Goal: Information Seeking & Learning: Learn about a topic

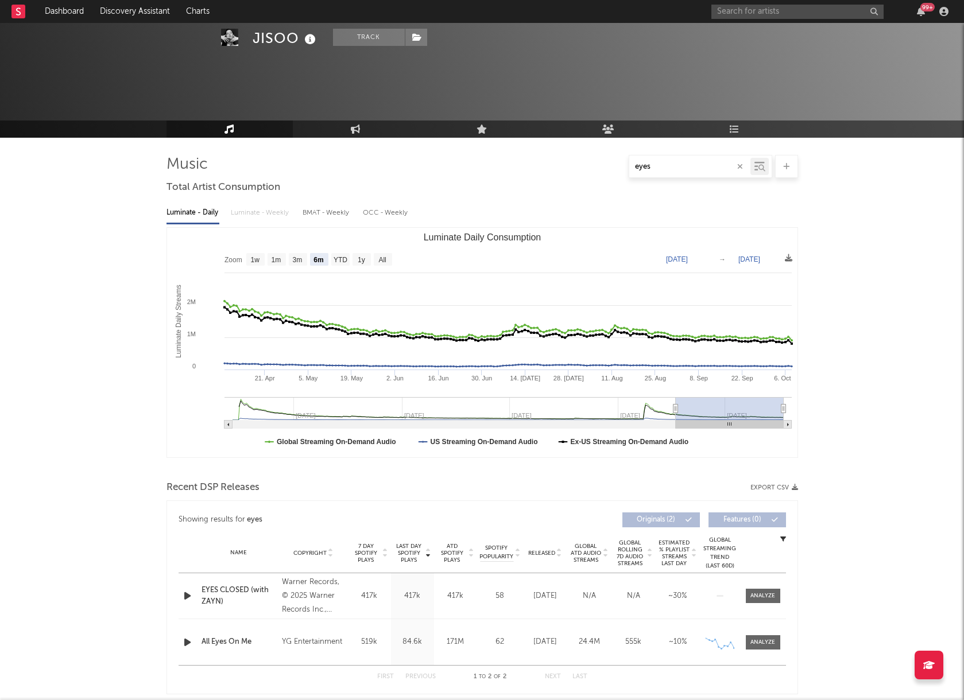
select select "6m"
select select "1w"
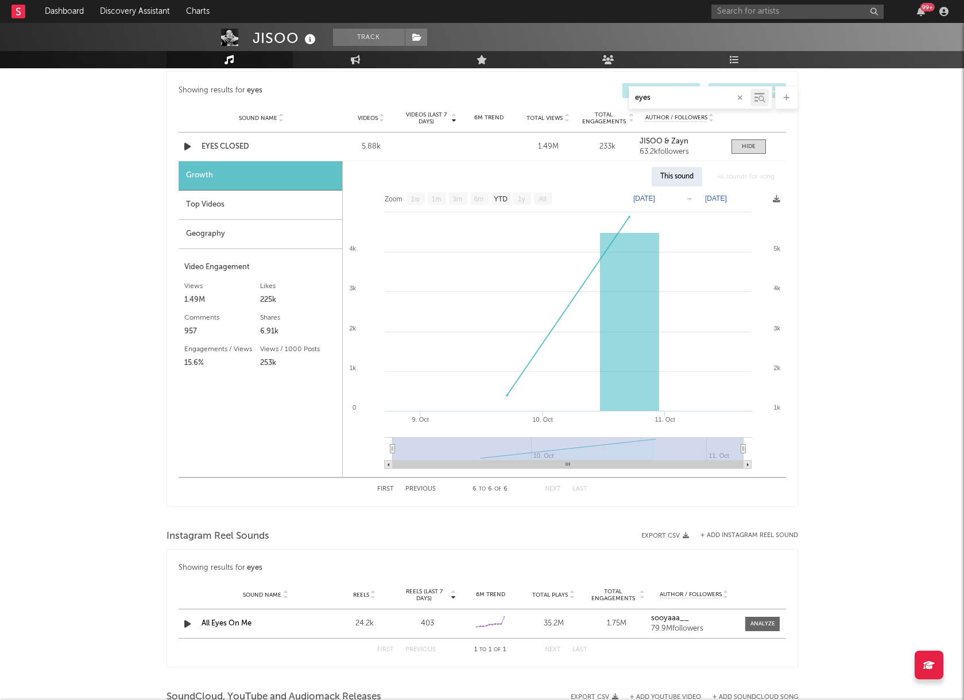
click at [679, 94] on input "eyes" at bounding box center [689, 98] width 121 height 9
click at [680, 94] on input "eyes" at bounding box center [689, 98] width 121 height 9
type input "e"
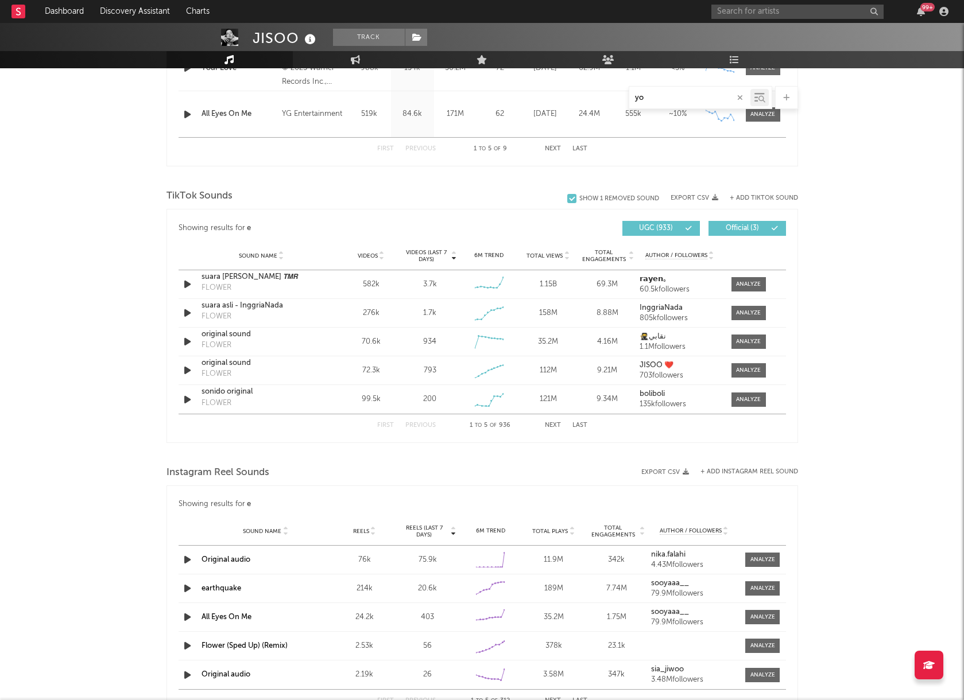
type input "y"
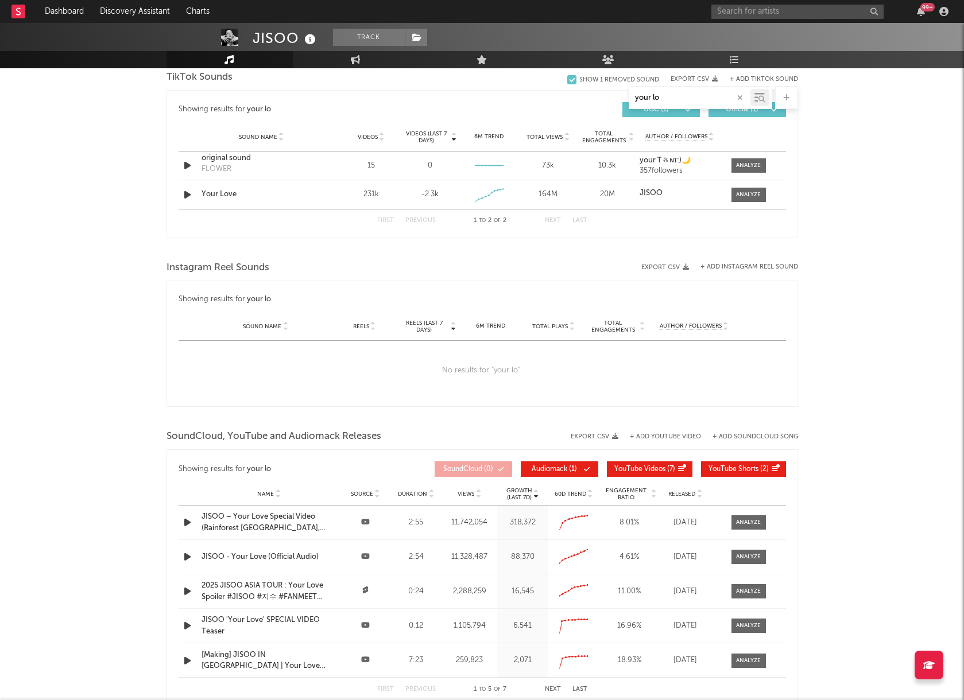
scroll to position [600, 0]
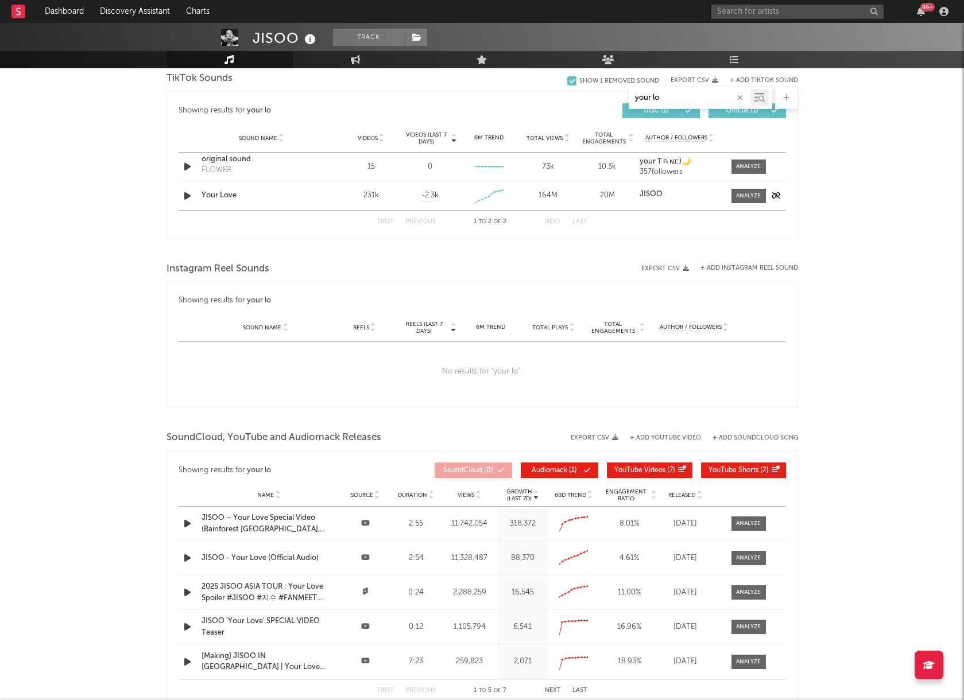
type input "your lo"
click at [300, 193] on div "Your Love" at bounding box center [261, 195] width 120 height 11
click at [736, 195] on div at bounding box center [748, 196] width 25 height 9
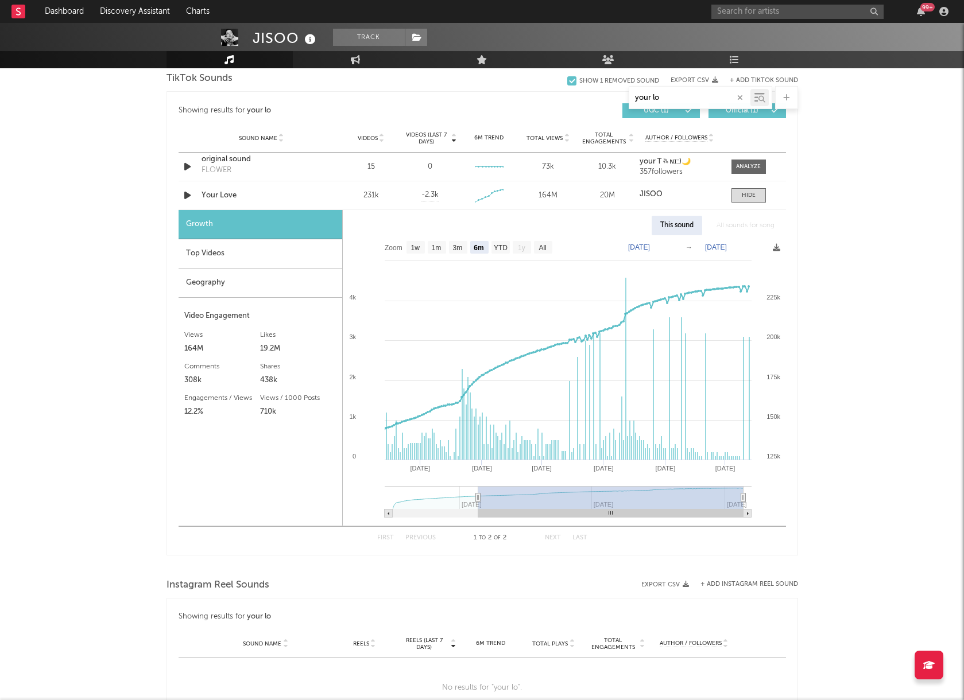
click at [537, 250] on rect at bounding box center [543, 247] width 18 height 13
select select "All"
type input "[DATE]"
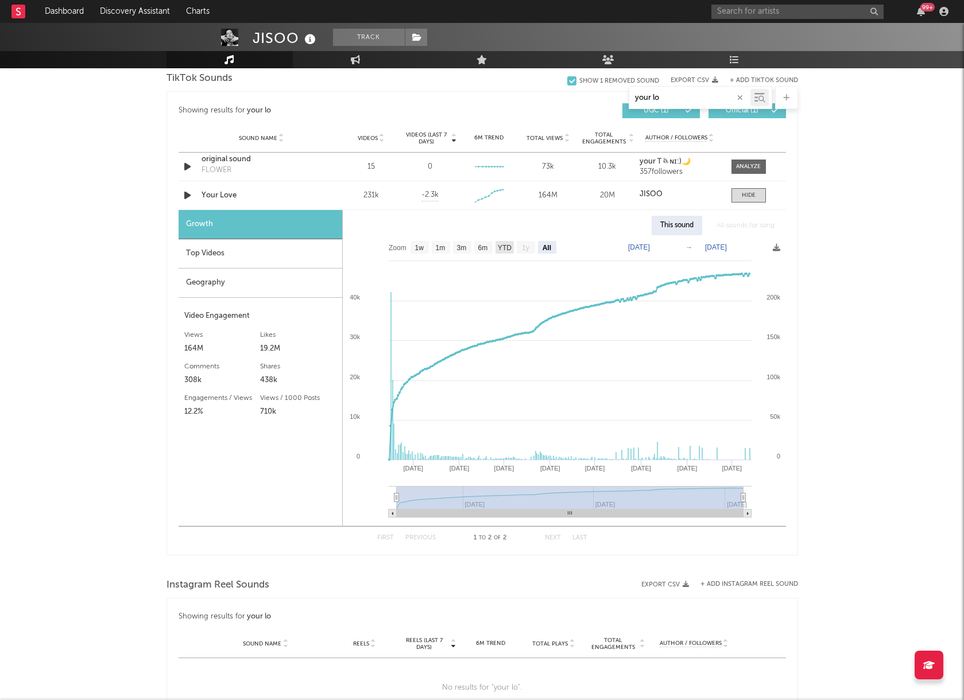
click at [503, 248] on text "YTD" at bounding box center [504, 248] width 14 height 8
click at [504, 249] on text "YTD" at bounding box center [504, 248] width 14 height 8
click at [546, 253] on rect at bounding box center [547, 247] width 18 height 13
click at [432, 250] on rect at bounding box center [441, 247] width 18 height 13
select select "1m"
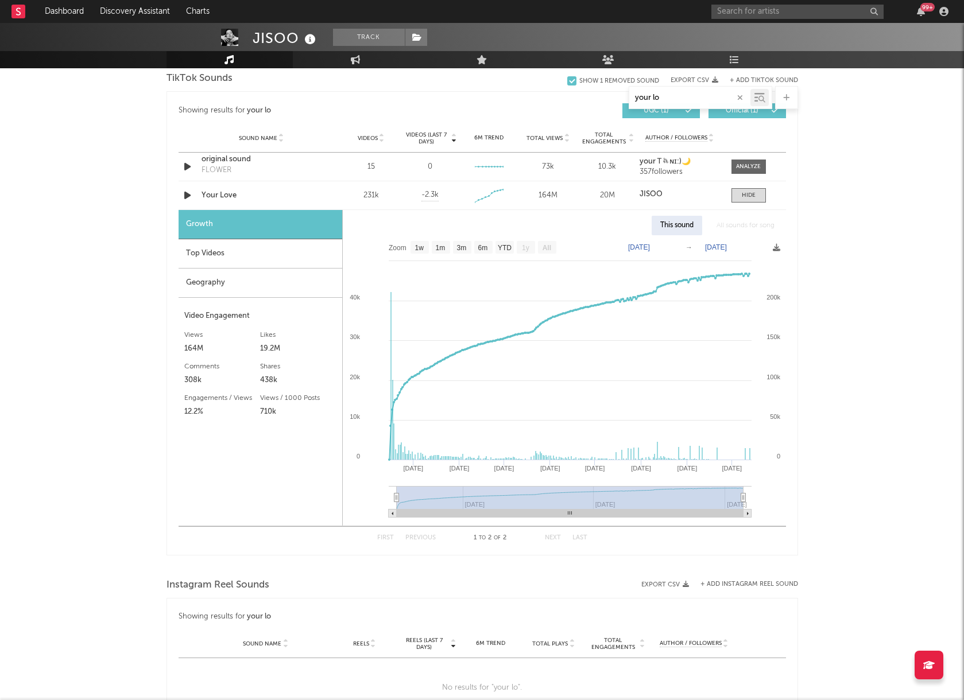
type input "[DATE]"
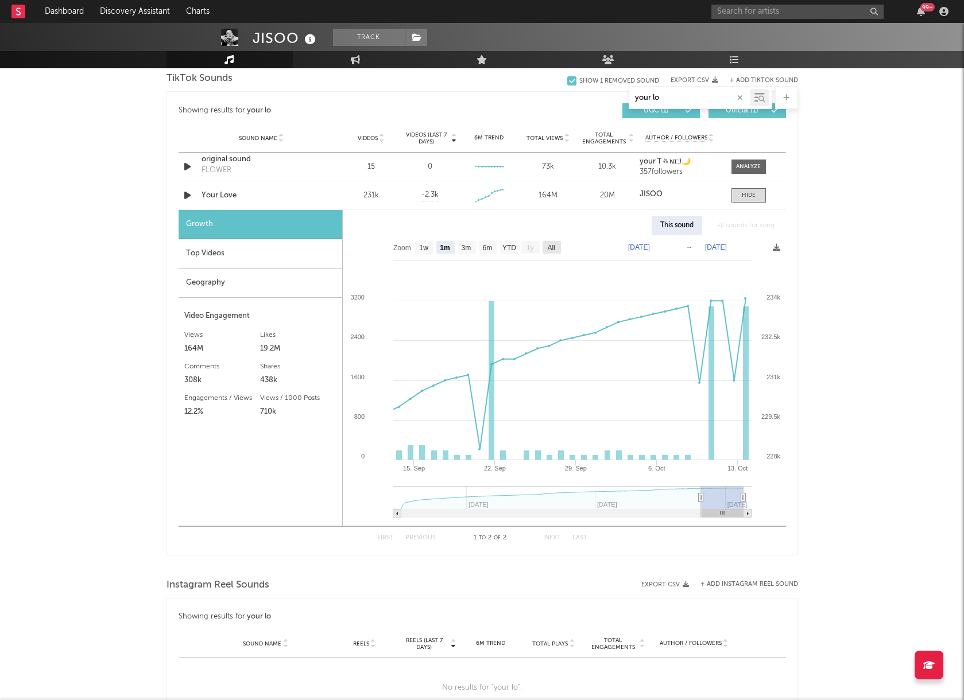
click at [560, 251] on icon "Created with Highcharts 10.3.3 [DATE]. Sep 29. Sep [DATE]. Oct [DATE] Apr '[DAT…" at bounding box center [564, 380] width 443 height 290
click at [553, 249] on text "All" at bounding box center [550, 248] width 7 height 8
select select "All"
type input "[DATE]"
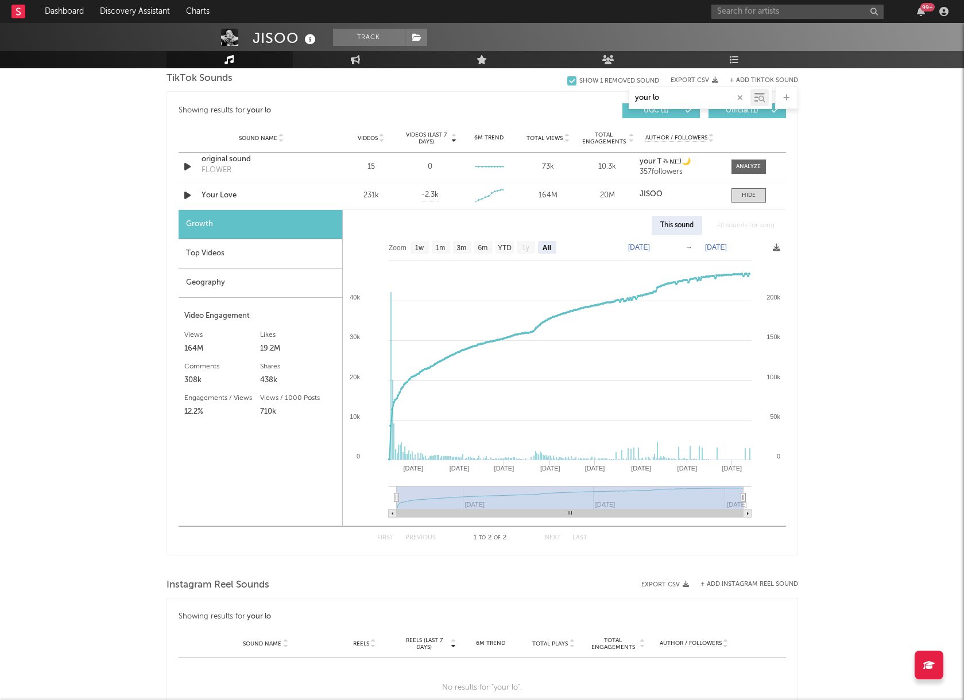
click at [723, 250] on text "[DATE]" at bounding box center [716, 247] width 22 height 8
click at [750, 248] on input "[DATE]" at bounding box center [722, 247] width 53 height 11
type input "[DATE]"
select select "1m"
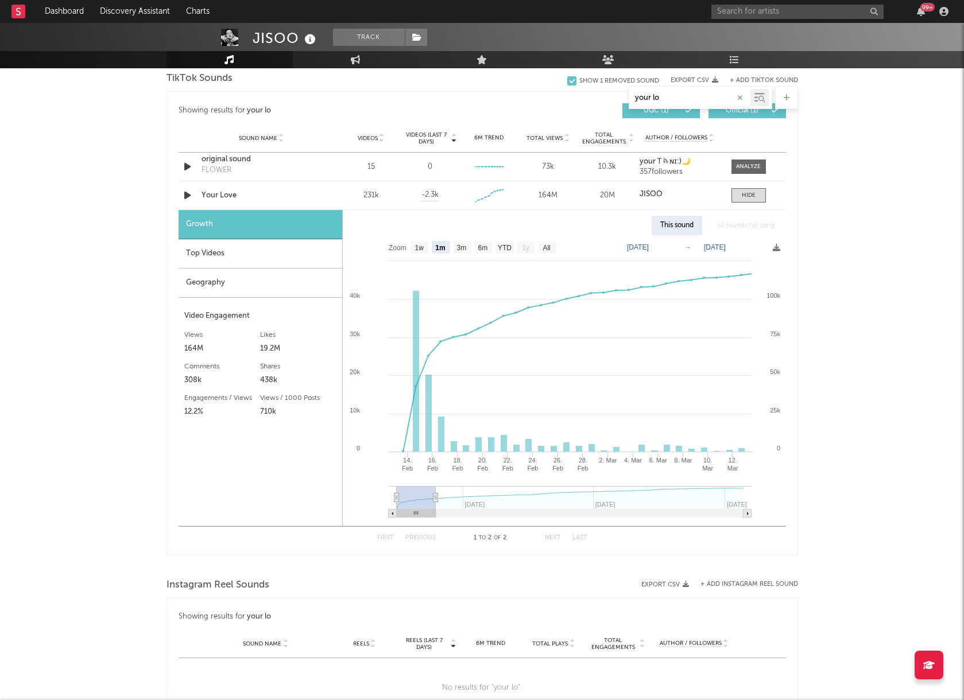
drag, startPoint x: 672, startPoint y: 99, endPoint x: 609, endPoint y: 87, distance: 64.3
click at [612, 92] on div "your lo" at bounding box center [481, 97] width 631 height 23
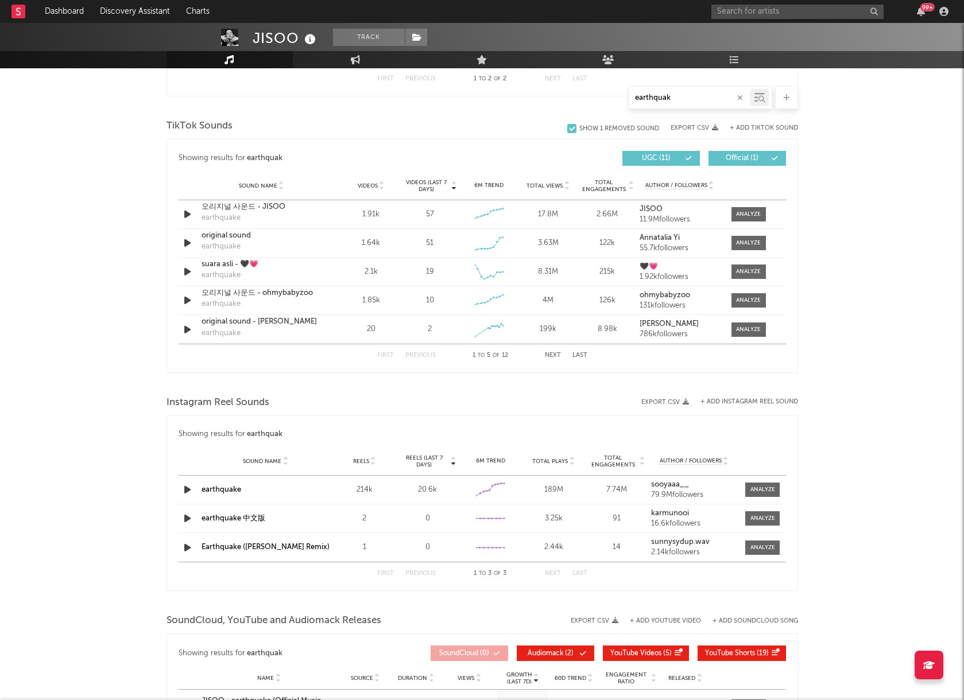
scroll to position [604, 0]
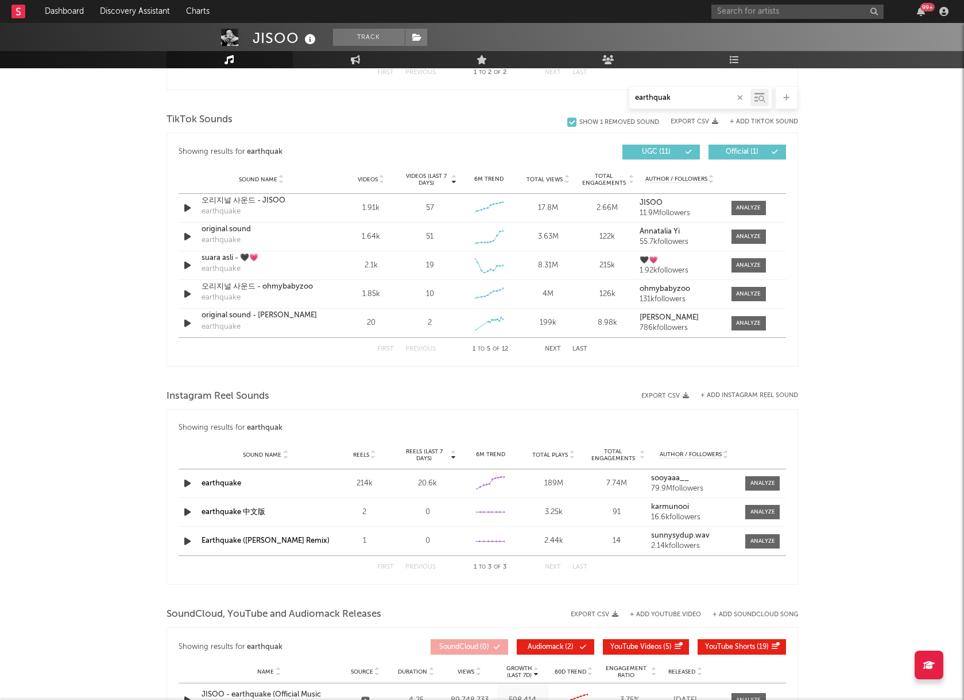
click at [556, 350] on button "Next" at bounding box center [553, 349] width 16 height 6
click at [557, 350] on button "Next" at bounding box center [553, 349] width 16 height 6
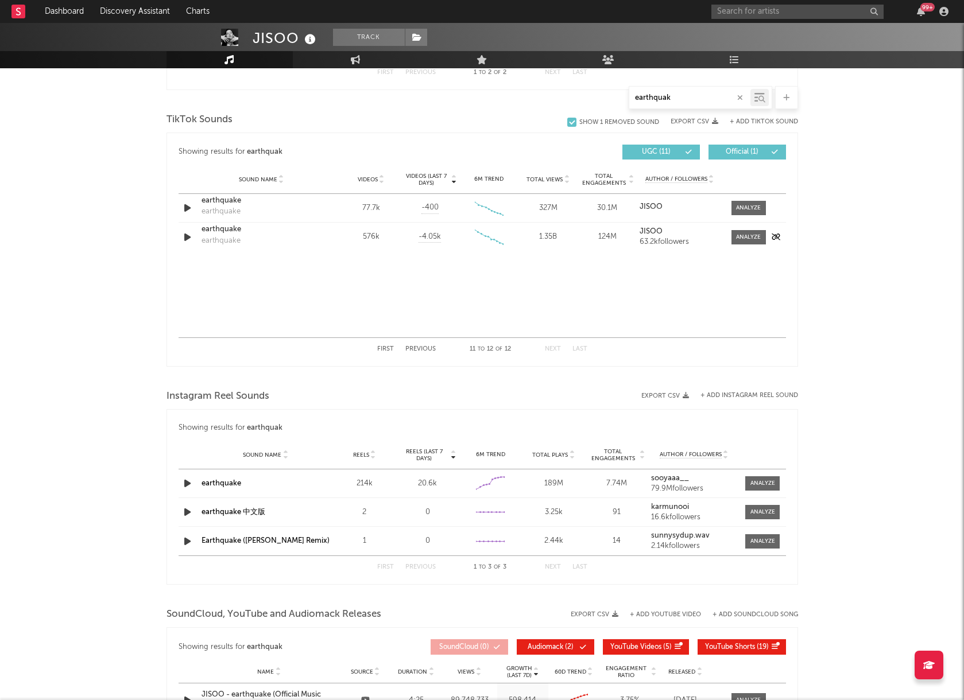
type input "earthquak"
click at [282, 234] on div "earthquake" at bounding box center [261, 229] width 120 height 11
click at [752, 243] on span at bounding box center [748, 237] width 34 height 14
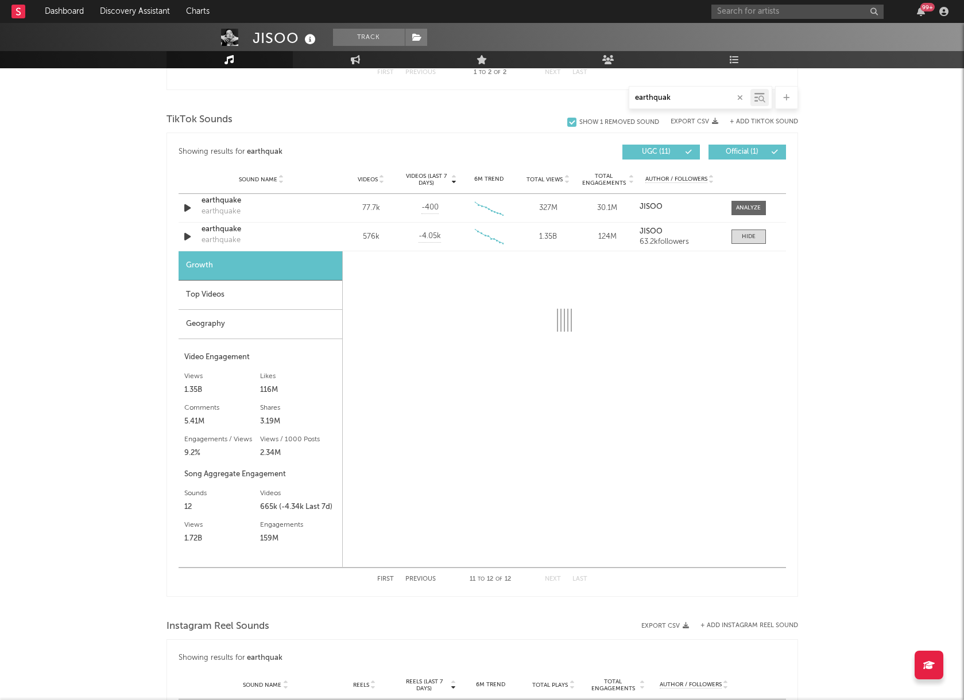
select select "6m"
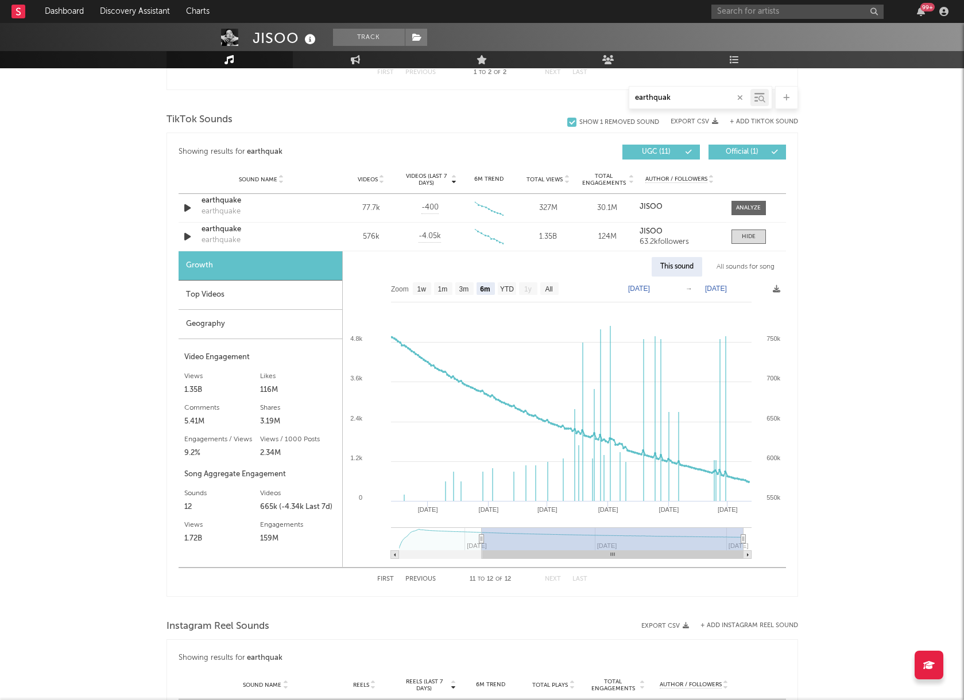
click at [734, 263] on div "All sounds for song" at bounding box center [745, 267] width 75 height 20
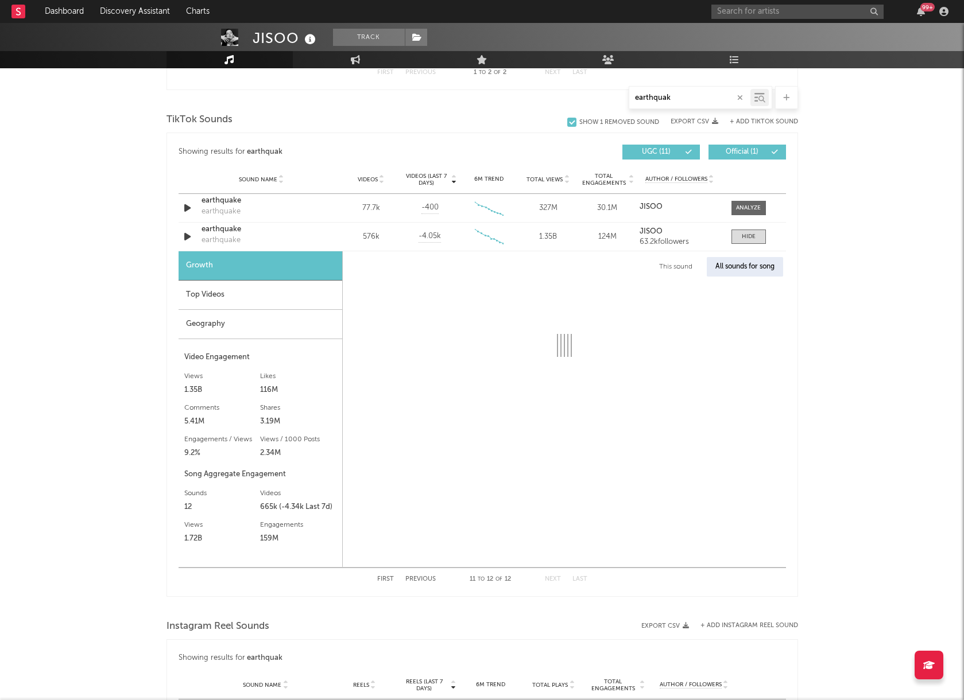
select select "1w"
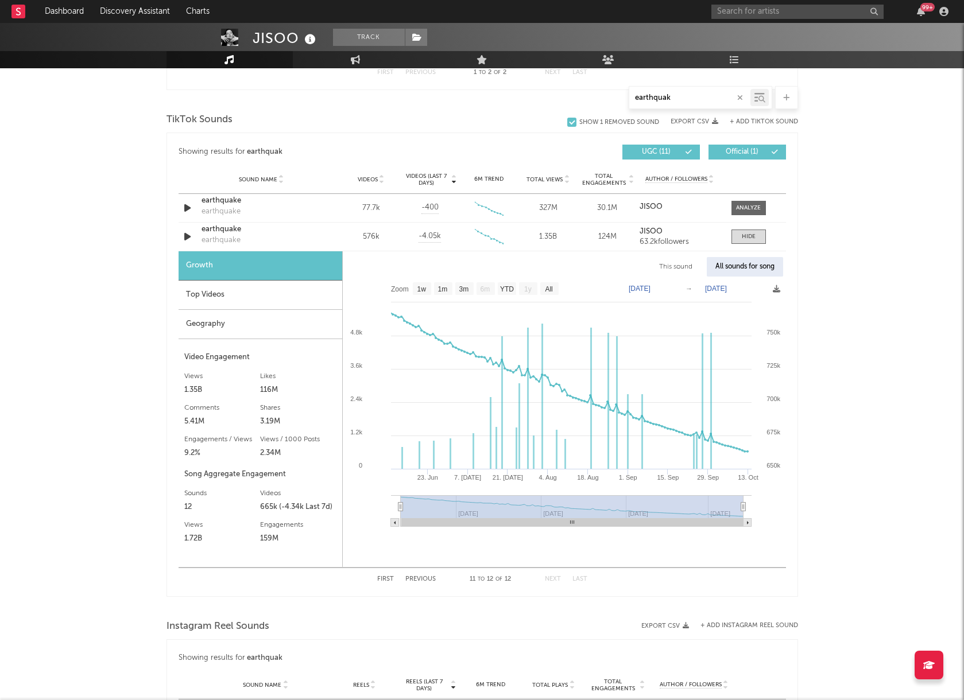
drag, startPoint x: 682, startPoint y: 98, endPoint x: 585, endPoint y: 97, distance: 97.0
click at [585, 97] on div "earthquak" at bounding box center [481, 97] width 631 height 23
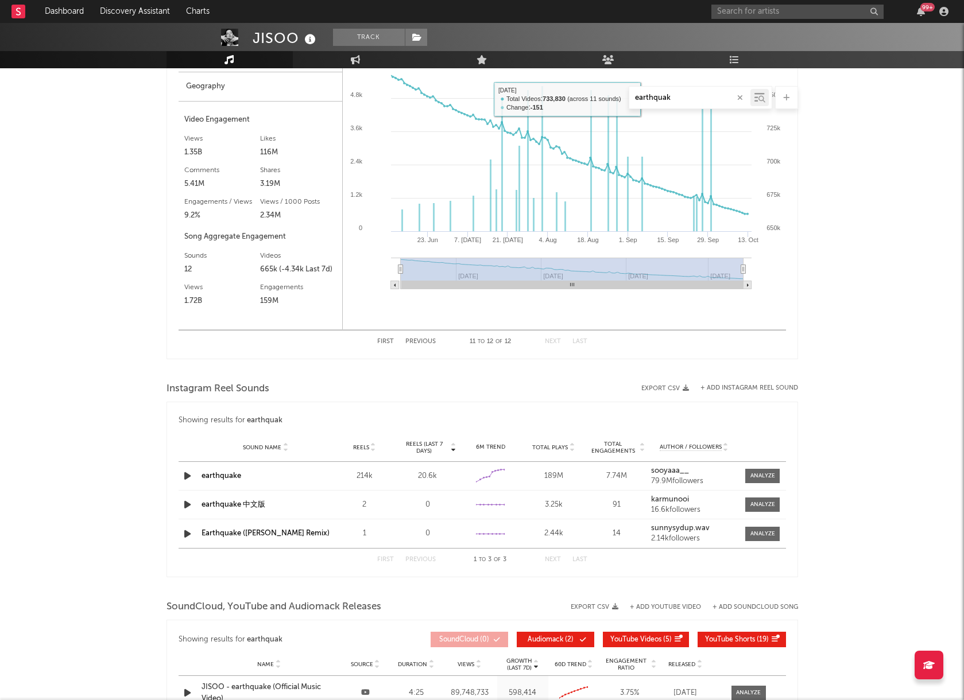
scroll to position [856, 0]
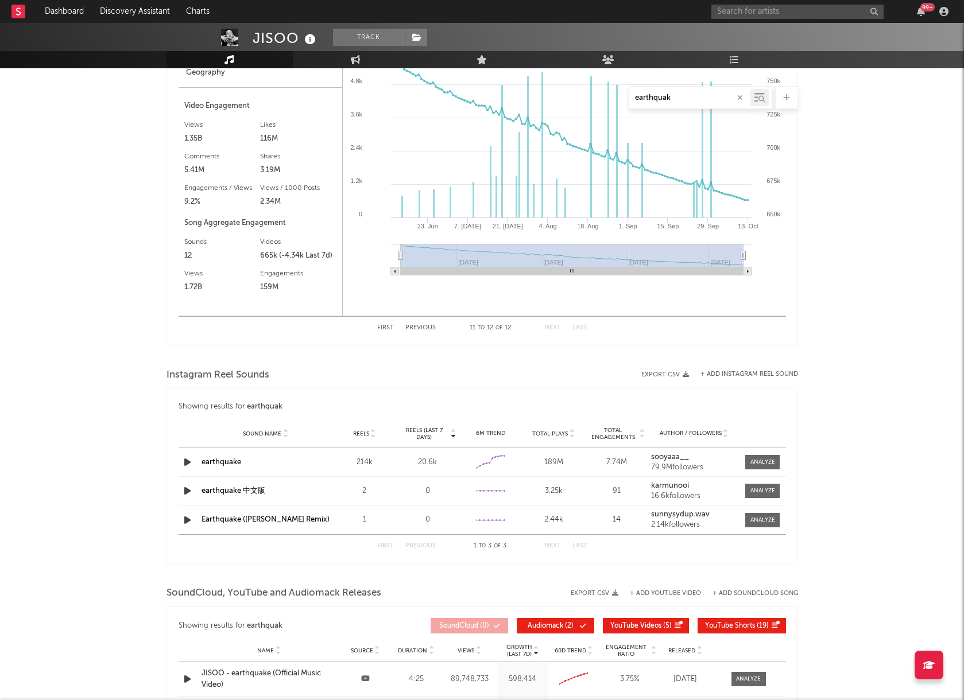
click at [216, 484] on div "Sound Name earthquake 中文版 Reels 2 Reels (last 7 days) 0 6M Trend Created with H…" at bounding box center [481, 491] width 607 height 28
click at [216, 466] on div "earthquake" at bounding box center [265, 462] width 129 height 11
click at [208, 461] on link "earthquake" at bounding box center [221, 462] width 40 height 7
drag, startPoint x: 689, startPoint y: 99, endPoint x: 592, endPoint y: 96, distance: 97.0
click at [596, 97] on div "earthquak" at bounding box center [481, 97] width 631 height 23
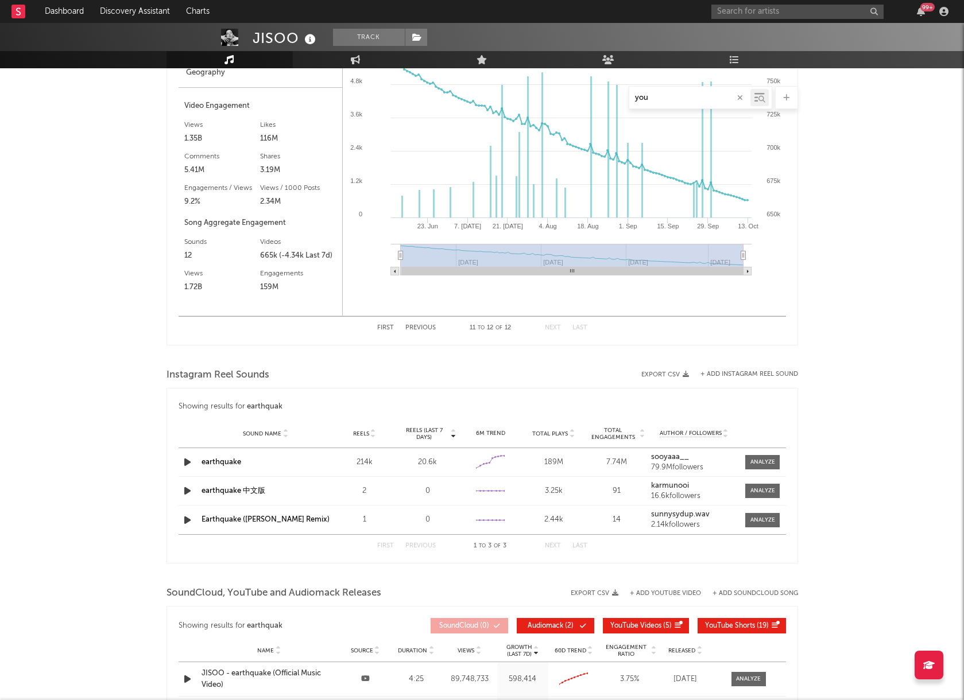
type input "your"
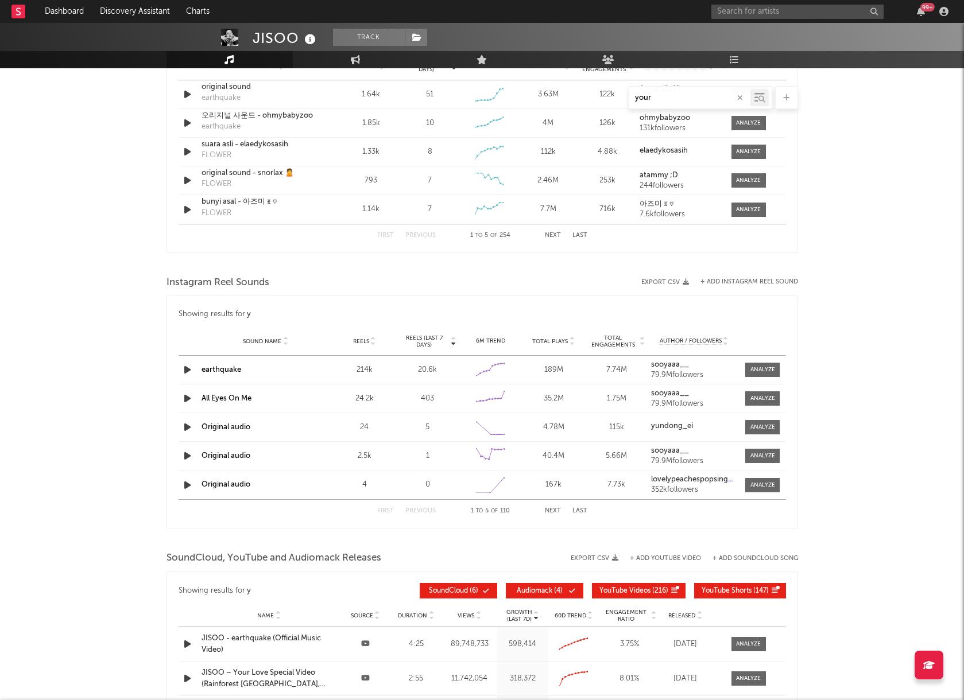
select select "6m"
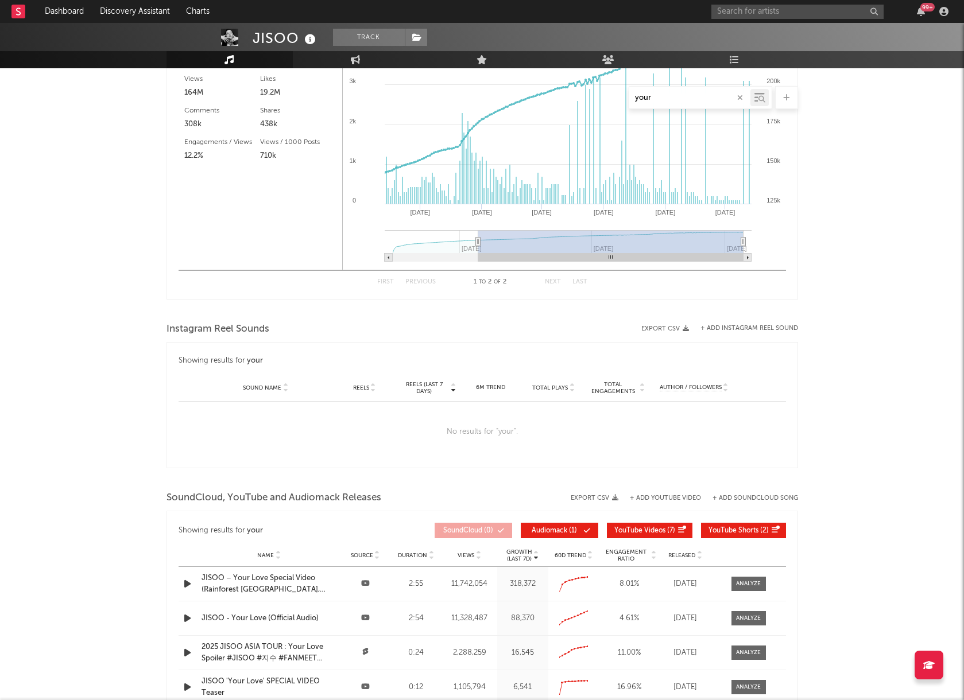
scroll to position [780, 0]
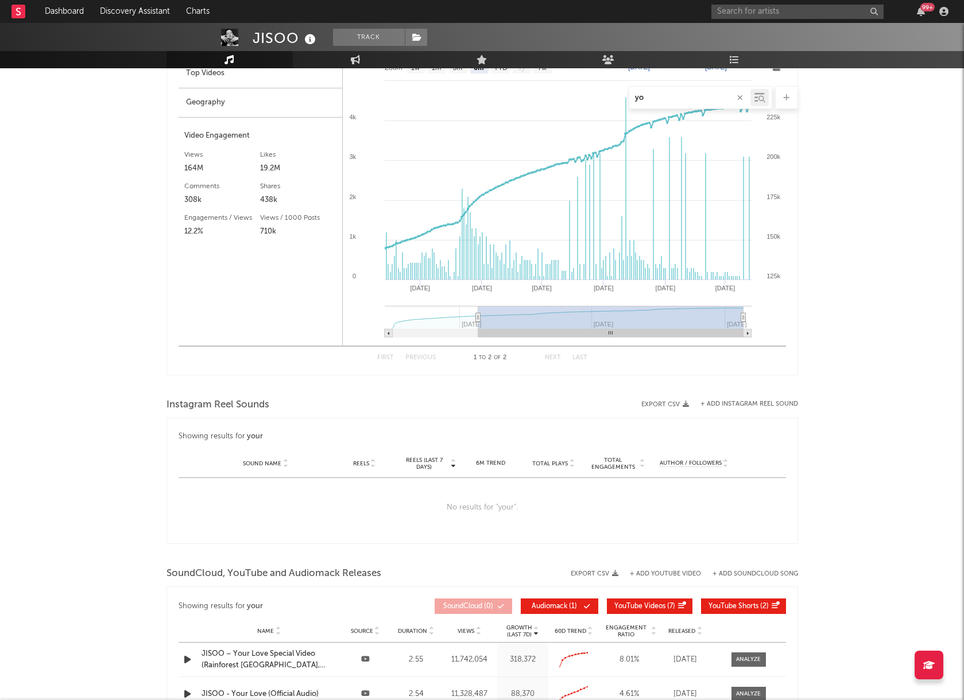
type input "y"
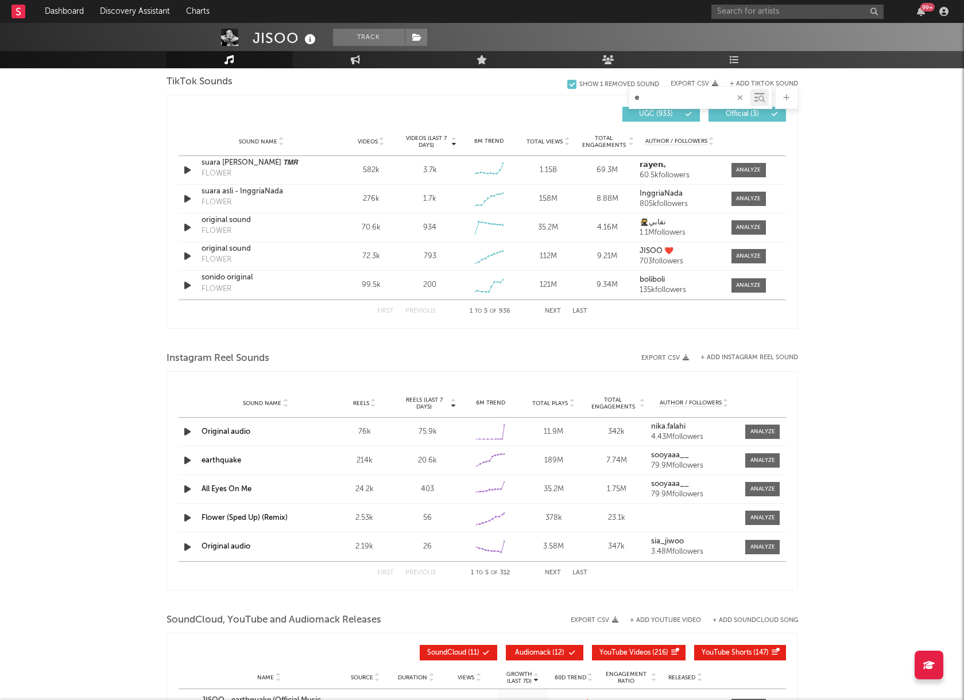
scroll to position [964, 0]
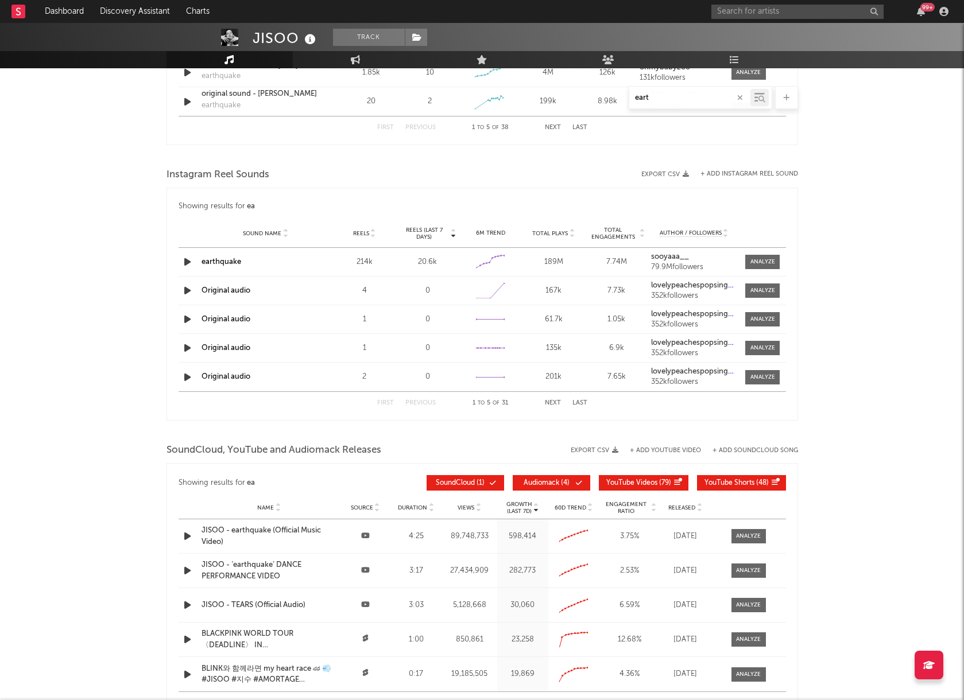
type input "earth"
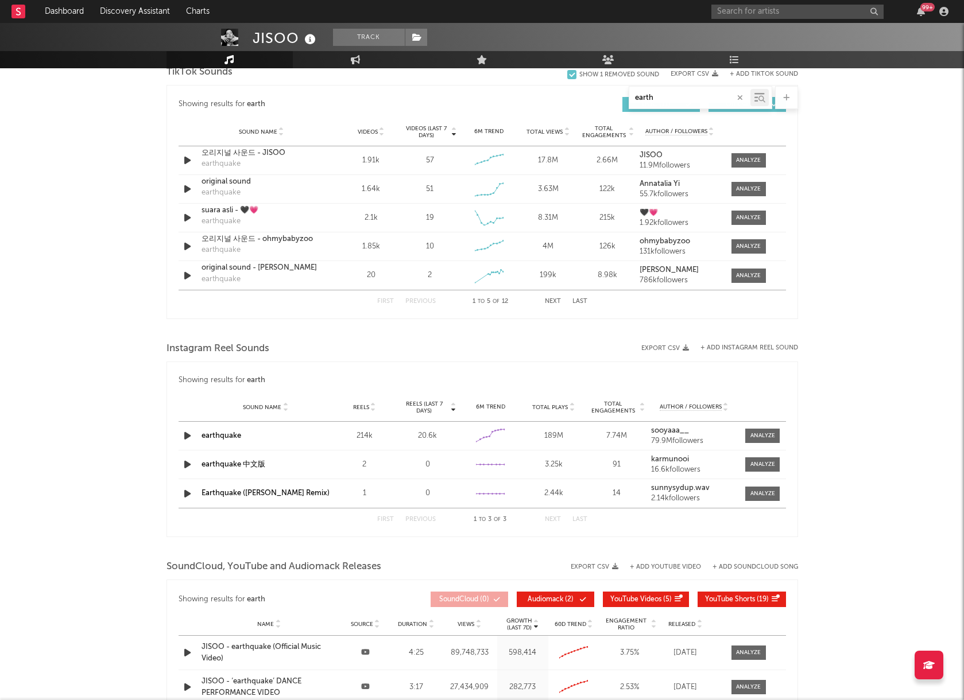
scroll to position [643, 0]
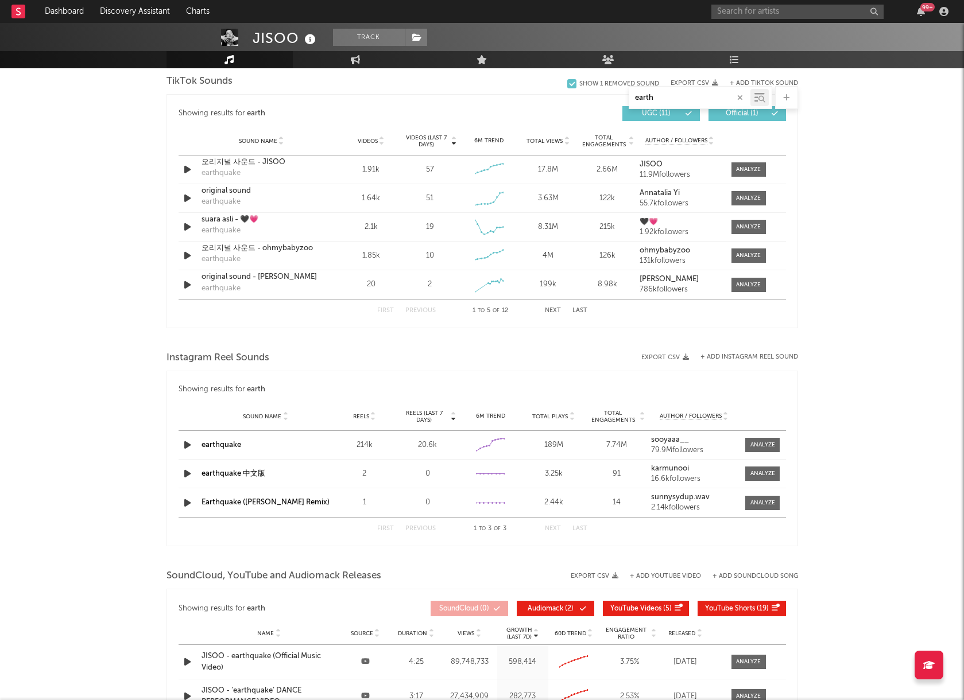
click at [547, 311] on button "Next" at bounding box center [553, 311] width 16 height 6
click at [550, 312] on button "Next" at bounding box center [553, 311] width 16 height 6
select select "6m"
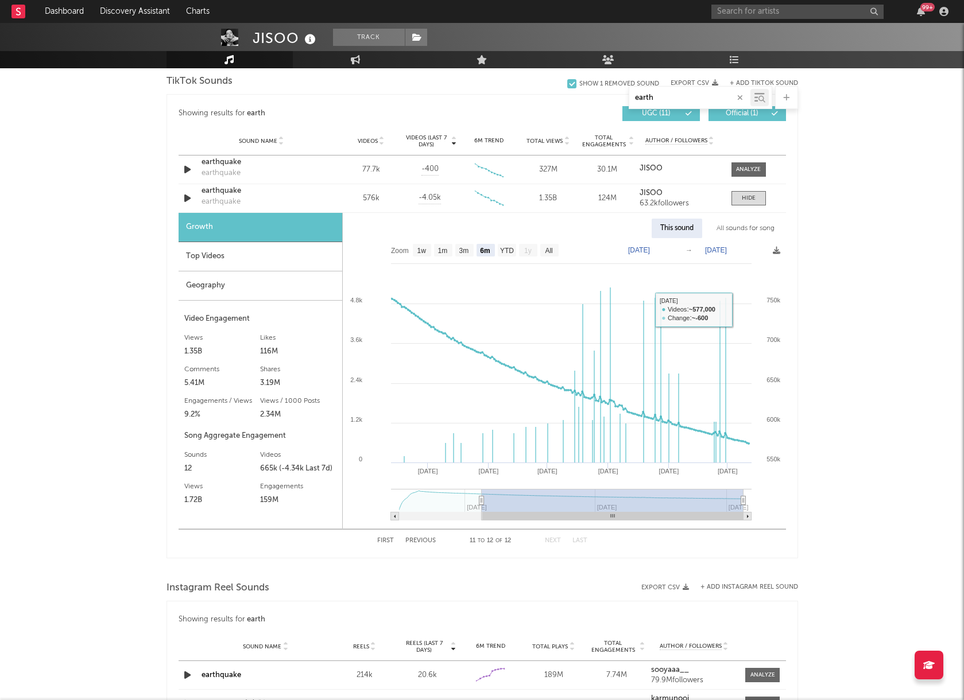
type input "earth"
click at [748, 228] on div "All sounds for song" at bounding box center [745, 229] width 75 height 20
select select "1w"
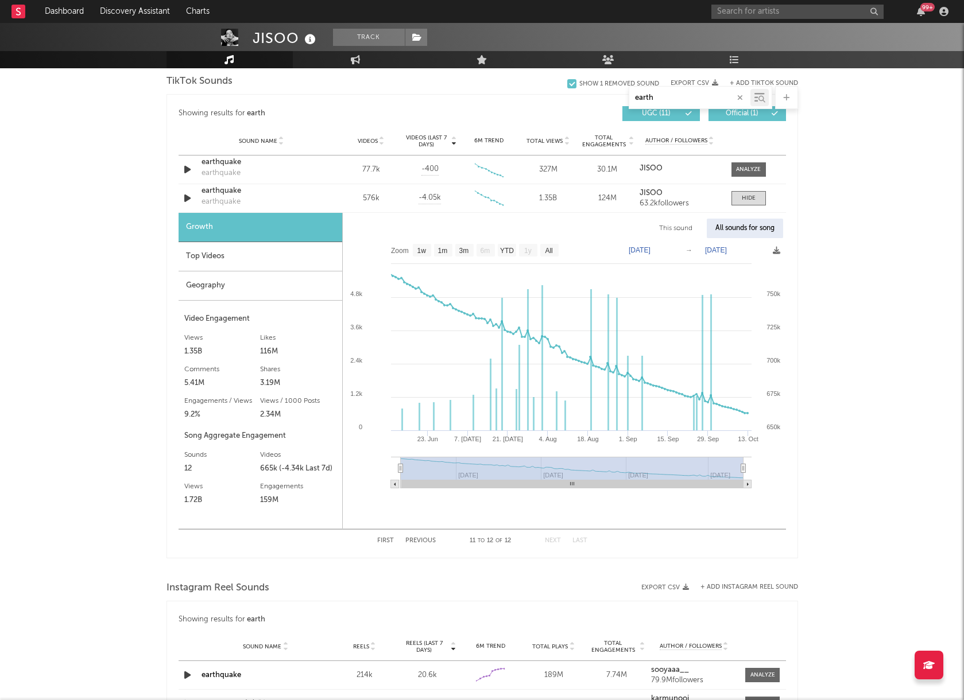
drag, startPoint x: 672, startPoint y: 101, endPoint x: 592, endPoint y: 100, distance: 79.2
click at [592, 100] on div "earth" at bounding box center [481, 97] width 631 height 23
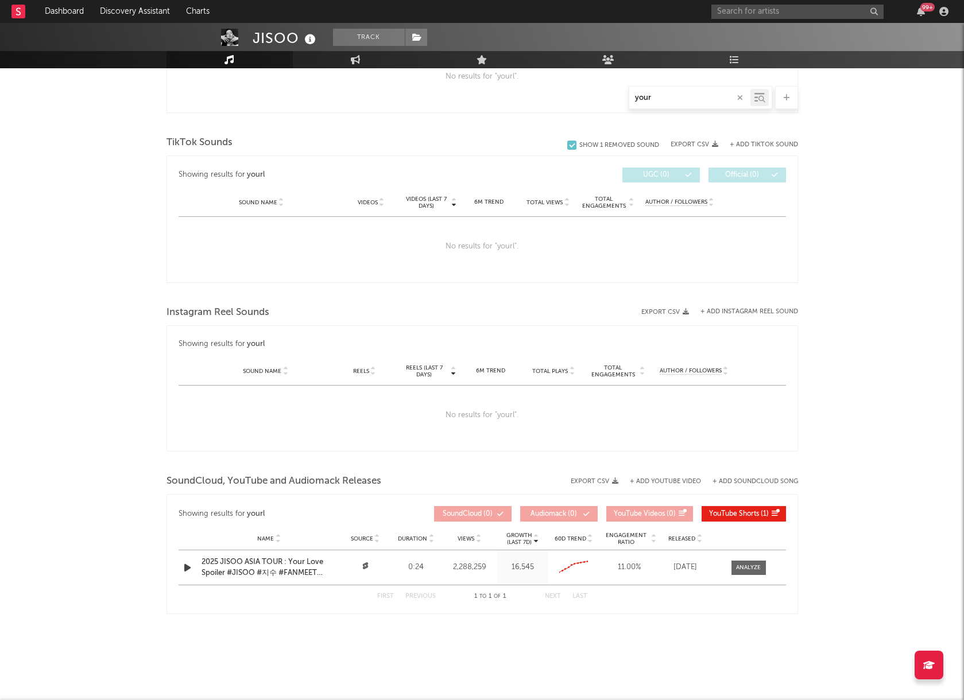
type input "your l"
select select "6m"
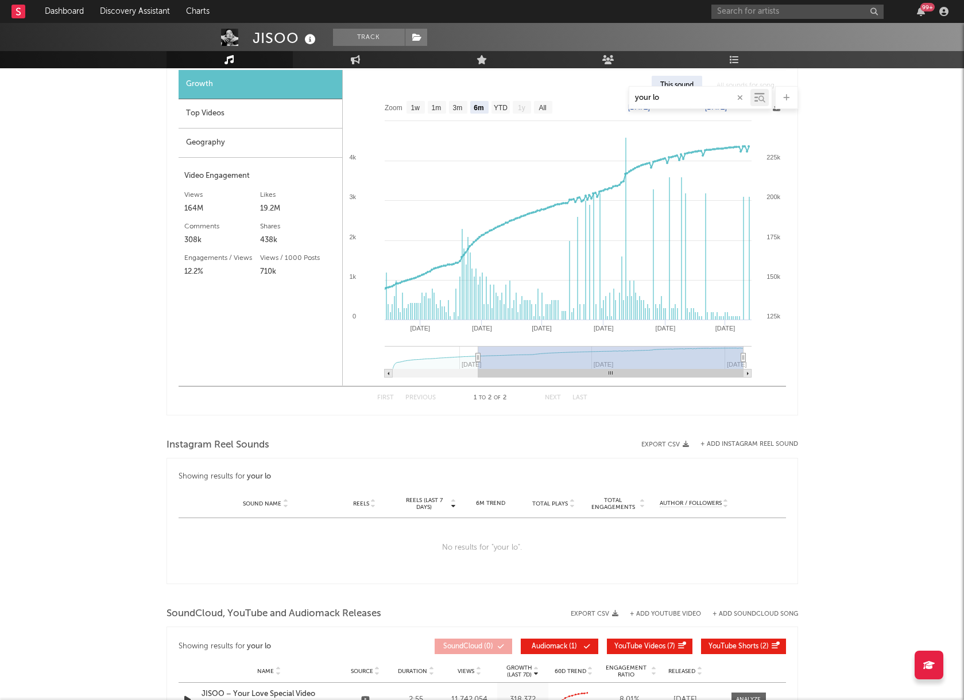
scroll to position [744, 0]
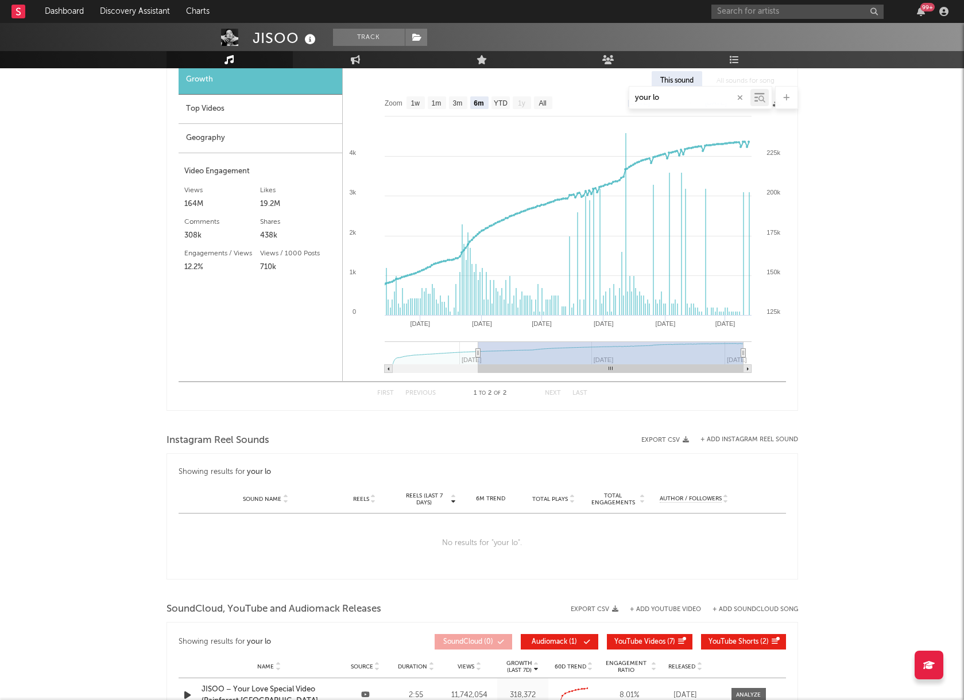
type input "your lo"
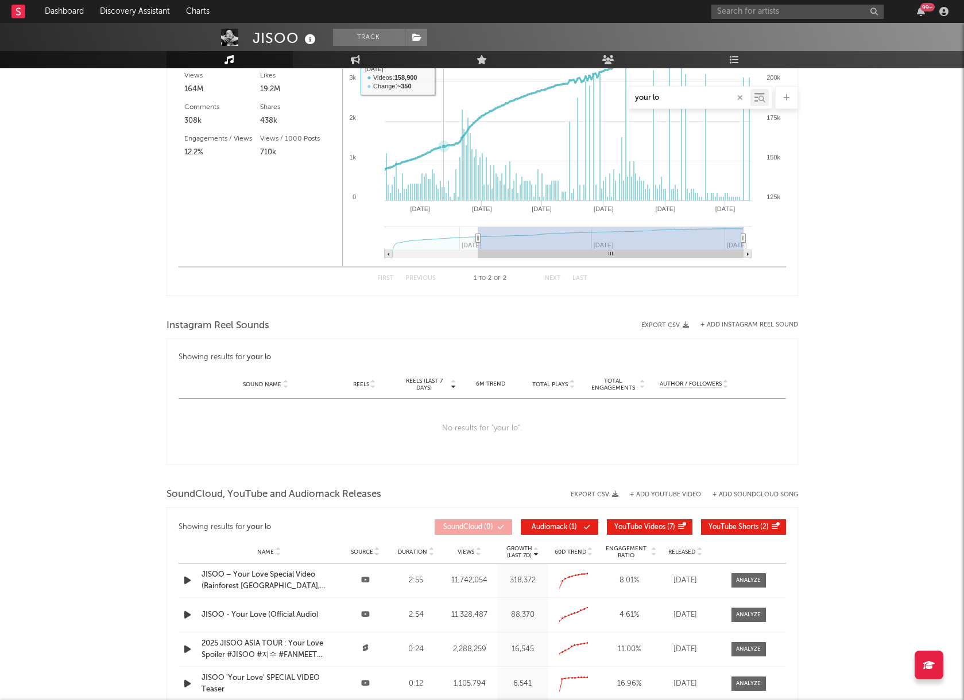
scroll to position [860, 0]
drag, startPoint x: 674, startPoint y: 103, endPoint x: 622, endPoint y: 96, distance: 52.6
click at [622, 97] on div "your lo" at bounding box center [481, 97] width 631 height 23
click at [647, 97] on input "your lo" at bounding box center [689, 98] width 121 height 9
drag, startPoint x: 661, startPoint y: 97, endPoint x: 635, endPoint y: 97, distance: 25.8
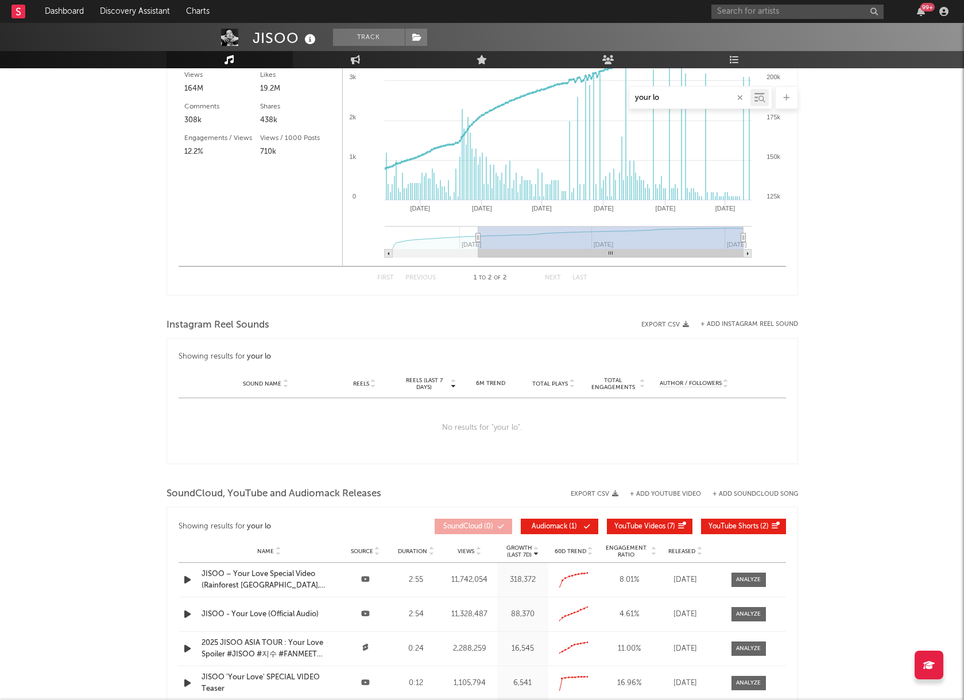
click at [635, 97] on input "your lo" at bounding box center [689, 98] width 121 height 9
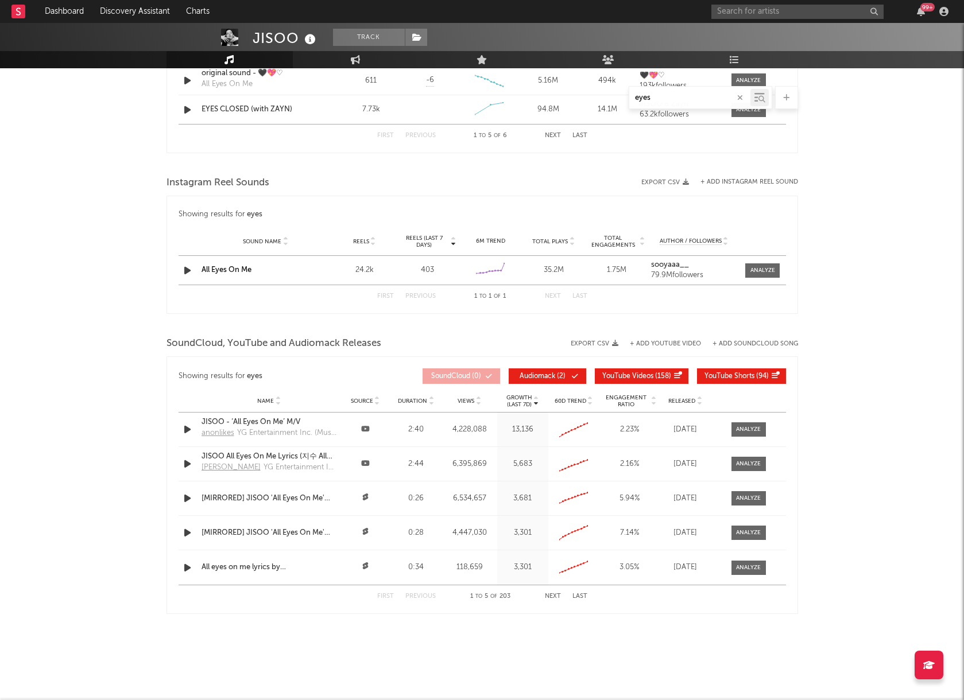
scroll to position [818, 0]
type input "eyes clo"
select select "1w"
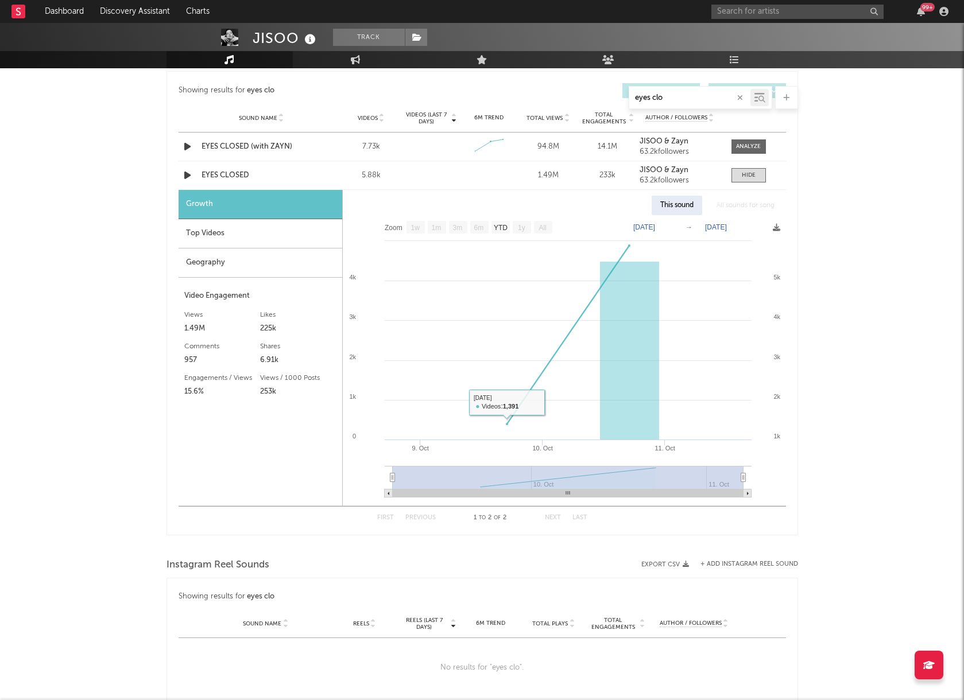
scroll to position [616, 0]
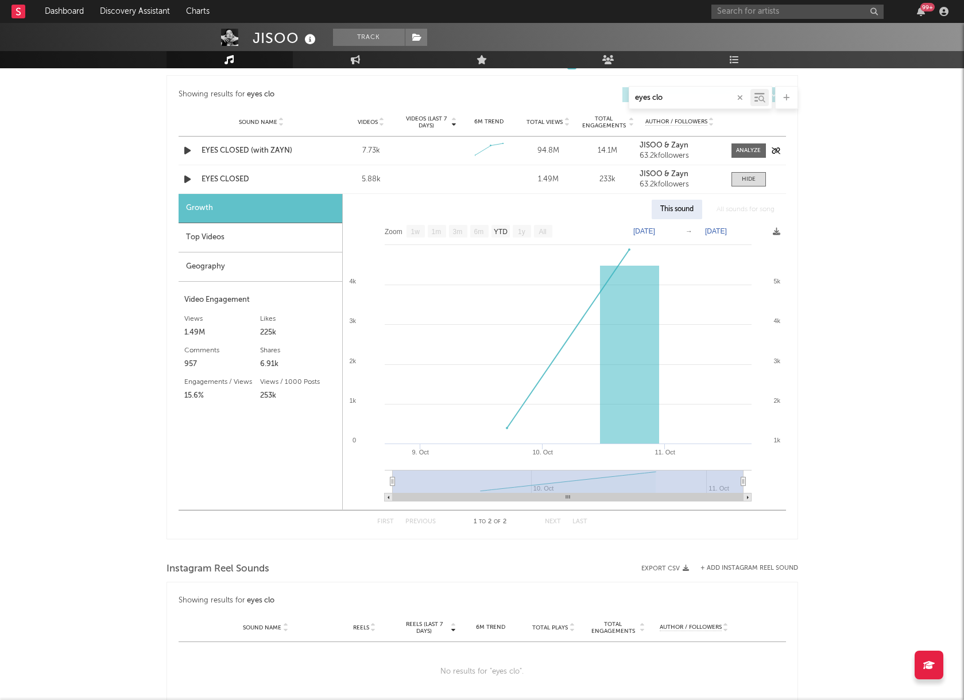
type input "eyes clo"
click at [254, 150] on div "EYES CLOSED (with ZAYN)" at bounding box center [261, 150] width 120 height 11
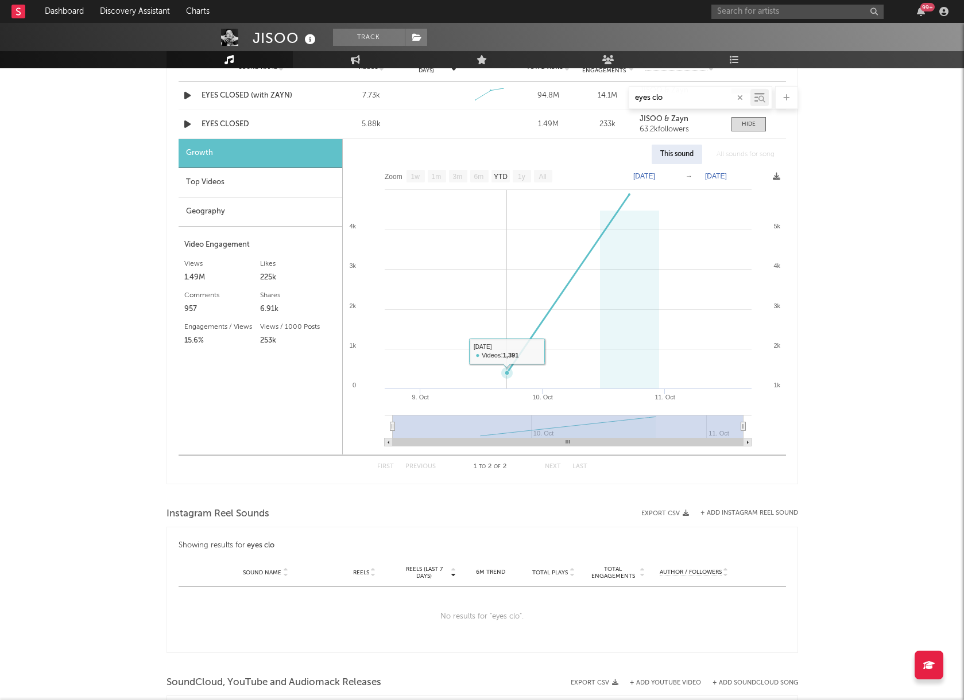
scroll to position [673, 0]
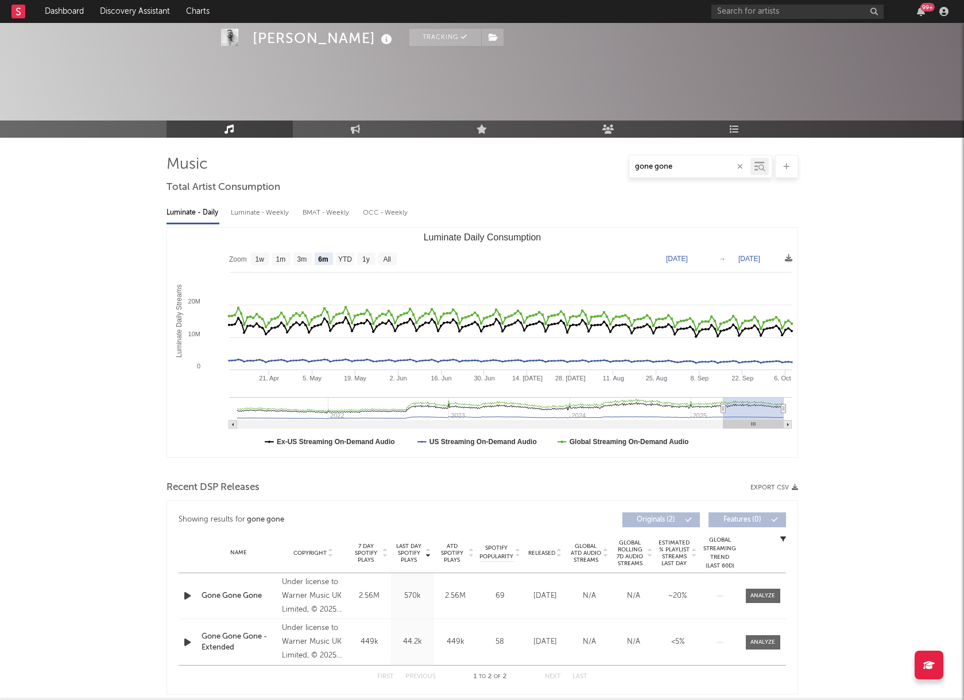
select select "6m"
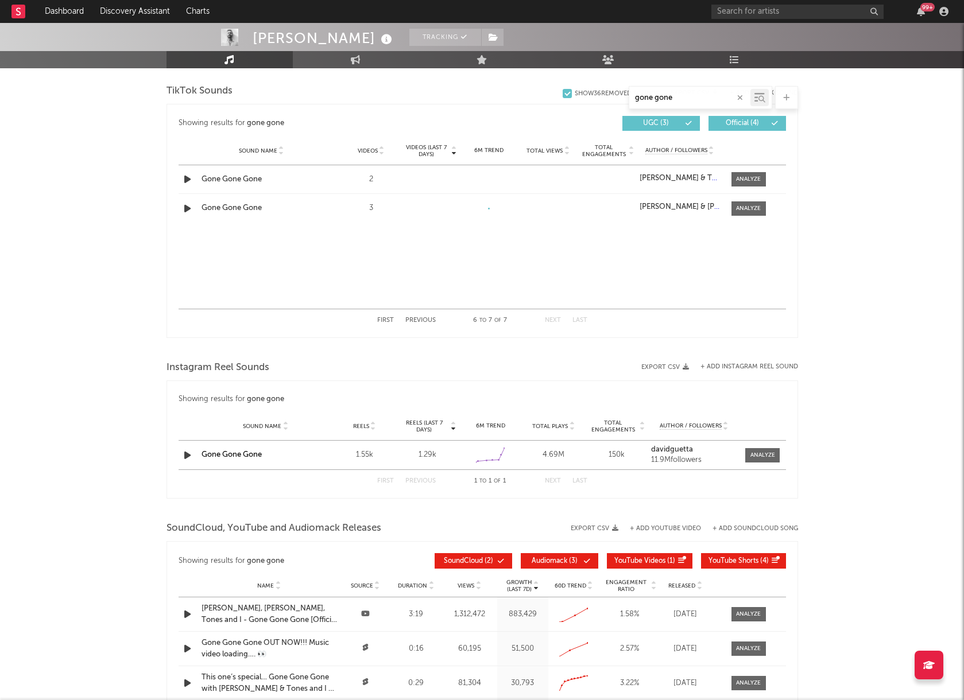
click at [681, 102] on div "gone gone" at bounding box center [689, 98] width 121 height 14
drag, startPoint x: 682, startPoint y: 101, endPoint x: 597, endPoint y: 93, distance: 84.8
click at [599, 95] on div "gone gone" at bounding box center [481, 97] width 631 height 23
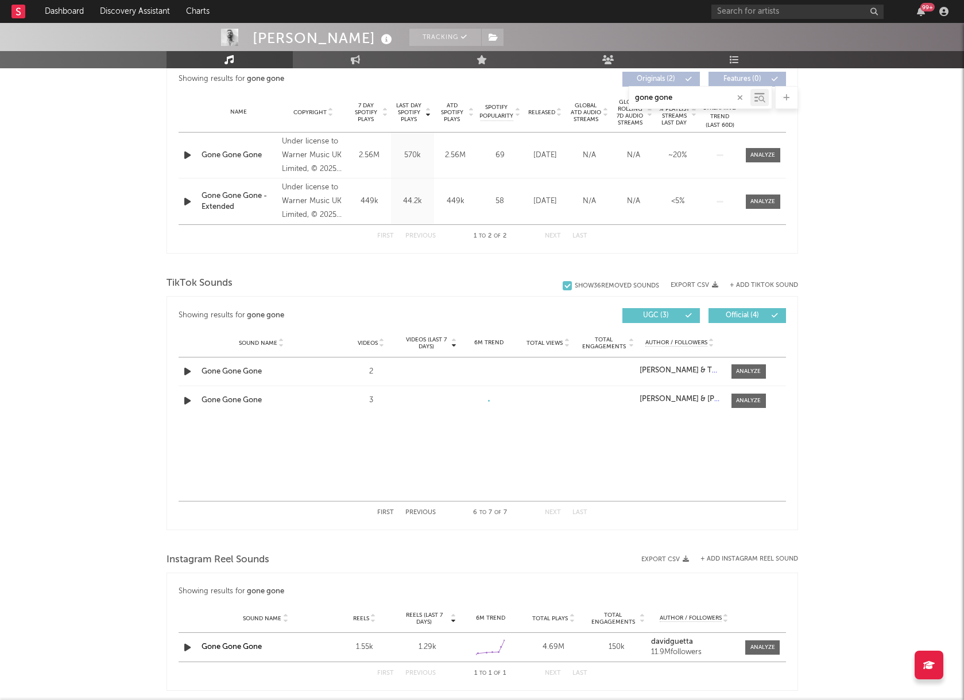
scroll to position [444, 0]
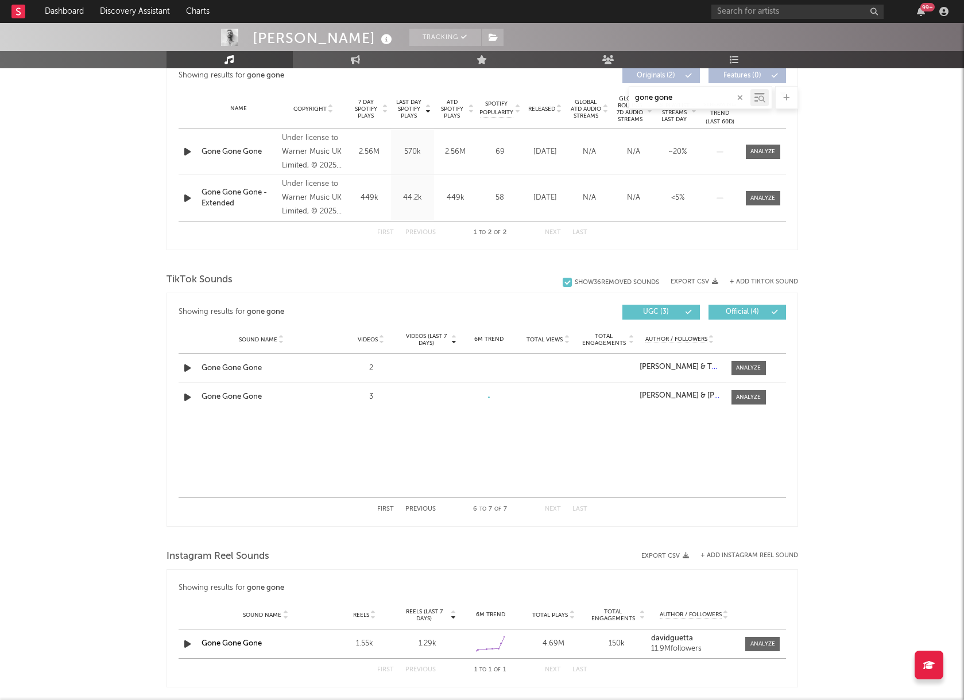
click at [379, 511] on button "First" at bounding box center [385, 509] width 17 height 6
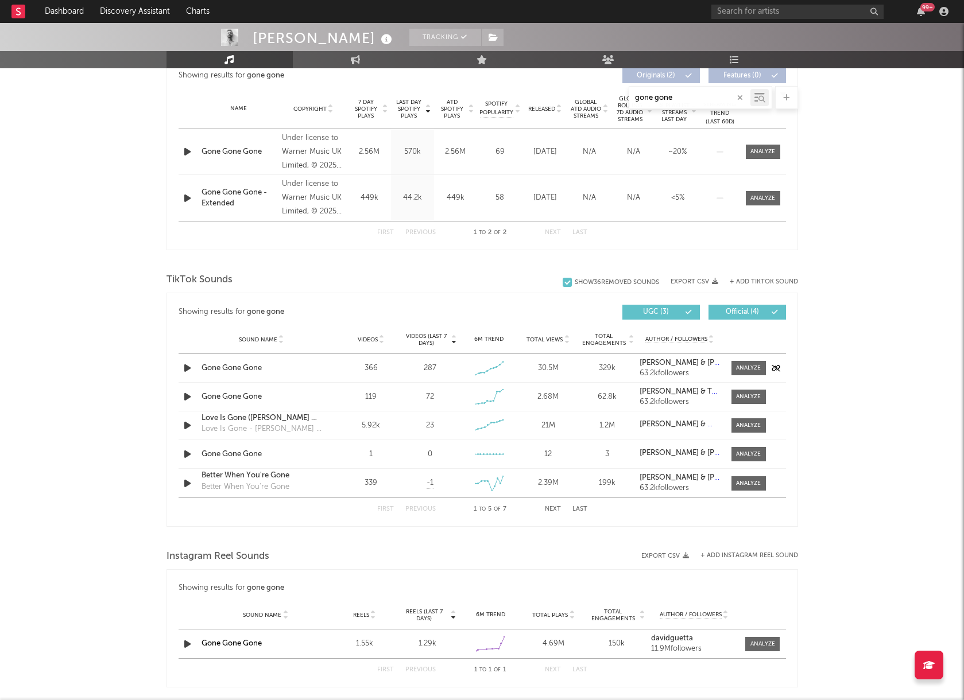
click at [329, 368] on div "Sound Name Gone Gone Gone Videos 366 Videos (last 7 days) 287 Weekly Growth % 6…" at bounding box center [481, 368] width 607 height 28
click at [747, 364] on div at bounding box center [748, 368] width 25 height 9
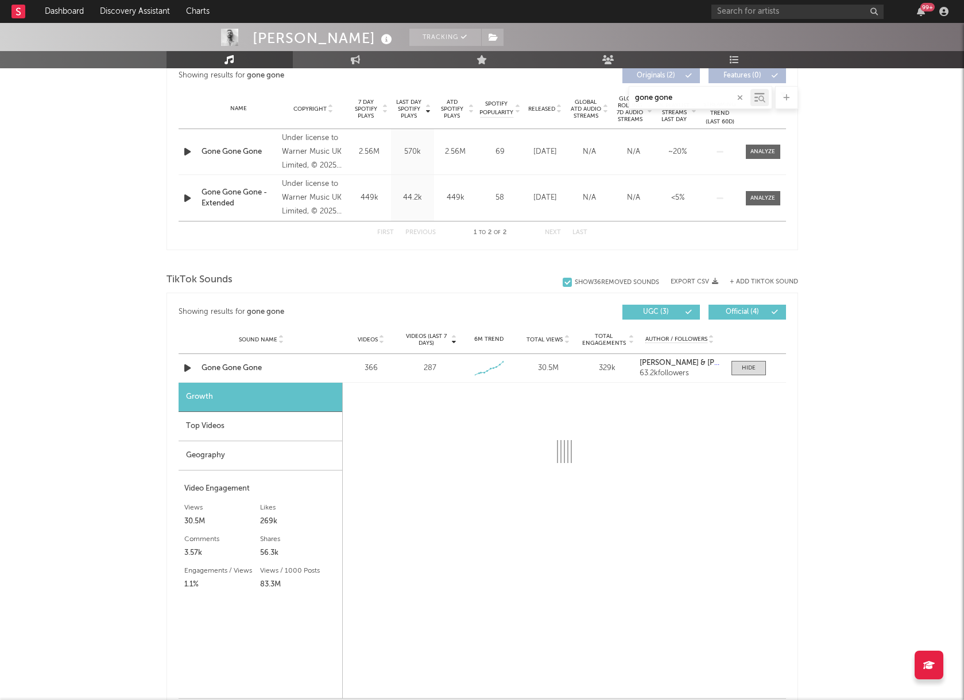
select select "1w"
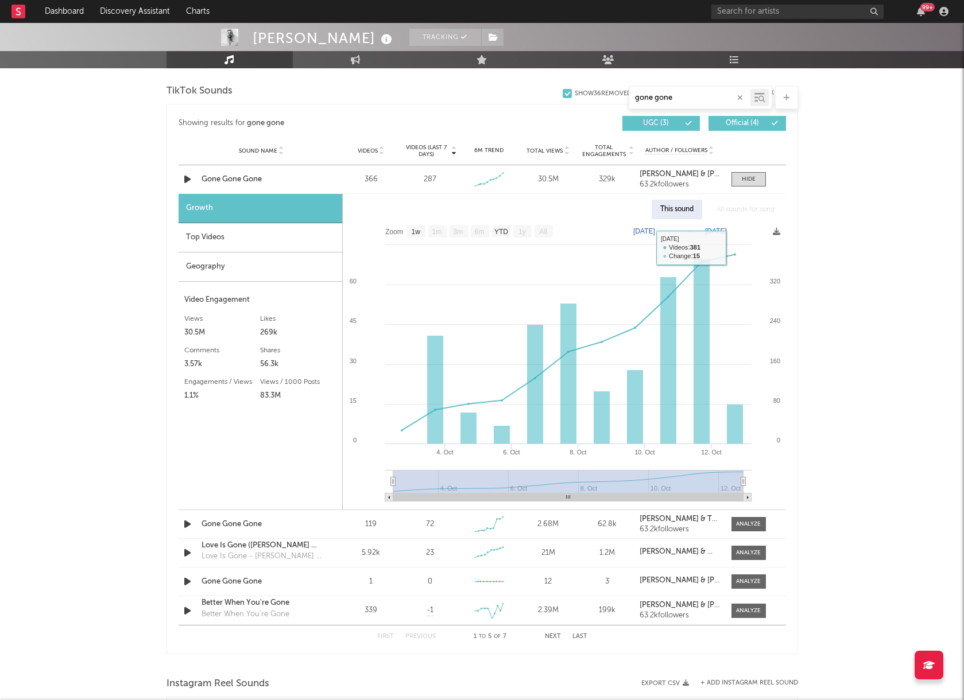
scroll to position [723, 0]
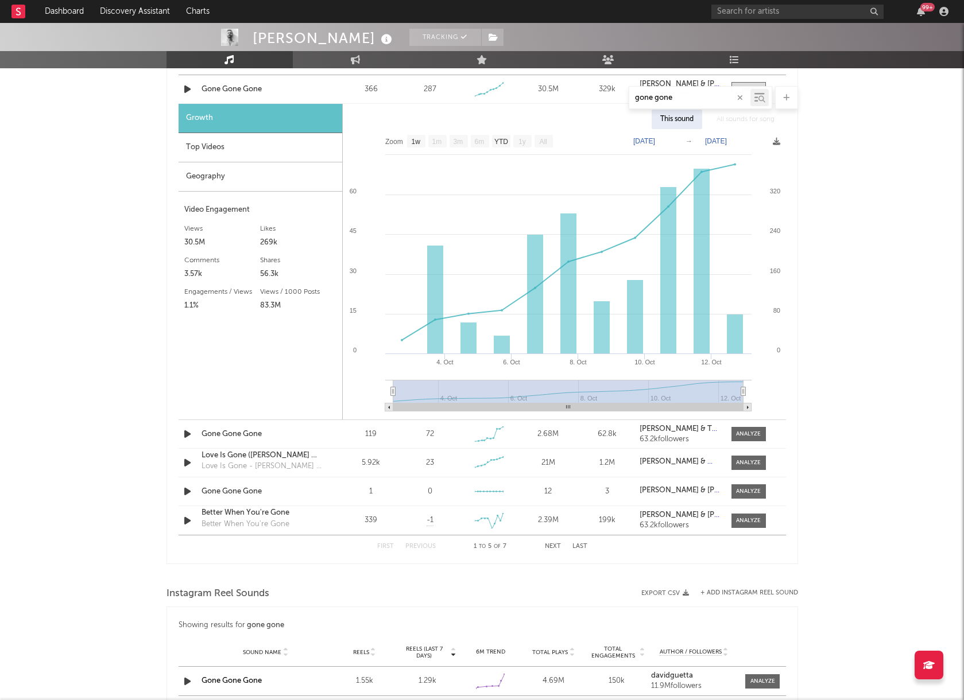
drag, startPoint x: 674, startPoint y: 98, endPoint x: 597, endPoint y: 95, distance: 76.9
click at [597, 96] on div "gone gone" at bounding box center [481, 97] width 631 height 23
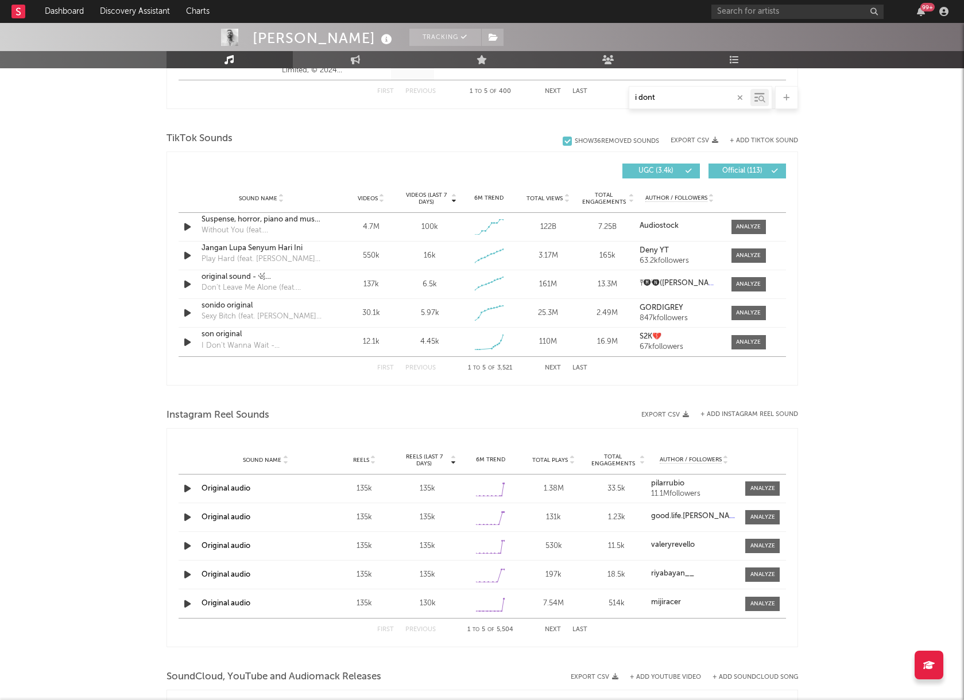
click at [597, 95] on div "i dont" at bounding box center [481, 97] width 631 height 23
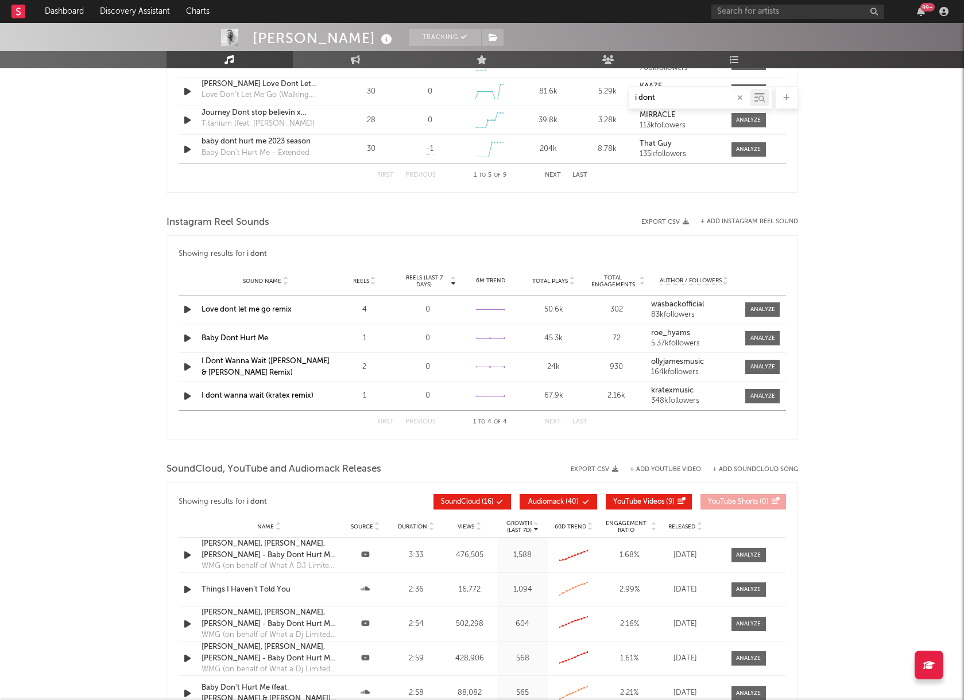
scroll to position [668, 0]
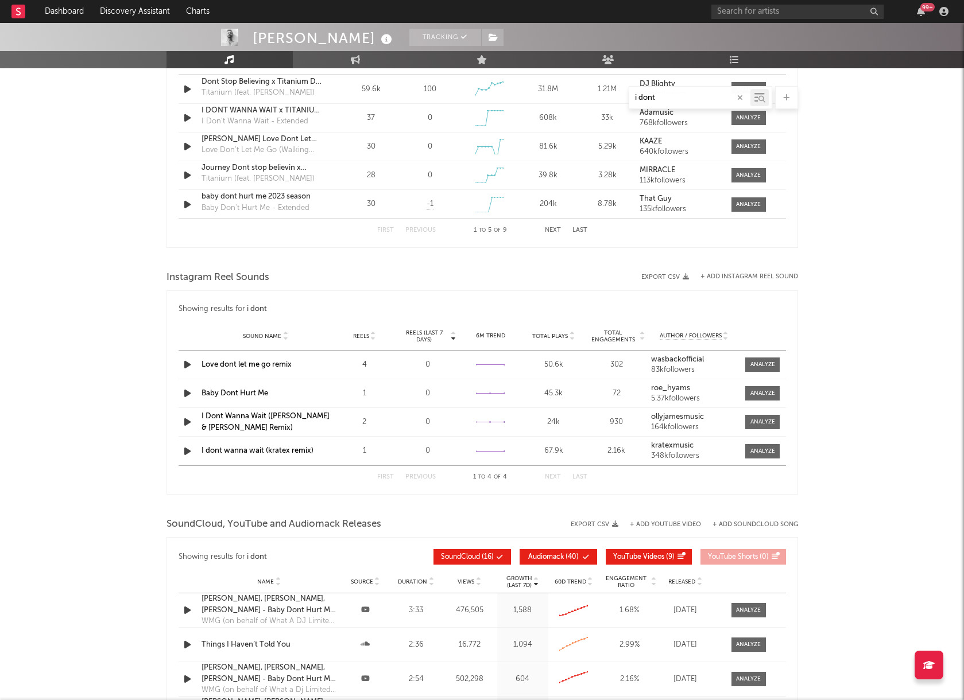
click at [688, 94] on input "i dont" at bounding box center [689, 98] width 121 height 9
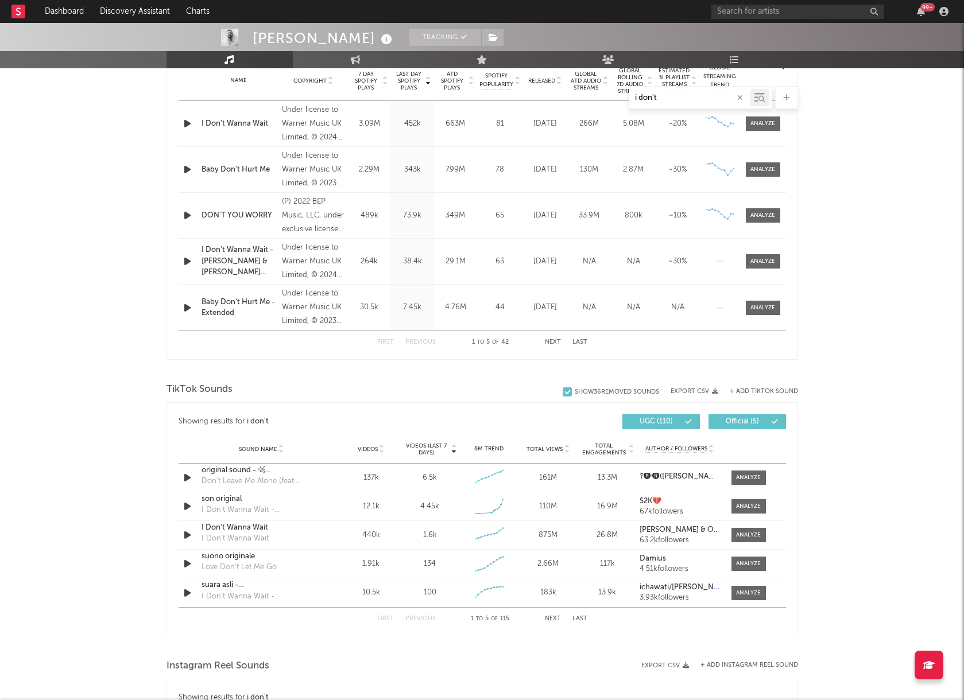
scroll to position [475, 0]
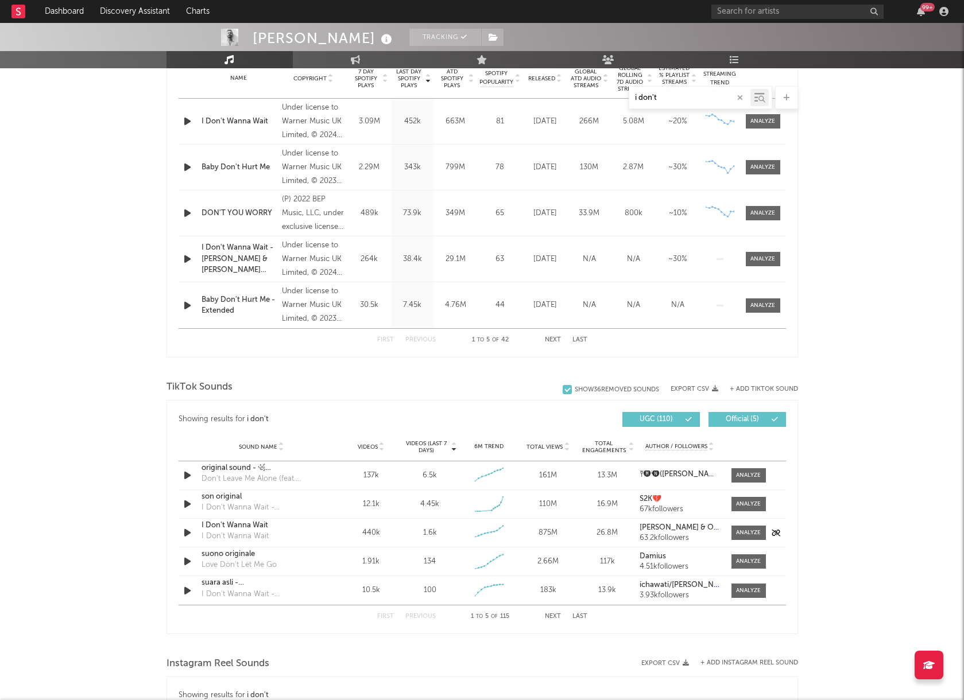
type input "i don't"
click at [304, 528] on div "I Don't Wanna Wait" at bounding box center [261, 525] width 120 height 11
click at [405, 541] on div "Sound Name I Don't Wanna Wait I Don't Wanna Wait Videos 440k Videos (last 7 day…" at bounding box center [481, 533] width 607 height 28
click at [743, 537] on span at bounding box center [748, 533] width 34 height 14
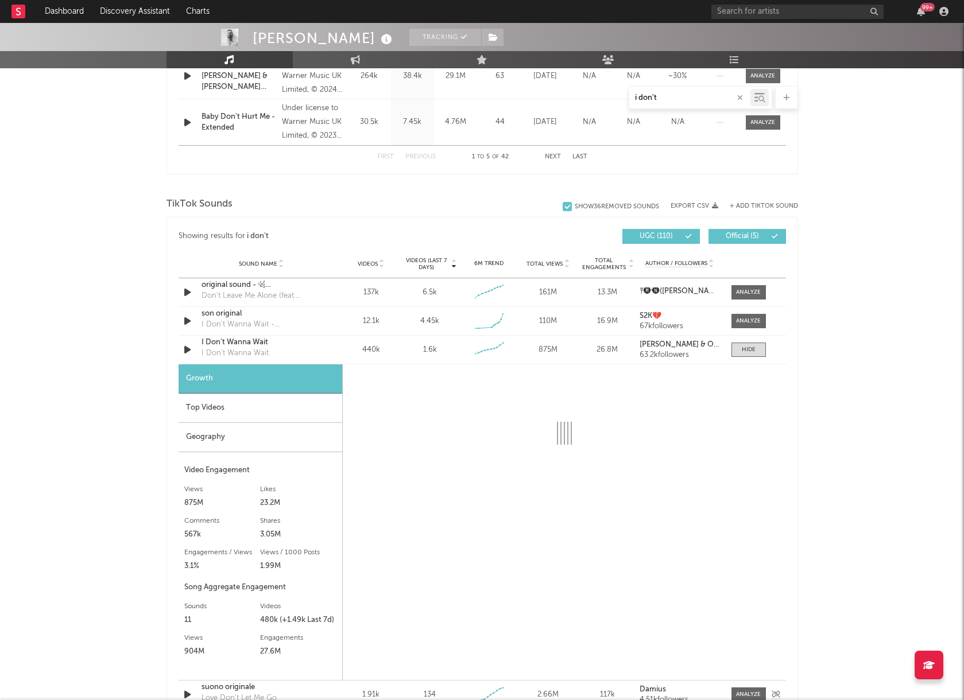
scroll to position [659, 0]
select select "6m"
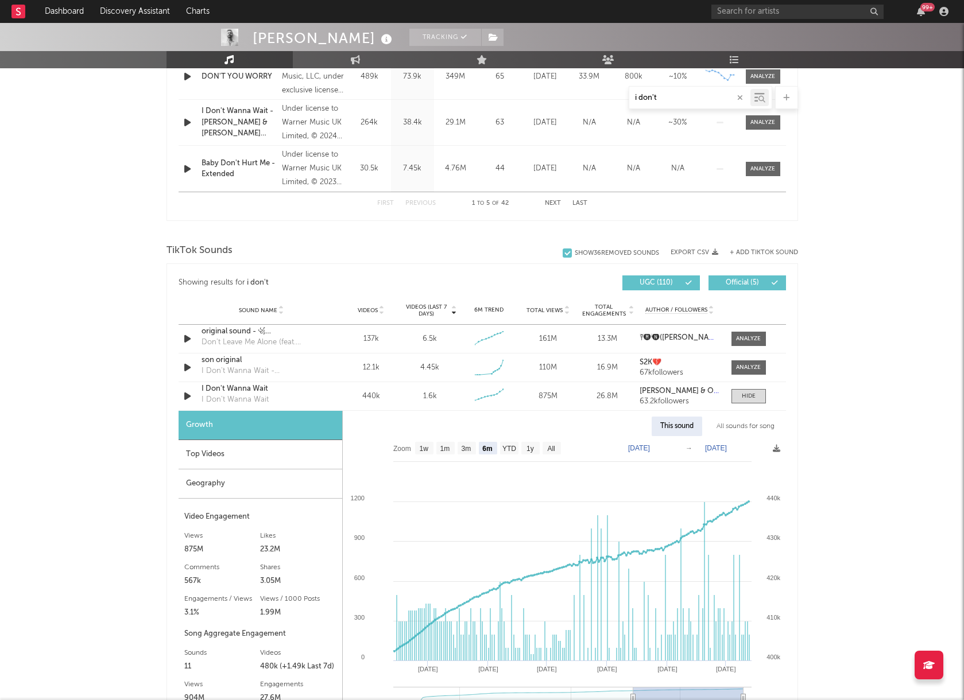
scroll to position [612, 0]
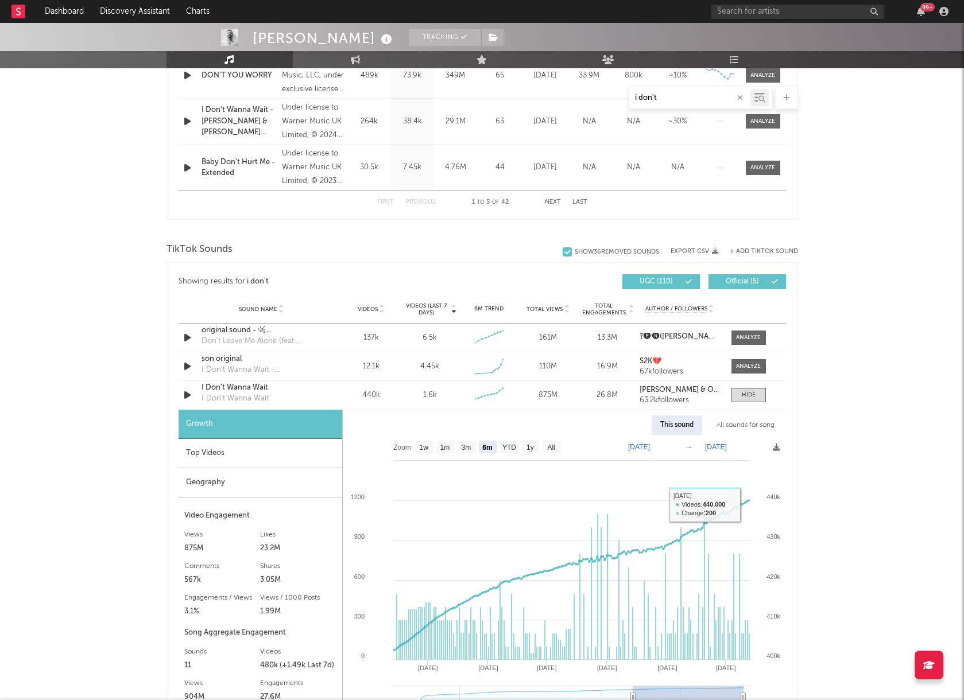
click at [754, 422] on div "All sounds for song" at bounding box center [745, 426] width 75 height 20
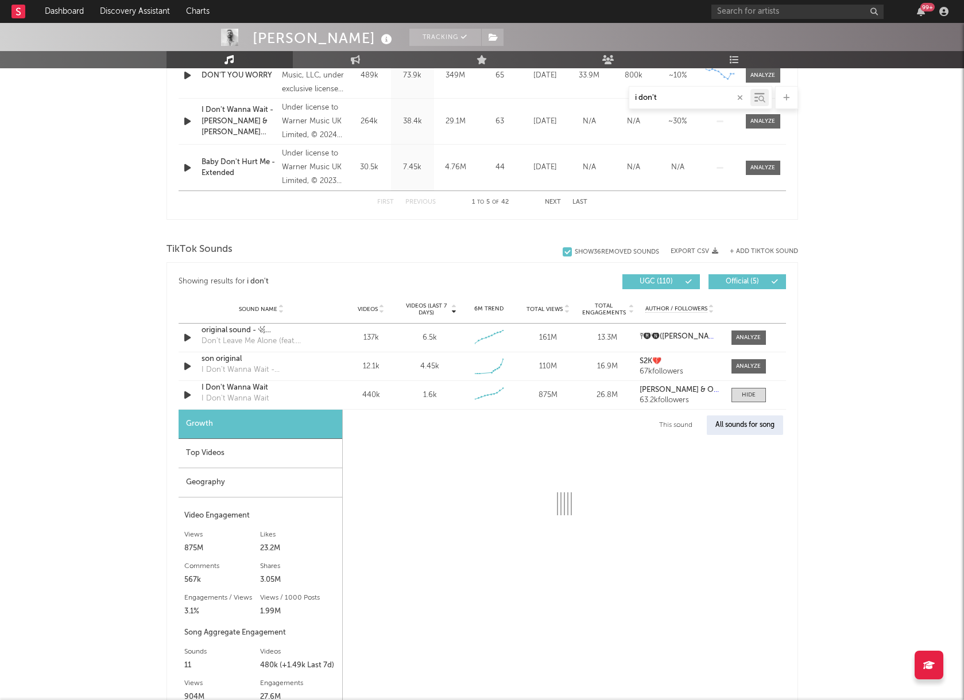
select select "1w"
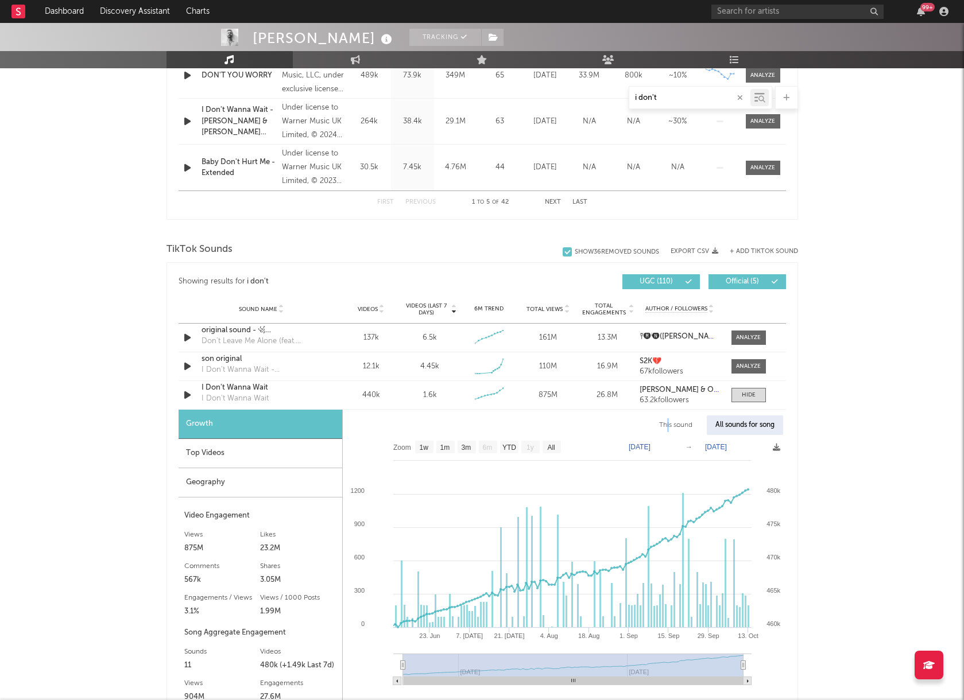
click at [665, 421] on div "This sound" at bounding box center [675, 426] width 51 height 20
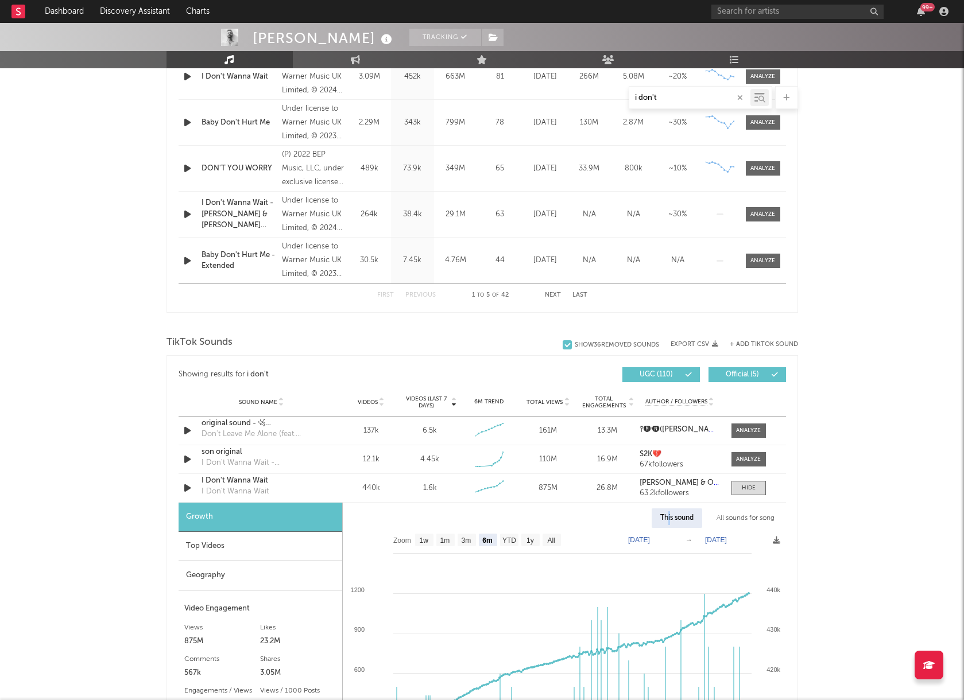
scroll to position [520, 0]
click at [557, 538] on rect at bounding box center [551, 539] width 18 height 13
select select "All"
type input "2024-03-25"
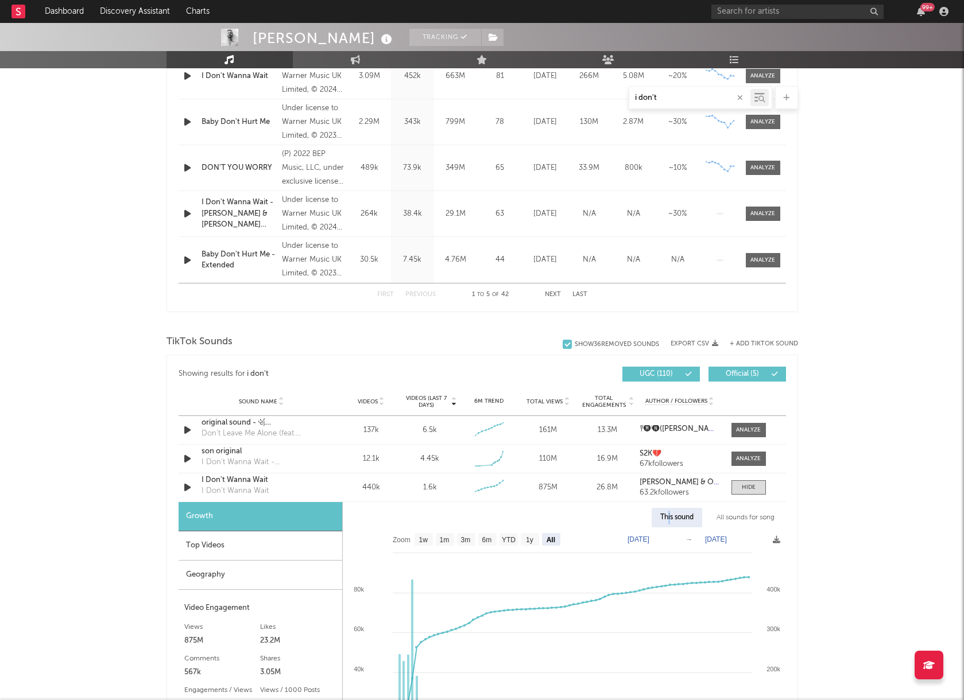
scroll to position [593, 0]
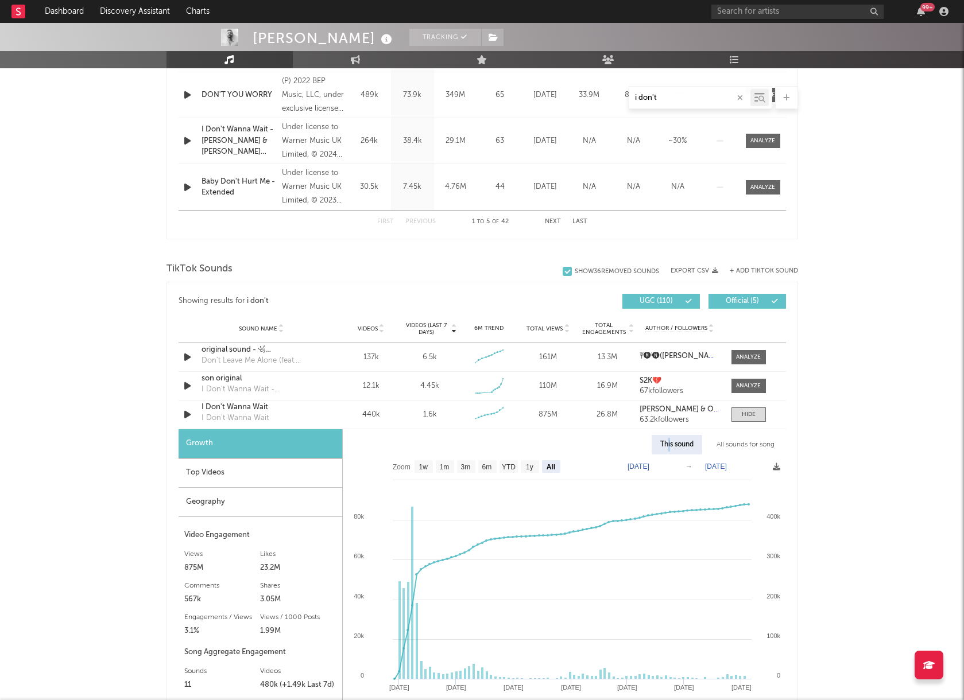
click at [720, 468] on text "[DATE]" at bounding box center [716, 467] width 22 height 8
click at [747, 468] on input "[DATE]" at bounding box center [722, 466] width 53 height 11
click at [712, 465] on input "[DATE]" at bounding box center [722, 466] width 53 height 11
click at [707, 465] on input "[DATE]" at bounding box center [722, 466] width 53 height 11
type input "2024-04-25"
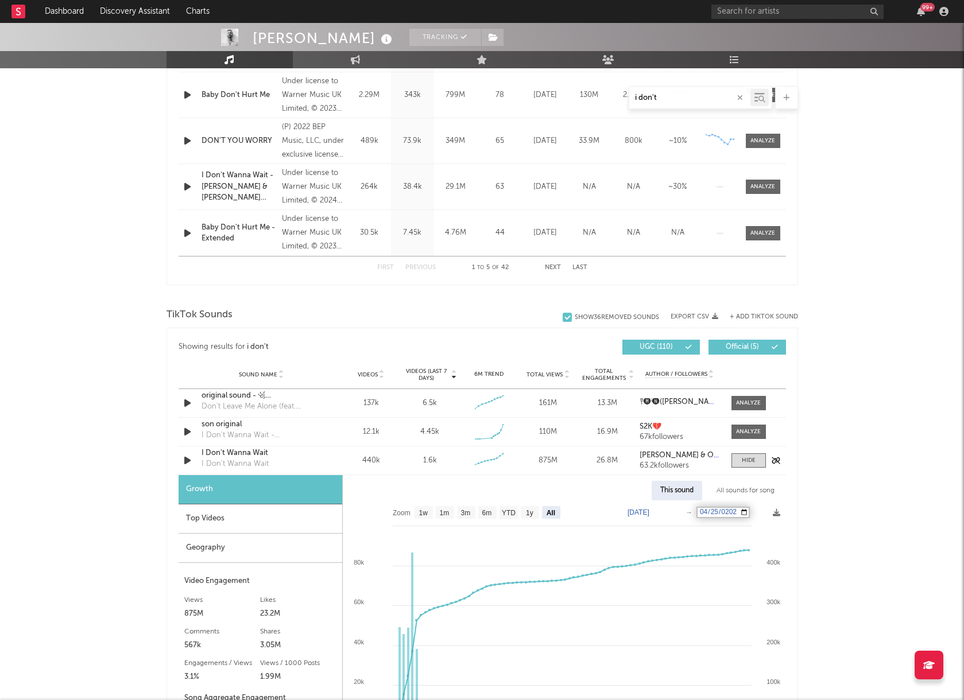
scroll to position [548, 0]
click at [721, 511] on input "2024-04-25" at bounding box center [722, 511] width 53 height 11
select select "1m"
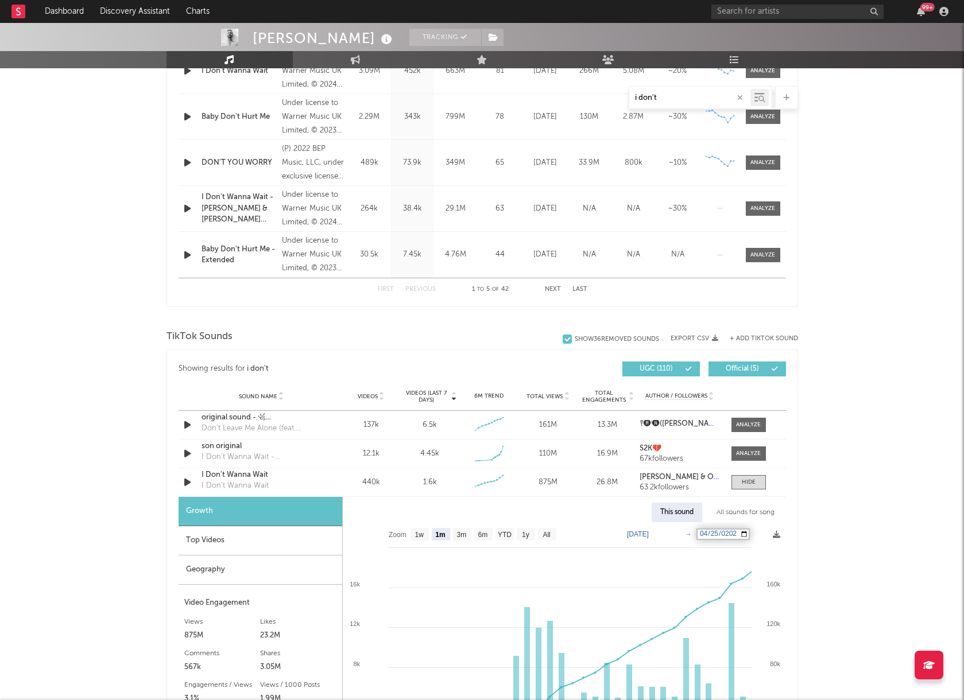
scroll to position [764, 0]
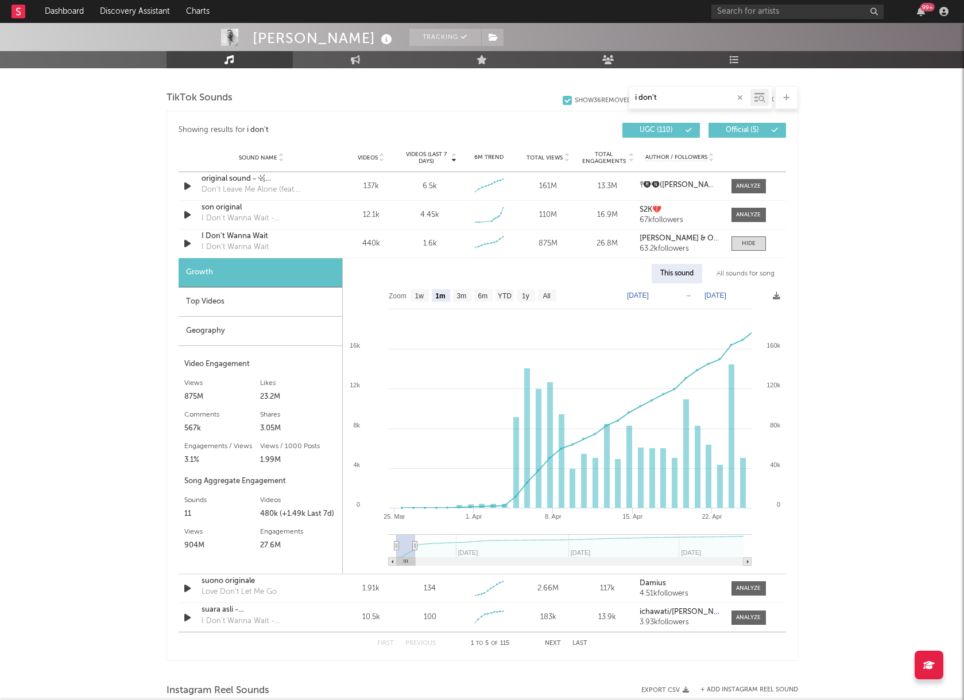
click at [755, 277] on div "All sounds for song" at bounding box center [745, 274] width 75 height 20
select select "1w"
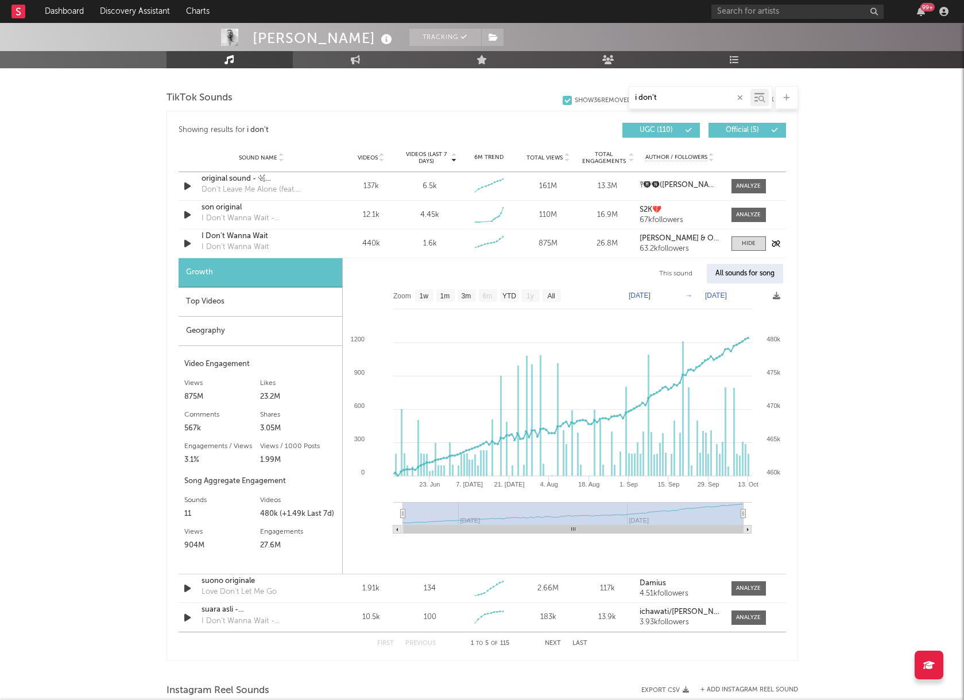
click at [291, 240] on div "I Don't Wanna Wait" at bounding box center [261, 236] width 120 height 11
click at [665, 101] on input "i don't" at bounding box center [689, 98] width 121 height 9
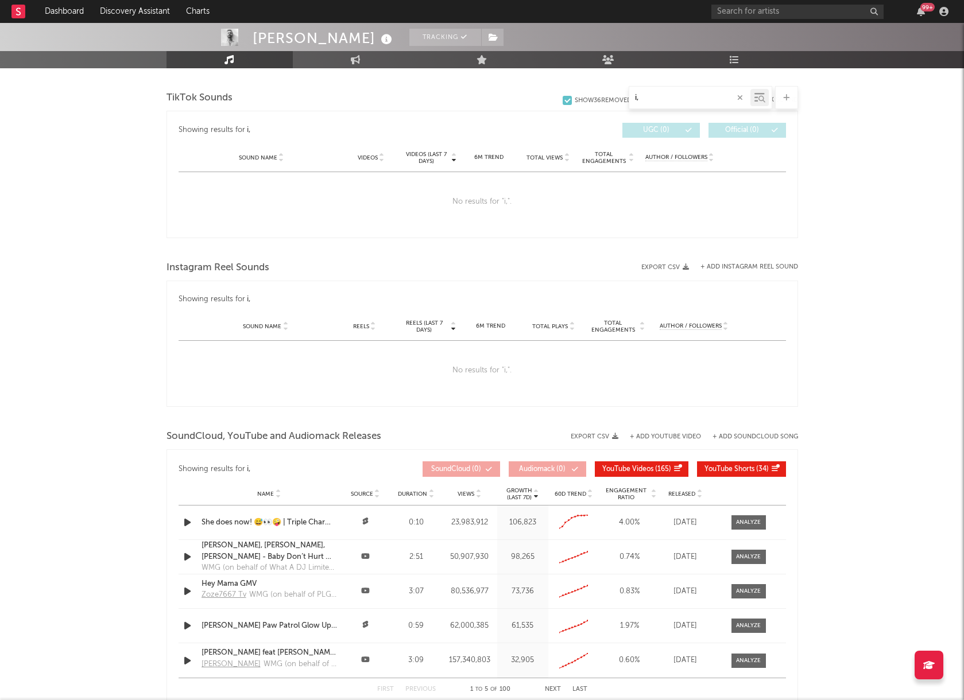
type input "i"
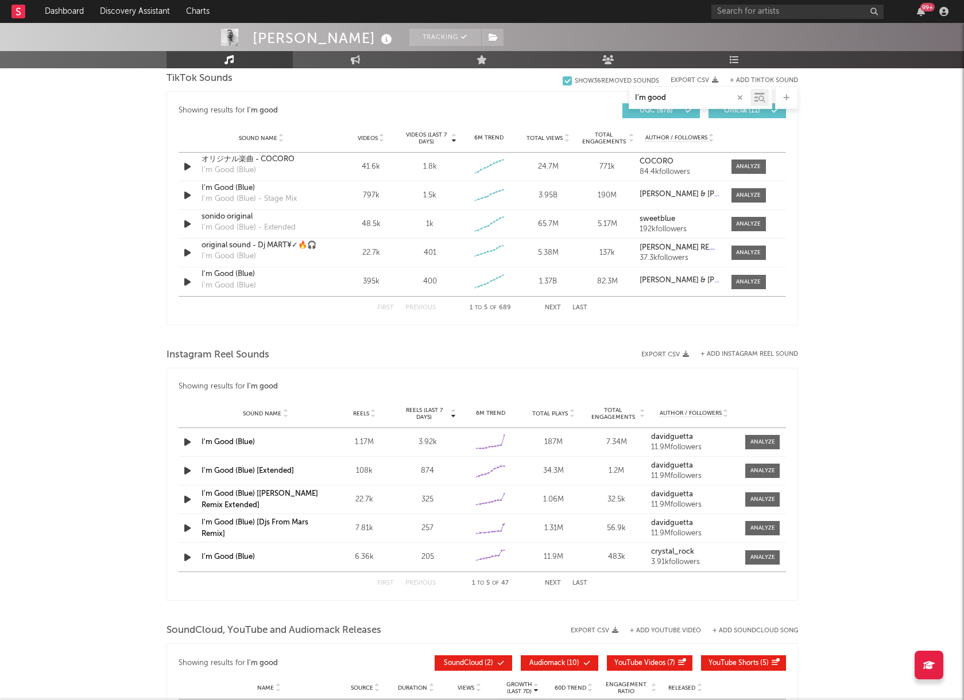
scroll to position [784, 0]
type input "I'm good"
click at [271, 446] on div "I'm Good (Blue)" at bounding box center [265, 441] width 129 height 11
click at [244, 438] on link "I'm Good (Blue)" at bounding box center [227, 441] width 53 height 7
click at [549, 583] on button "Next" at bounding box center [553, 583] width 16 height 6
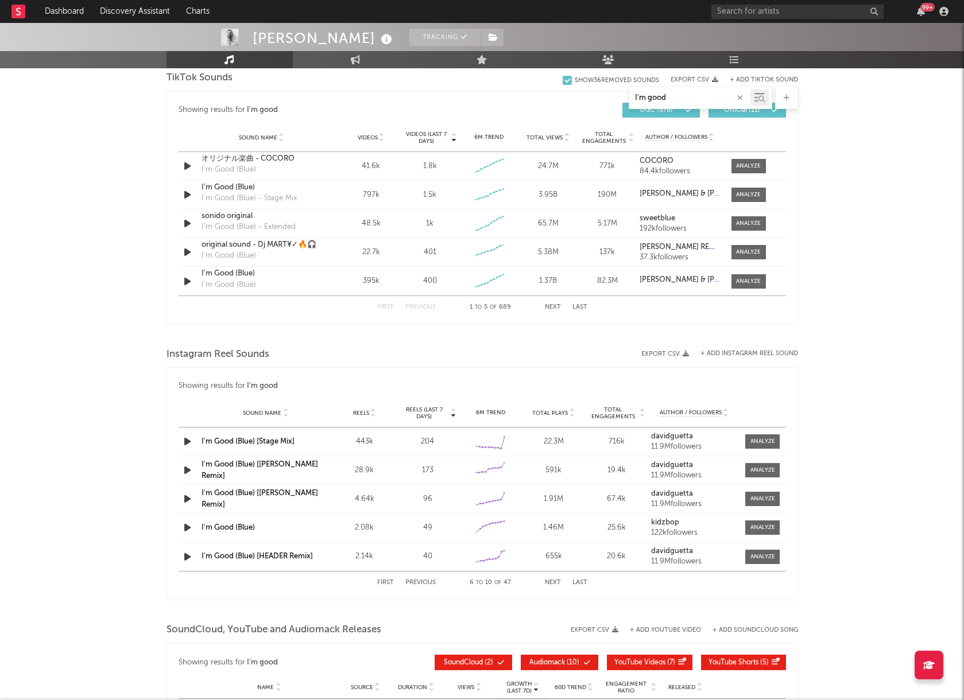
click at [276, 440] on link "I'm Good (Blue) [Stage Mix]" at bounding box center [247, 441] width 93 height 7
drag, startPoint x: 767, startPoint y: 443, endPoint x: 767, endPoint y: 453, distance: 10.9
click at [767, 443] on div at bounding box center [762, 441] width 25 height 9
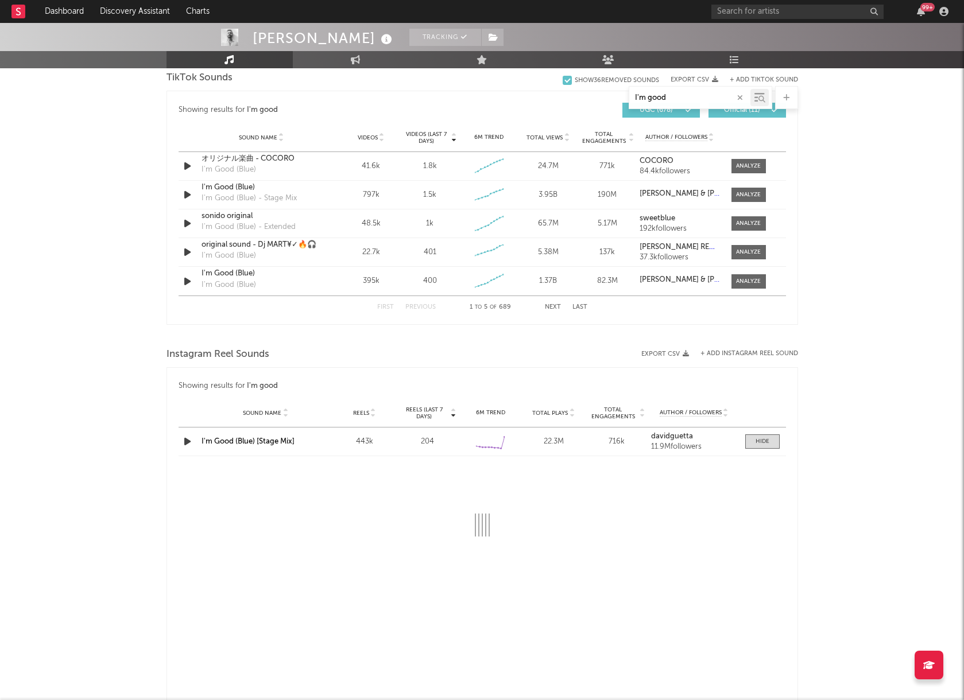
select select "6m"
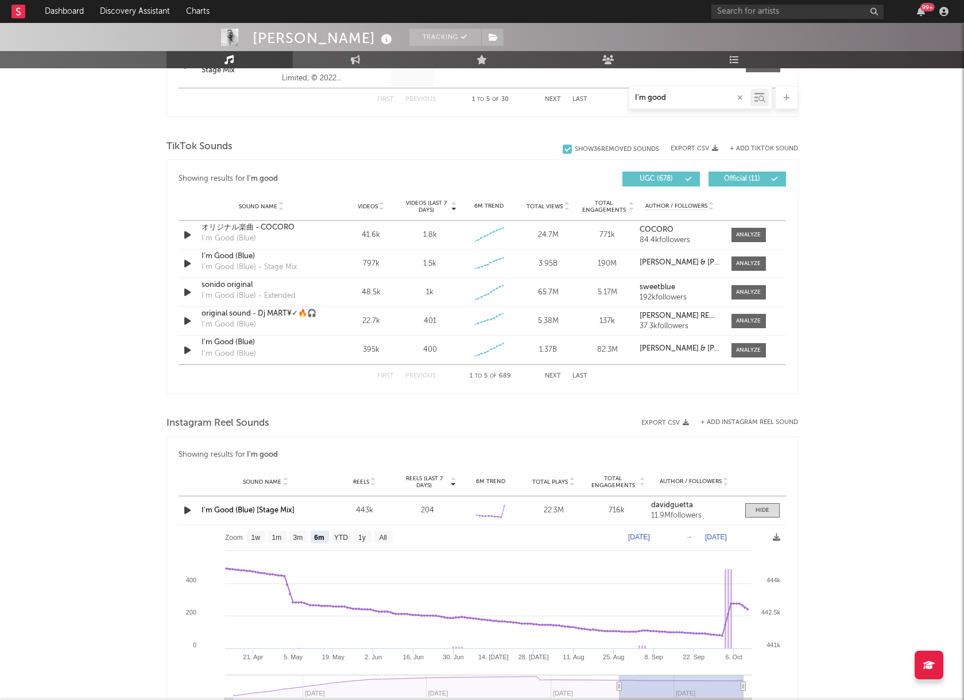
scroll to position [718, 0]
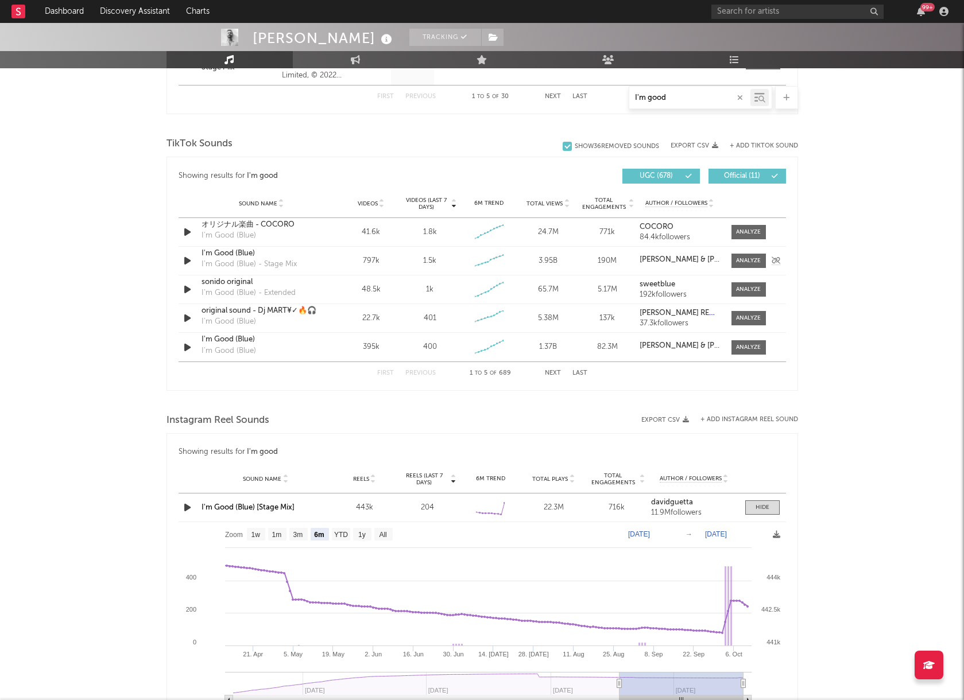
click at [243, 259] on div "I'm Good (Blue) - Stage Mix" at bounding box center [248, 264] width 95 height 11
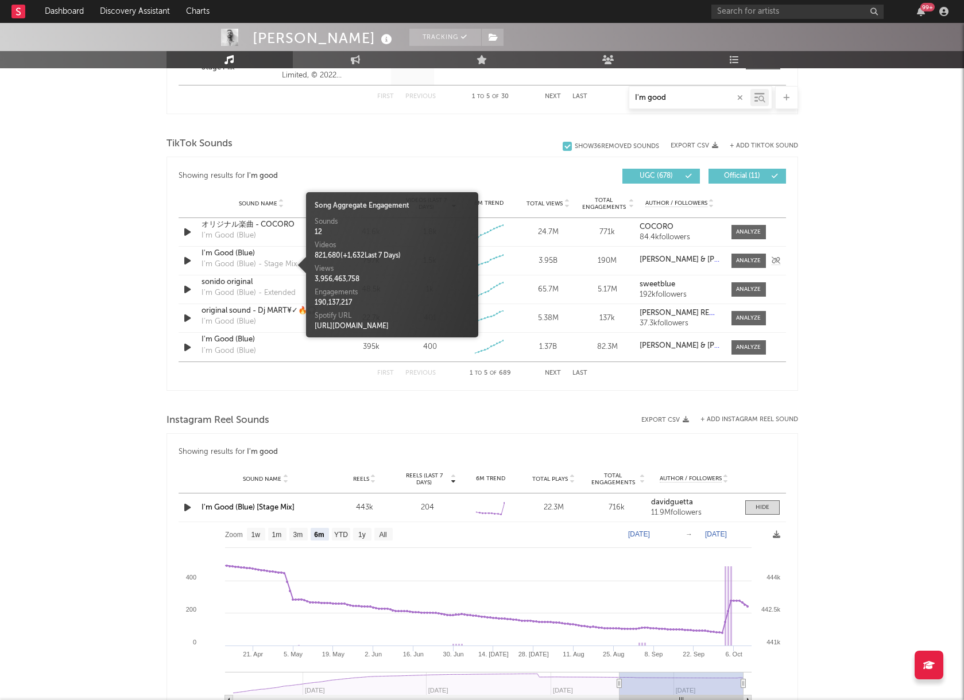
click at [243, 270] on div "I'm Good (Blue) I'm Good (Blue) - Stage Mix" at bounding box center [261, 261] width 120 height 26
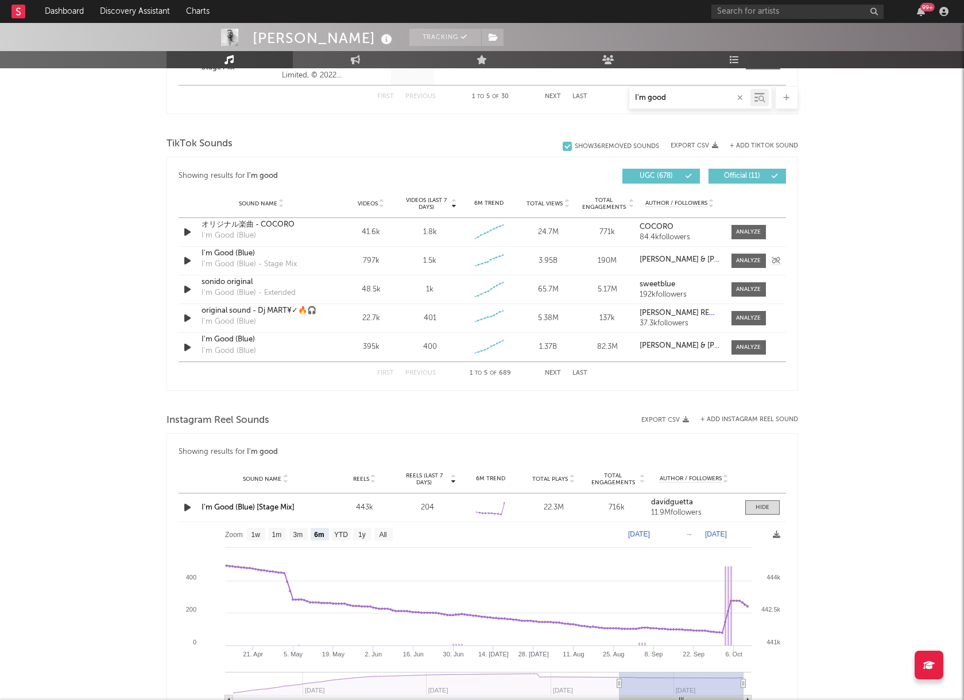
click at [238, 264] on div "I'm Good (Blue) - Stage Mix" at bounding box center [248, 264] width 95 height 11
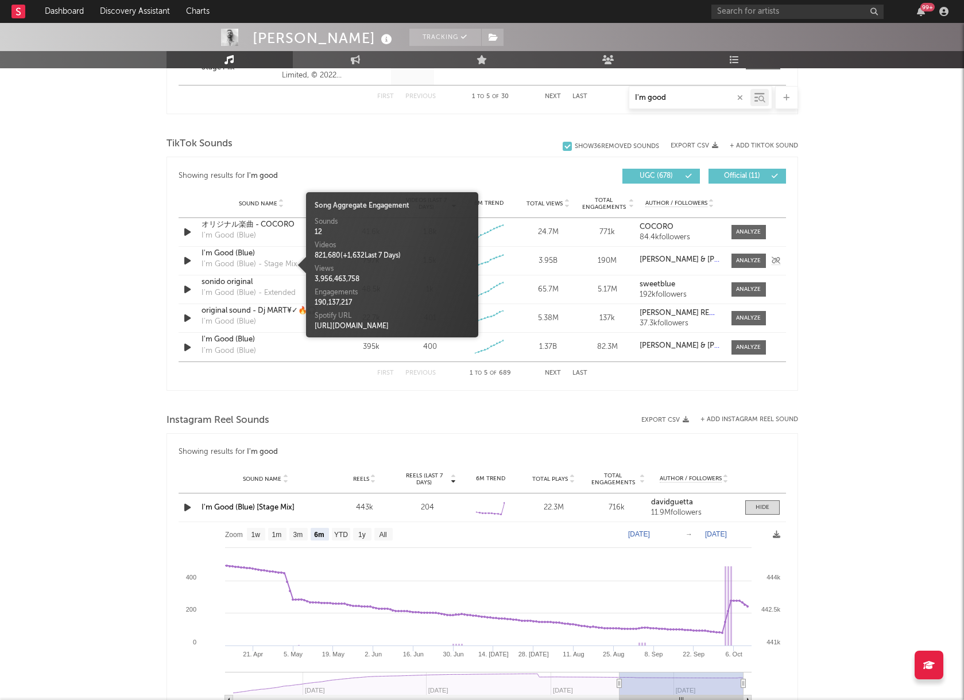
click at [238, 266] on div "I'm Good (Blue) - Stage Mix" at bounding box center [248, 264] width 95 height 11
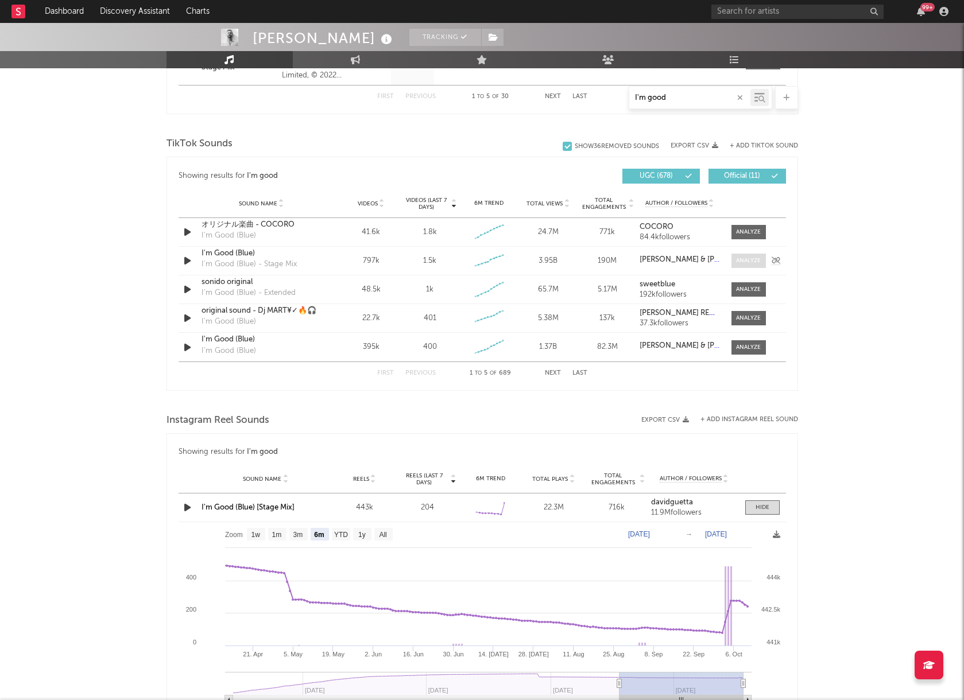
click at [752, 262] on div at bounding box center [748, 261] width 25 height 9
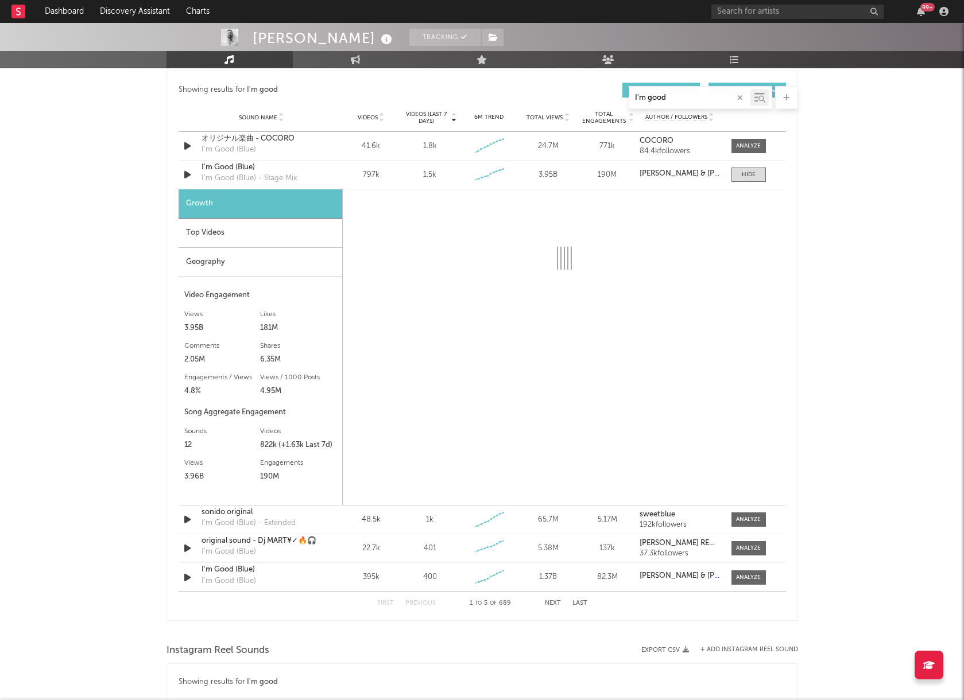
scroll to position [805, 0]
select select "6m"
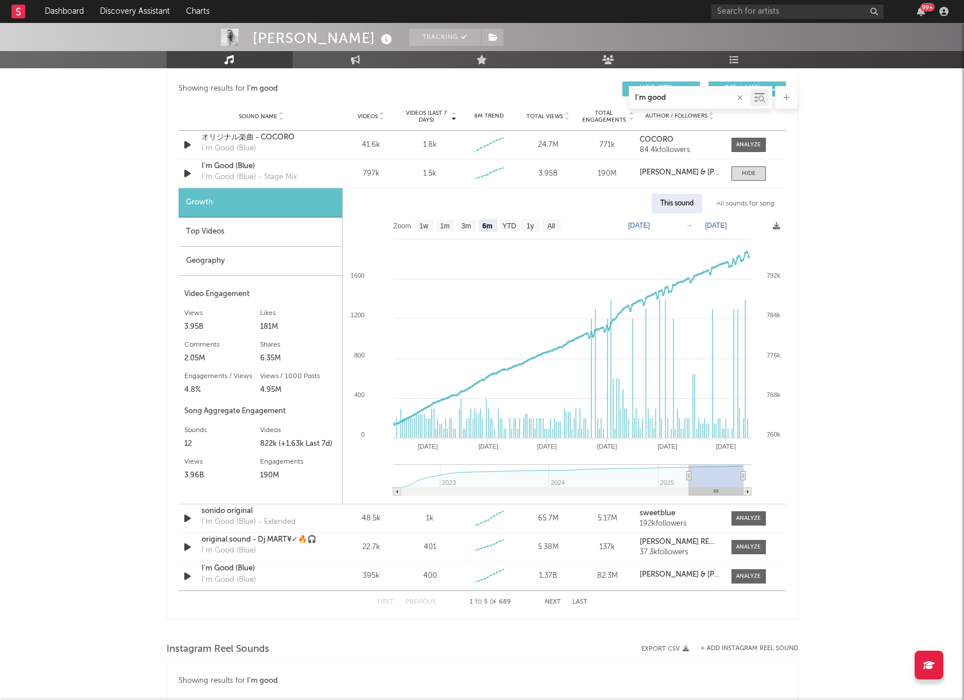
click at [741, 203] on div "All sounds for song" at bounding box center [745, 204] width 75 height 20
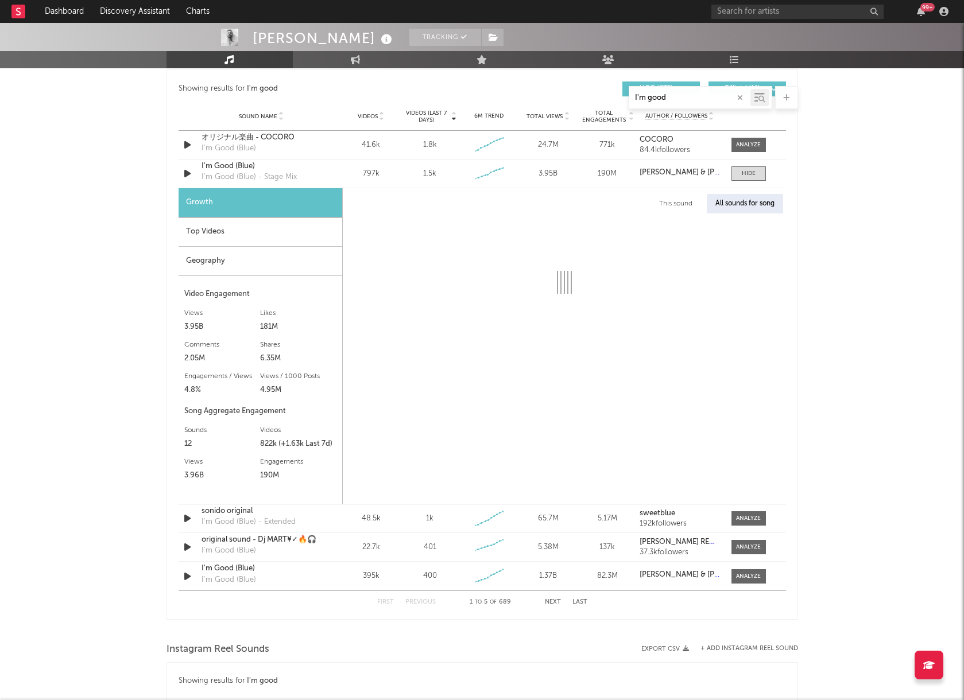
select select "1w"
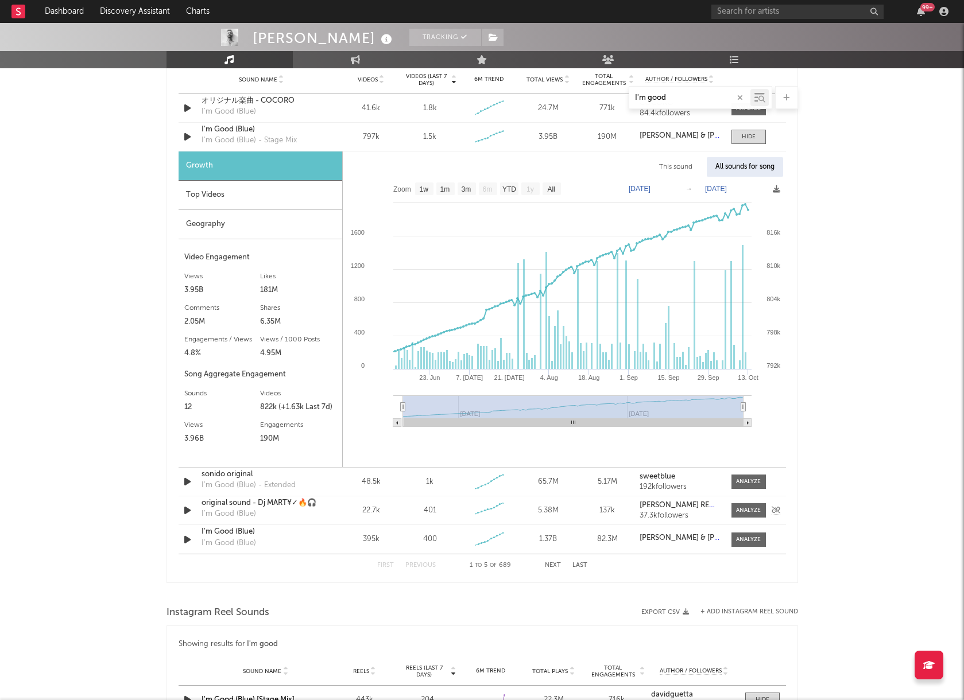
scroll to position [844, 0]
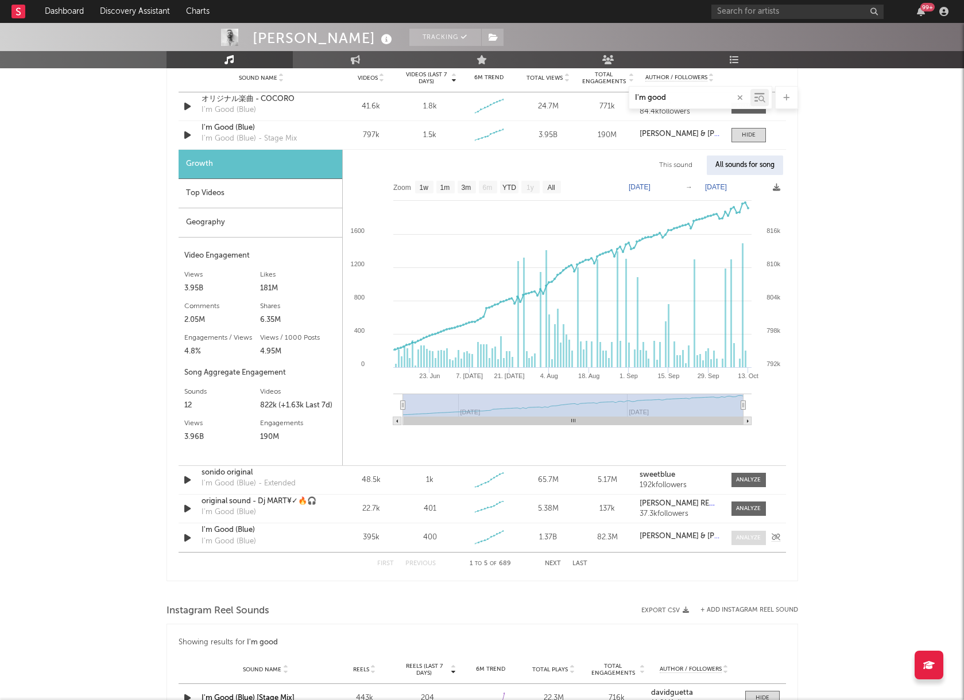
click at [742, 536] on div at bounding box center [748, 538] width 25 height 9
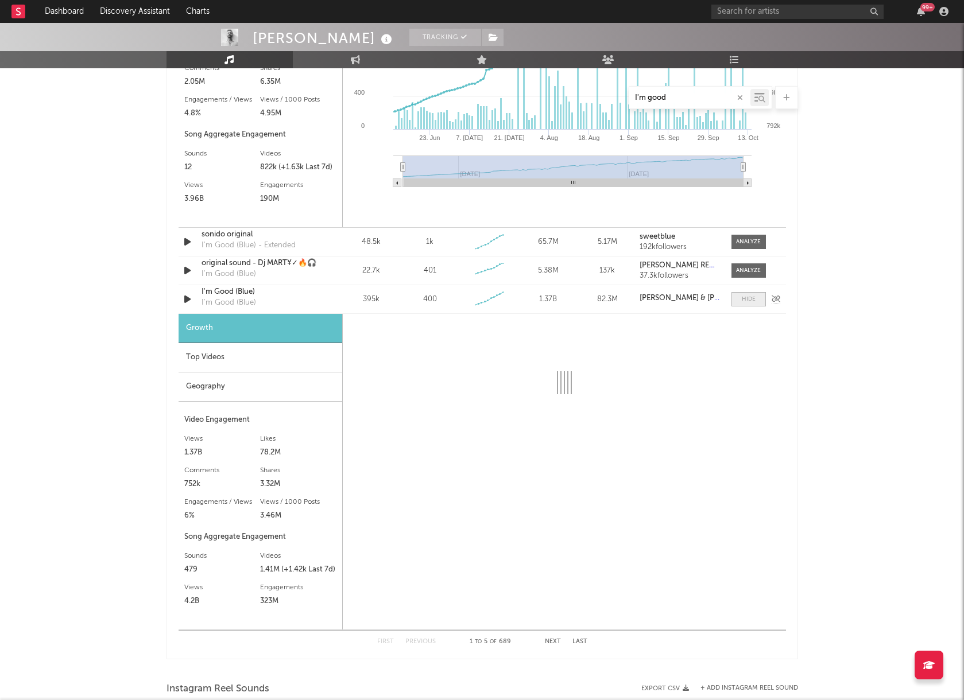
scroll to position [1083, 0]
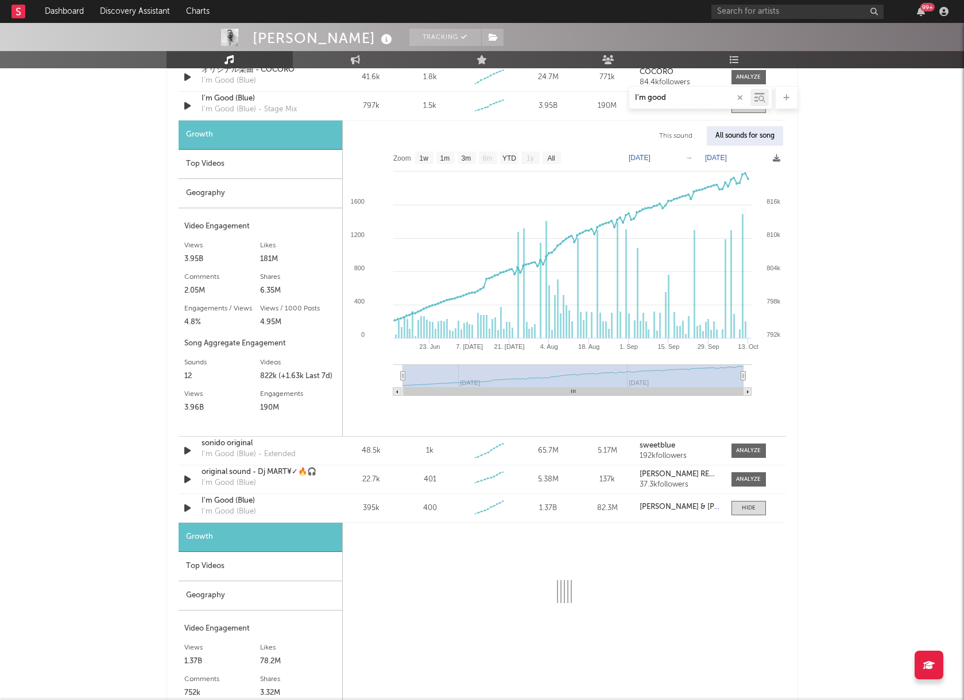
select select "6m"
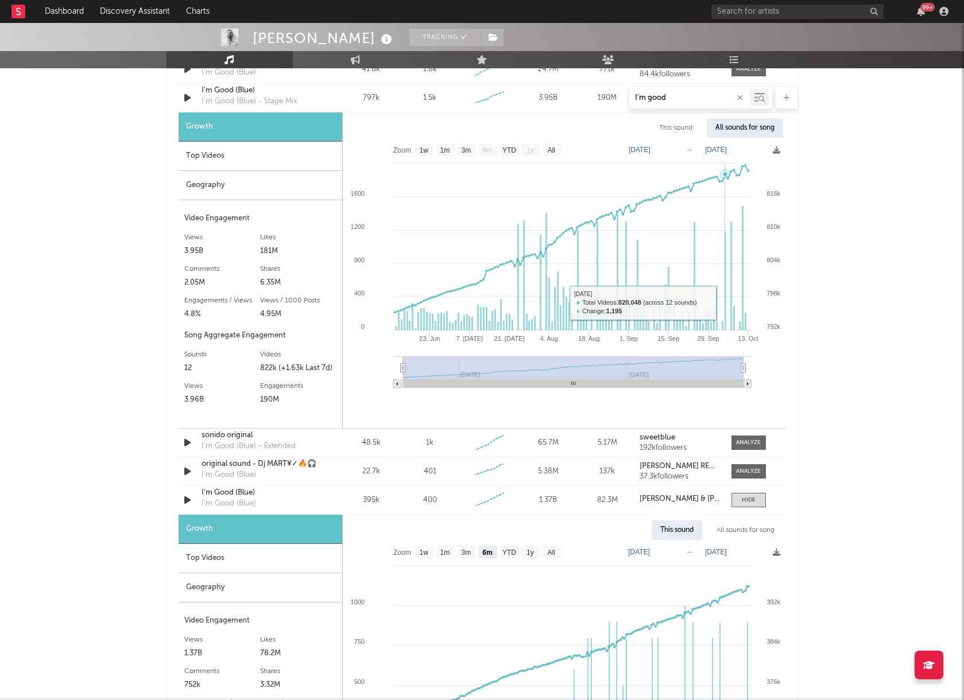
scroll to position [882, 0]
click at [745, 530] on div "All sounds for song" at bounding box center [745, 530] width 75 height 20
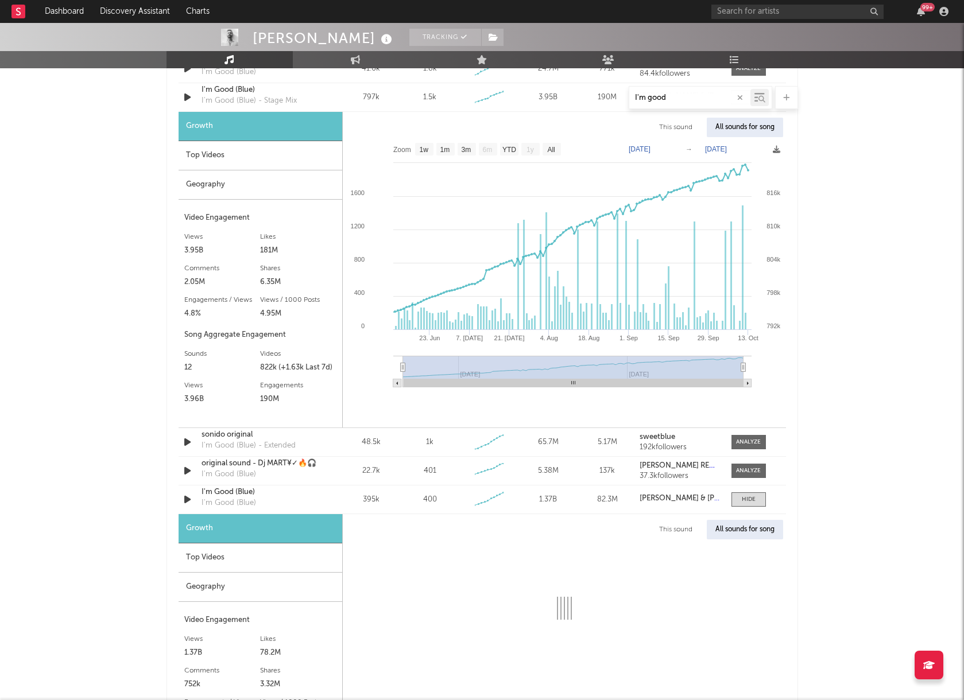
select select "1w"
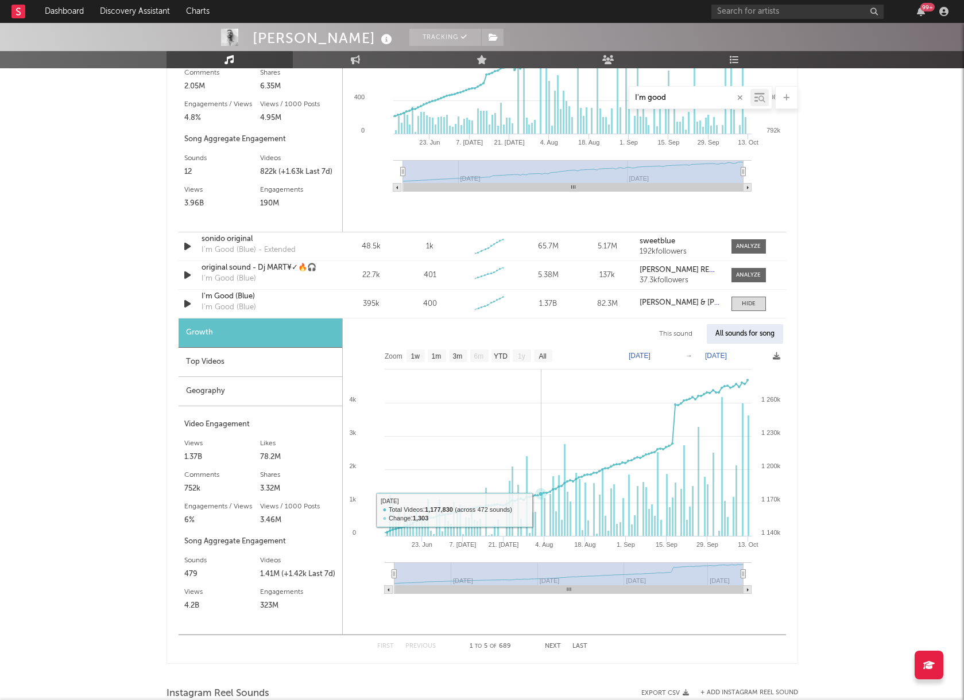
scroll to position [1101, 0]
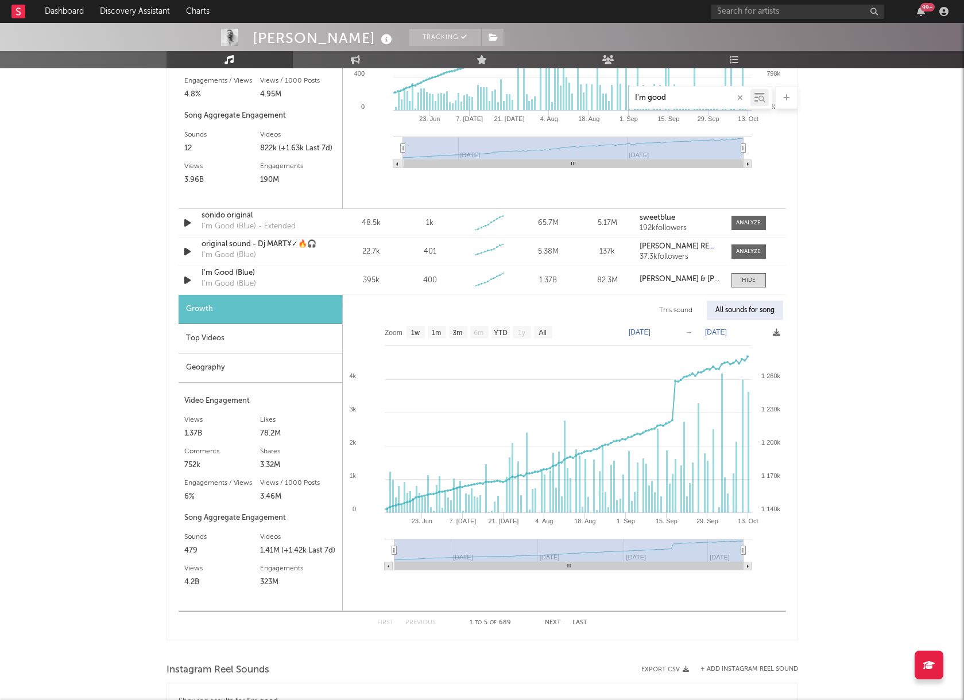
click at [548, 624] on button "Next" at bounding box center [553, 623] width 16 height 6
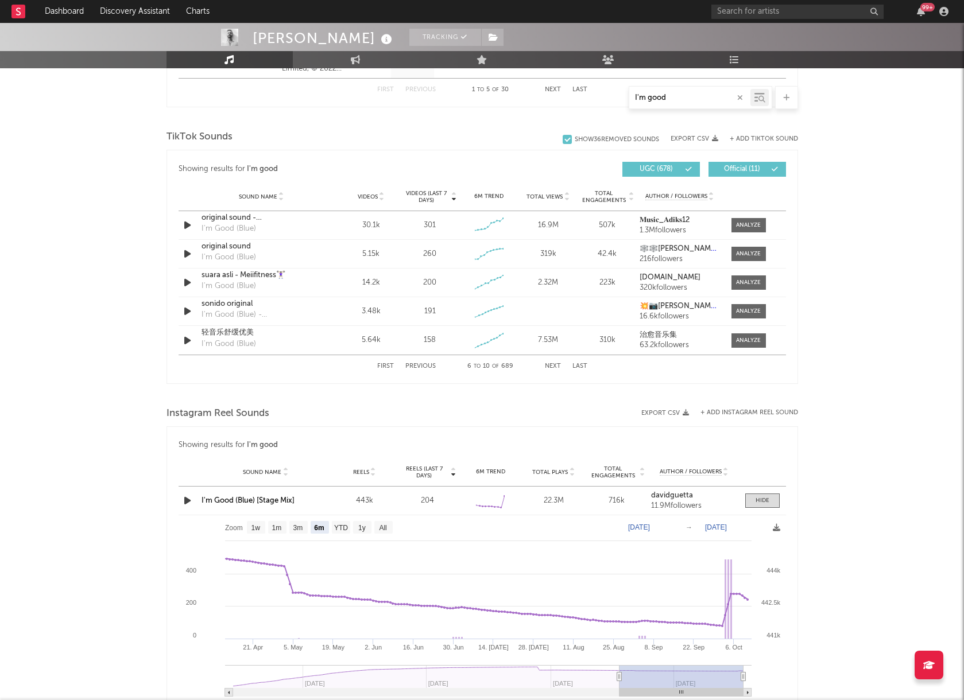
scroll to position [727, 0]
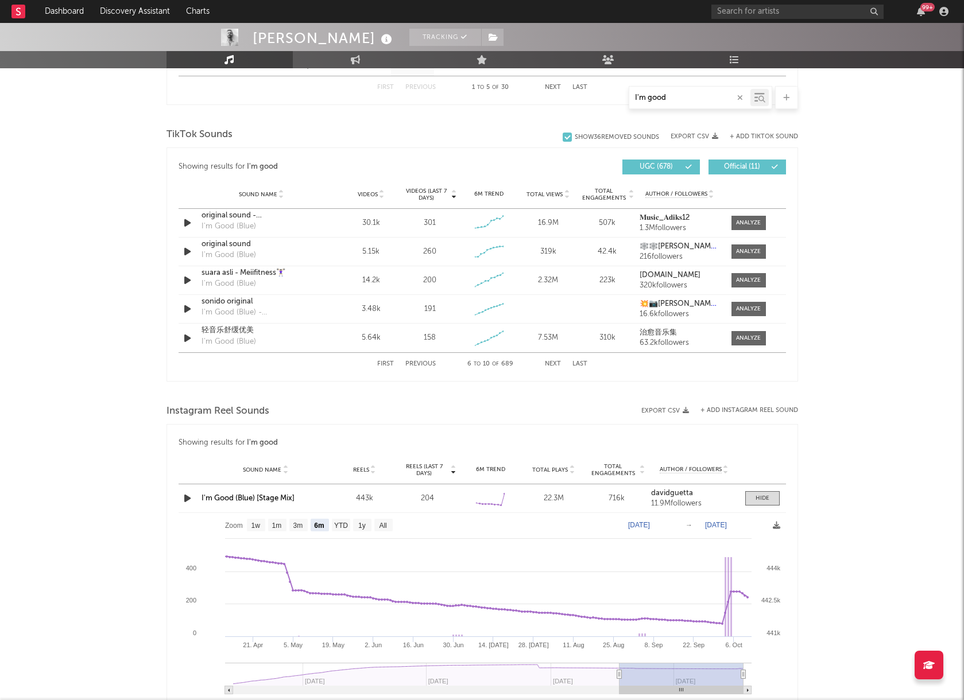
click at [548, 364] on button "Next" at bounding box center [553, 364] width 16 height 6
click at [669, 100] on input "I'm good" at bounding box center [689, 98] width 121 height 9
type input "I'm"
select select "6m"
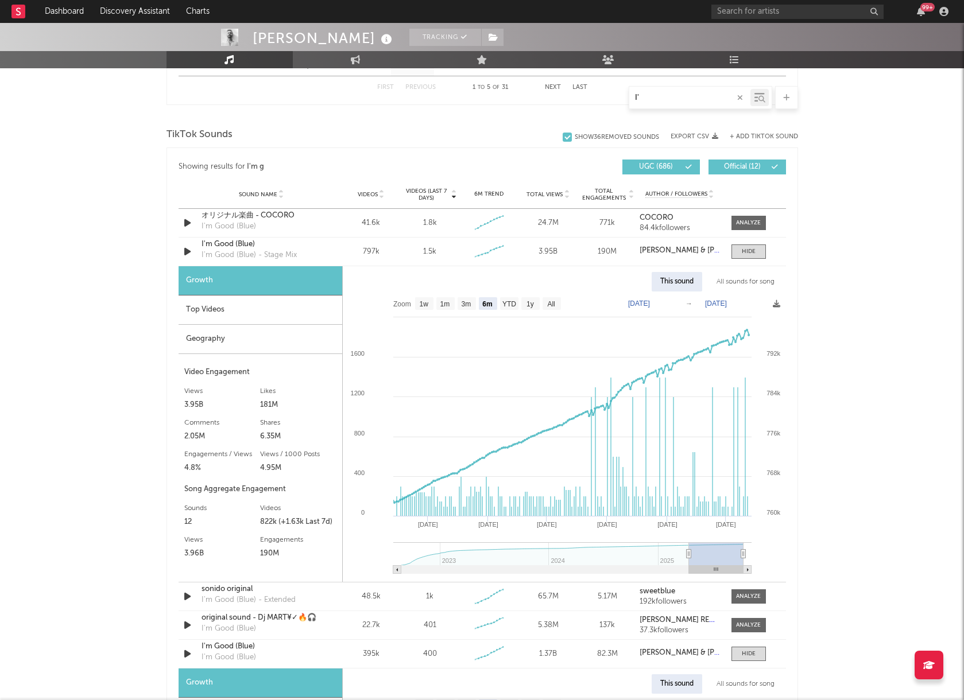
type input "I"
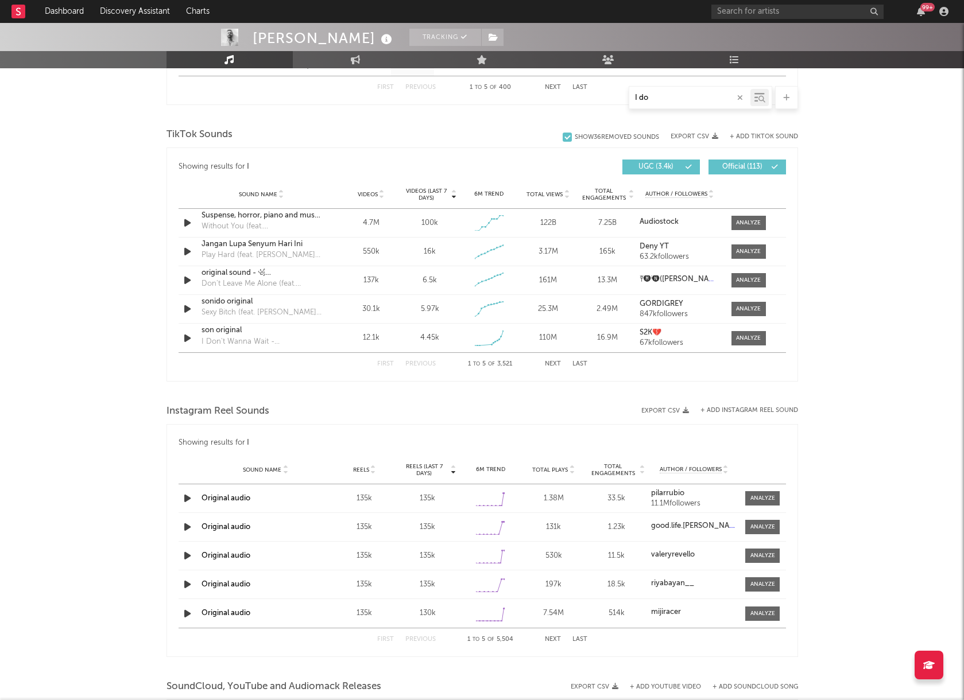
type input "I don"
select select "6m"
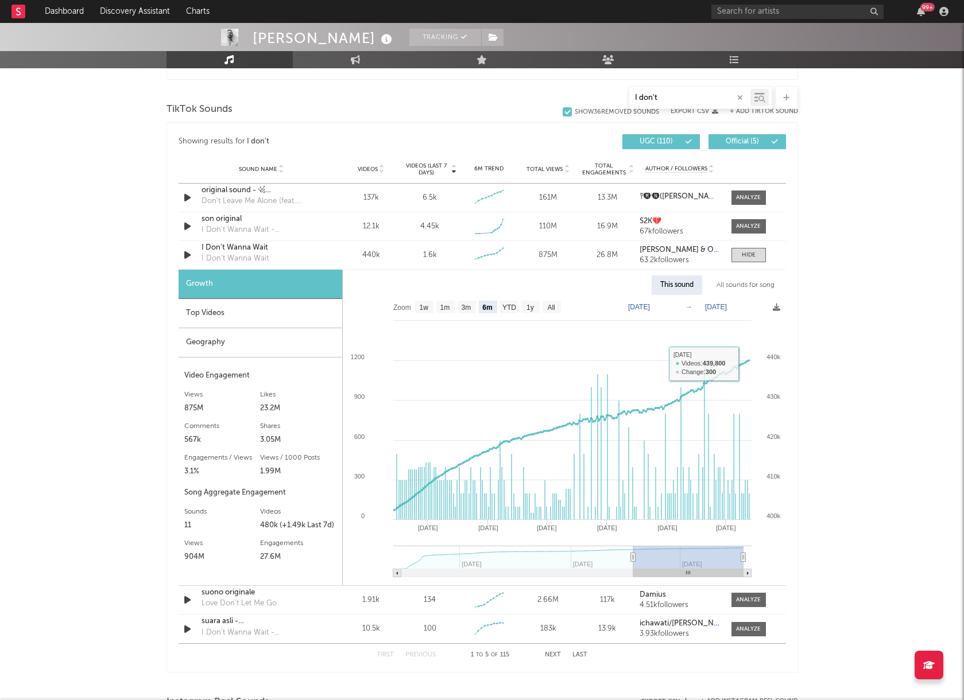
scroll to position [1279, 0]
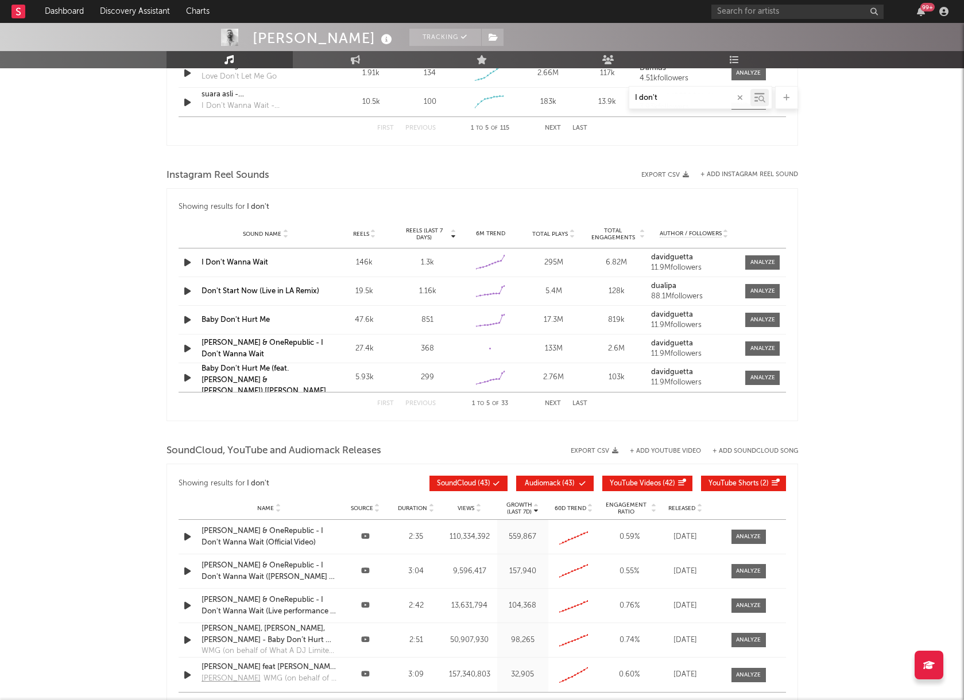
type input "I don't"
click at [347, 262] on div "146k" at bounding box center [364, 262] width 57 height 11
click at [257, 263] on link "I Don't Wanna Wait" at bounding box center [234, 262] width 67 height 7
click at [760, 271] on div "Sound Name I Don't Wanna Wait Reels 146k Reels (last 7 days) 1.3k 6M Trend Crea…" at bounding box center [481, 263] width 607 height 28
click at [757, 265] on div at bounding box center [762, 262] width 25 height 9
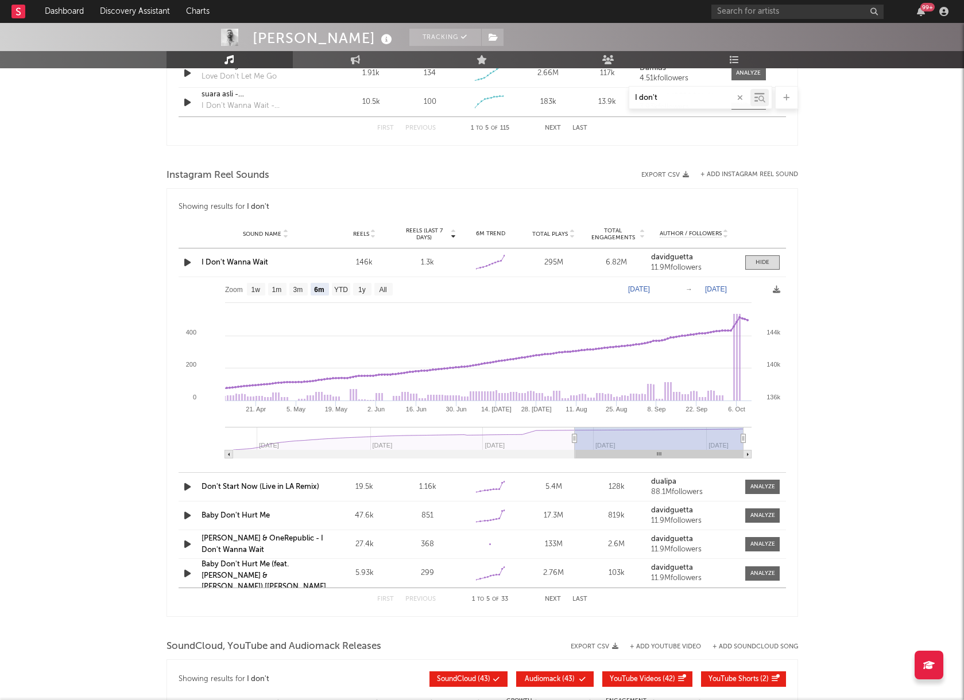
click at [650, 289] on text "Apr 10, 2025" at bounding box center [639, 289] width 22 height 8
click at [385, 289] on text "All" at bounding box center [382, 290] width 7 height 8
select select "All"
type input "2024-04-01"
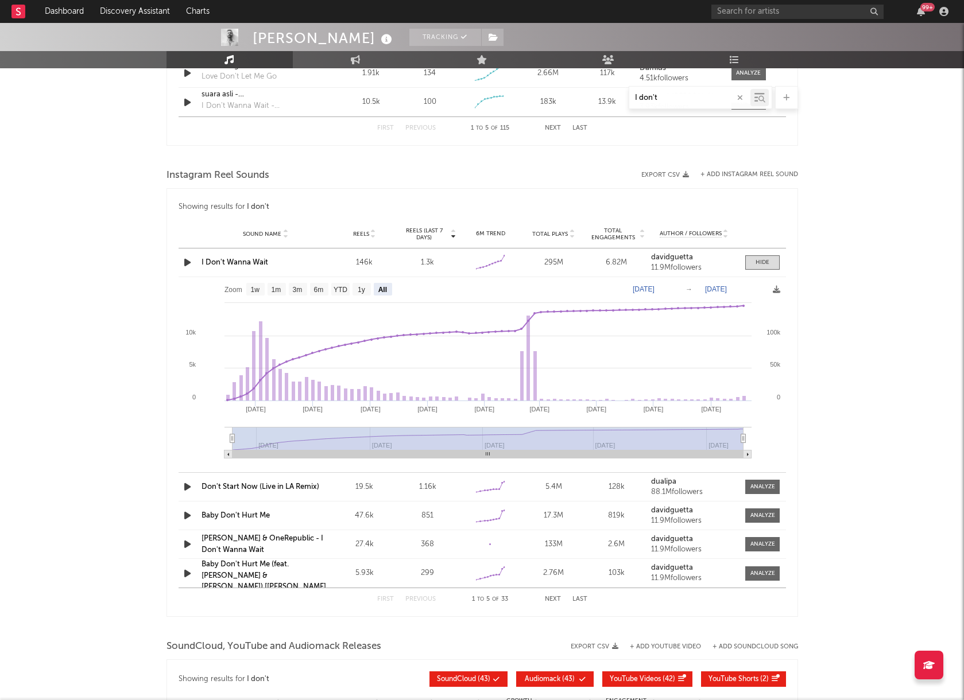
click at [727, 289] on text "[DATE]" at bounding box center [716, 289] width 22 height 8
click at [750, 290] on input "2025-10-10" at bounding box center [722, 289] width 53 height 11
click at [716, 288] on input "2025-10-10" at bounding box center [722, 289] width 53 height 11
click at [707, 288] on input "2025-10-10" at bounding box center [722, 289] width 53 height 11
type input "2025-04-10"
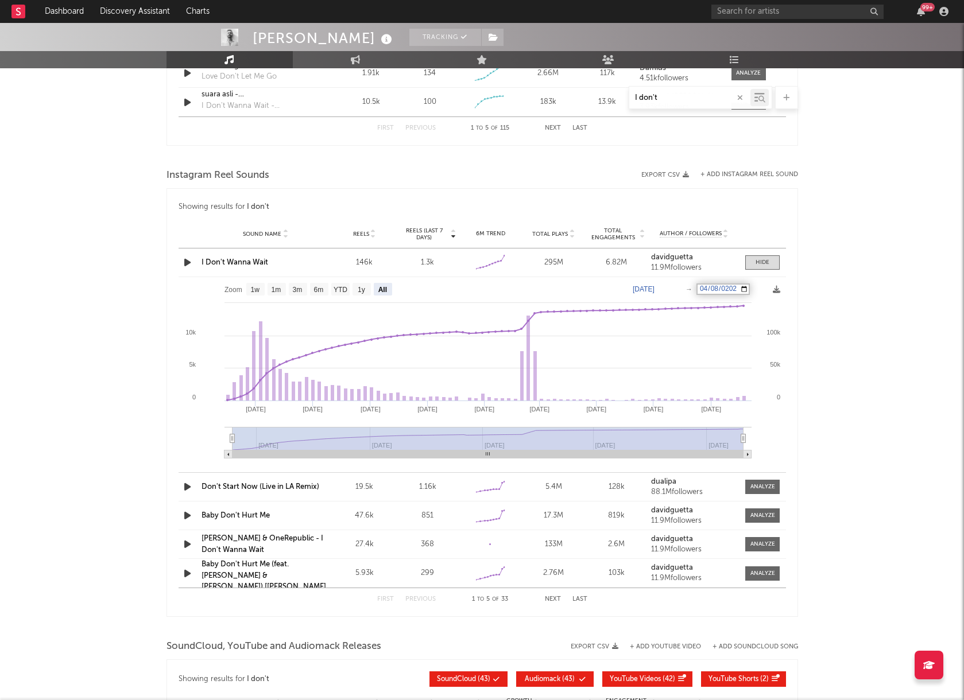
type input "2024-04-08"
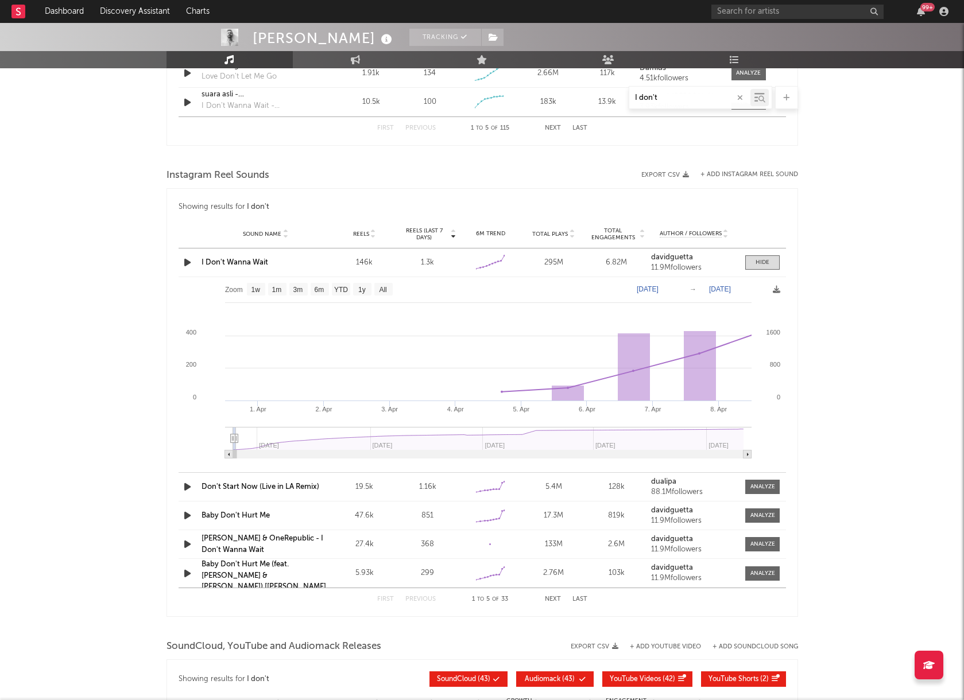
drag, startPoint x: 674, startPoint y: 94, endPoint x: 608, endPoint y: 98, distance: 66.1
click at [608, 99] on div "I don't" at bounding box center [481, 97] width 631 height 23
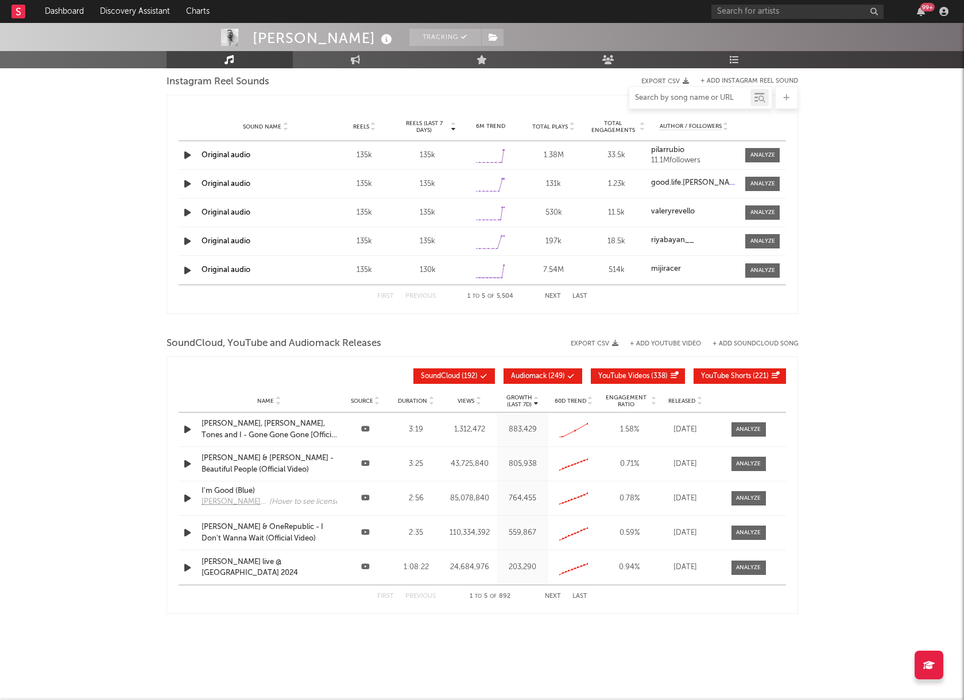
scroll to position [1057, 0]
type input "gone"
select select "1w"
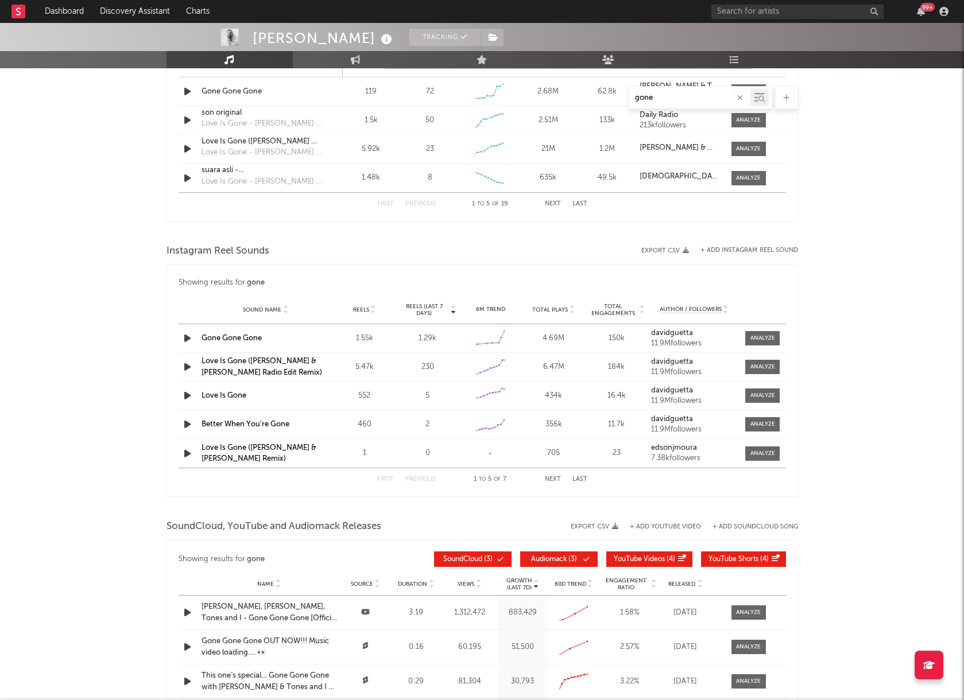
scroll to position [1067, 0]
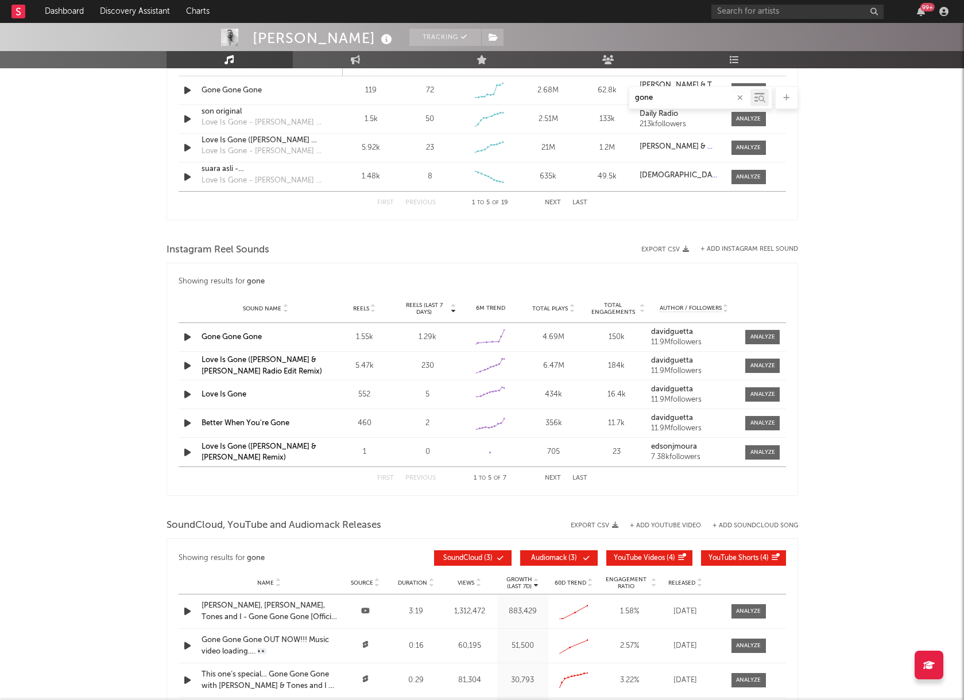
type input "gone"
click at [249, 339] on link "Gone Gone Gone" at bounding box center [231, 336] width 60 height 7
click at [745, 332] on span at bounding box center [762, 337] width 34 height 14
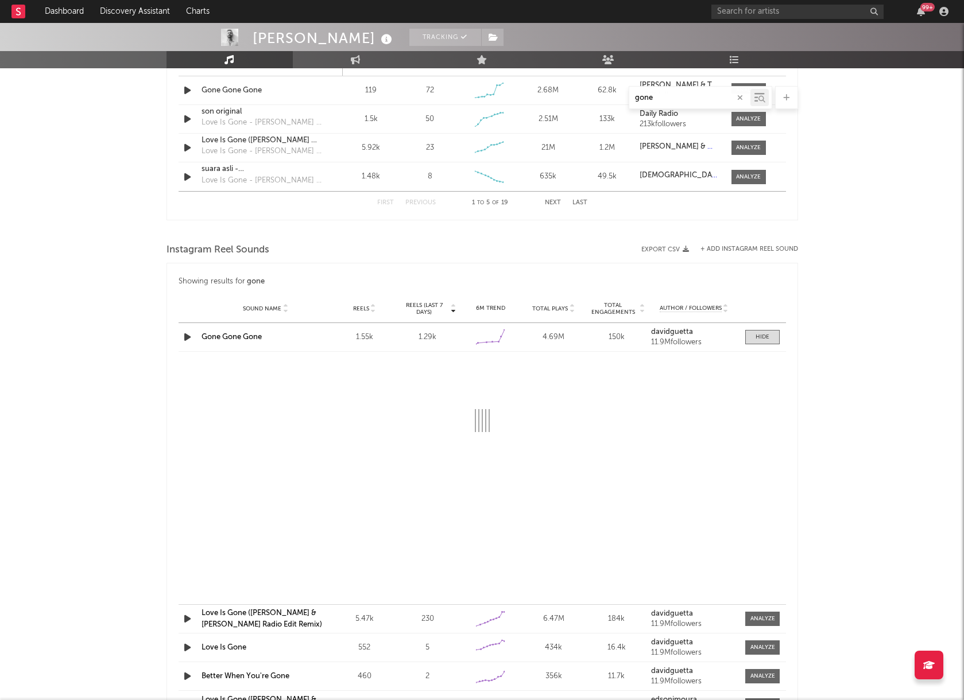
select select "1w"
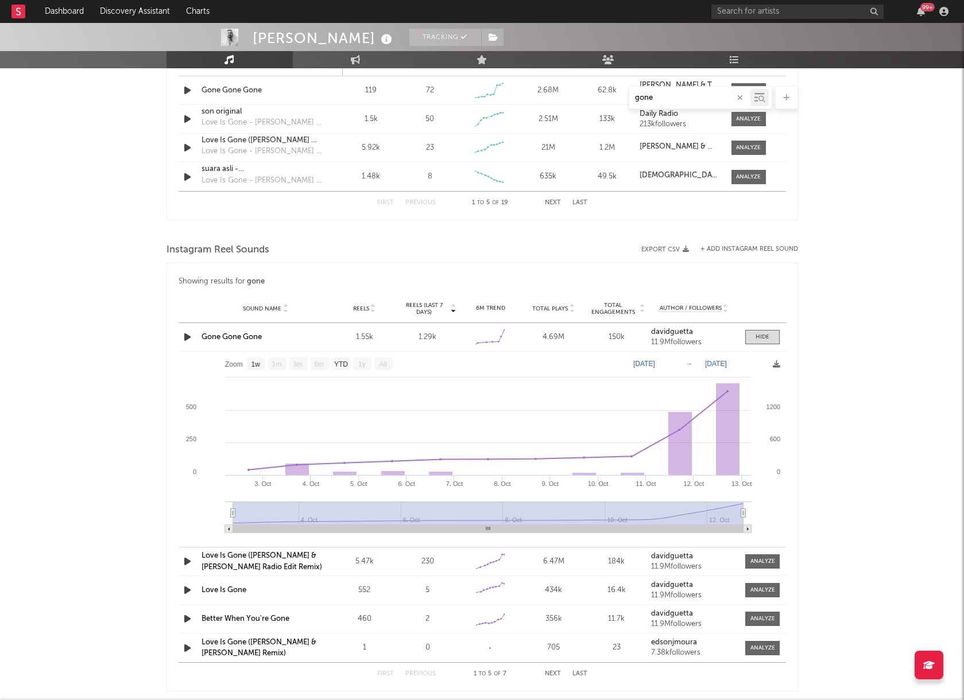
click at [250, 335] on link "Gone Gone Gone" at bounding box center [231, 336] width 60 height 7
drag, startPoint x: 671, startPoint y: 99, endPoint x: 608, endPoint y: 96, distance: 63.2
click at [610, 99] on div "gone" at bounding box center [481, 97] width 631 height 23
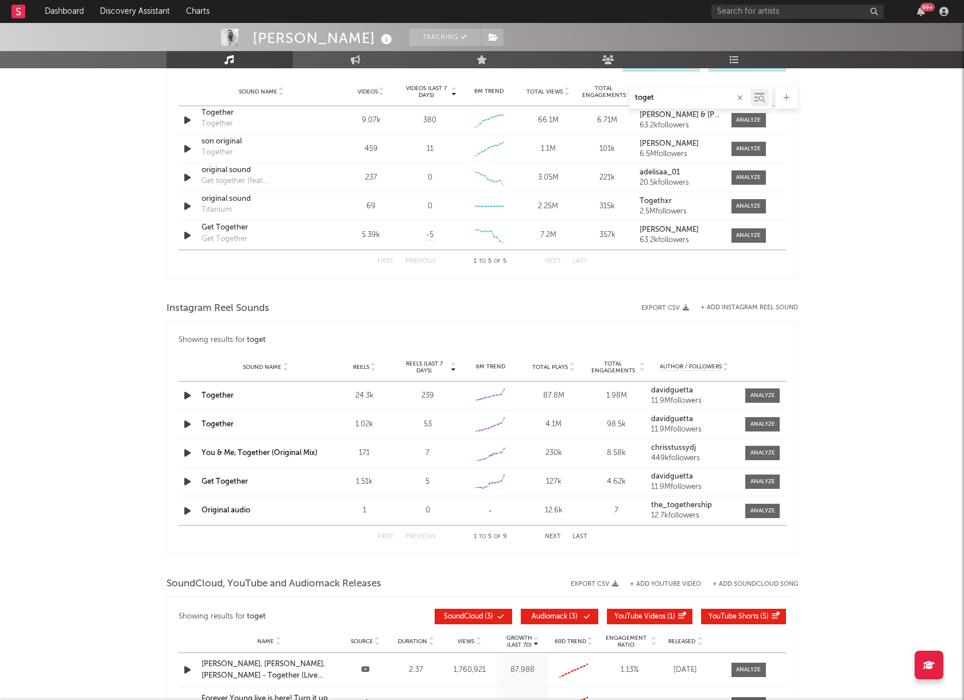
scroll to position [786, 0]
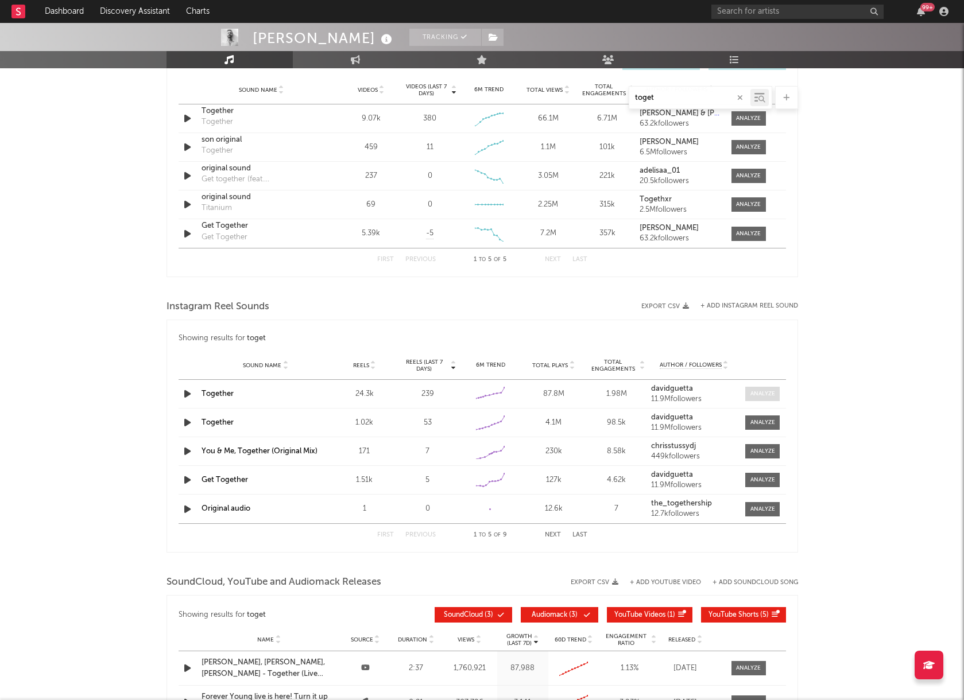
type input "toget"
click at [750, 397] on div at bounding box center [762, 394] width 25 height 9
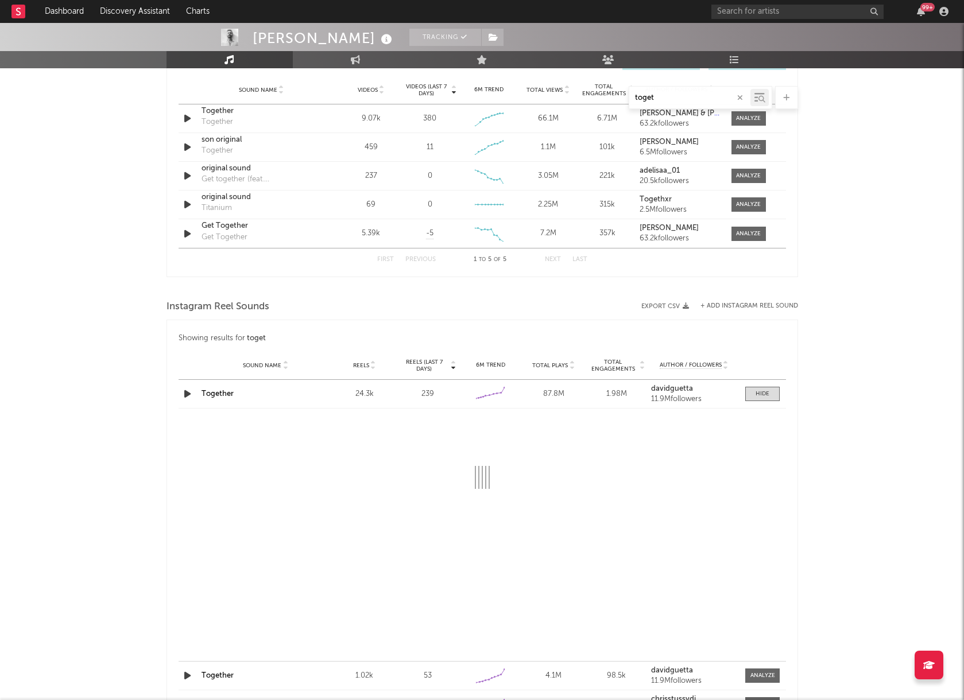
select select "1w"
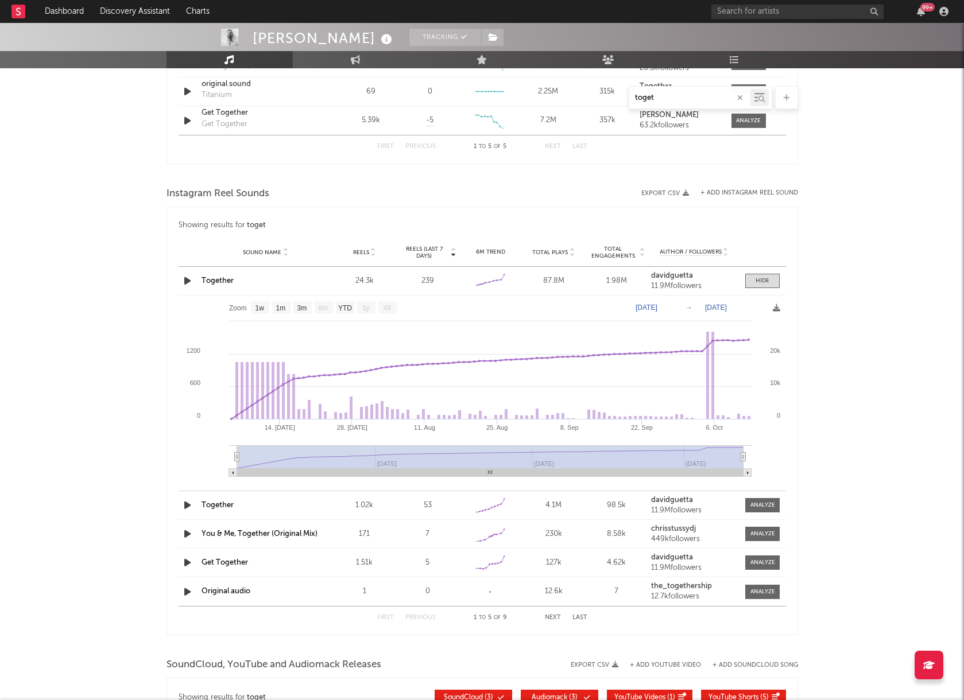
scroll to position [901, 0]
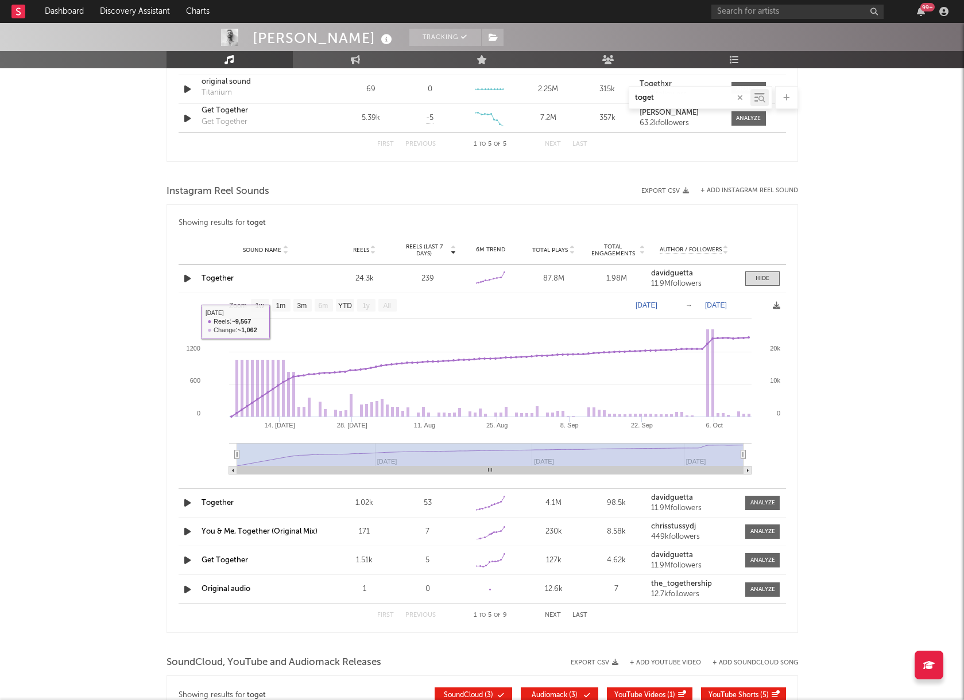
click at [226, 279] on link "Together" at bounding box center [217, 278] width 32 height 7
click at [663, 98] on input "toget" at bounding box center [689, 98] width 121 height 9
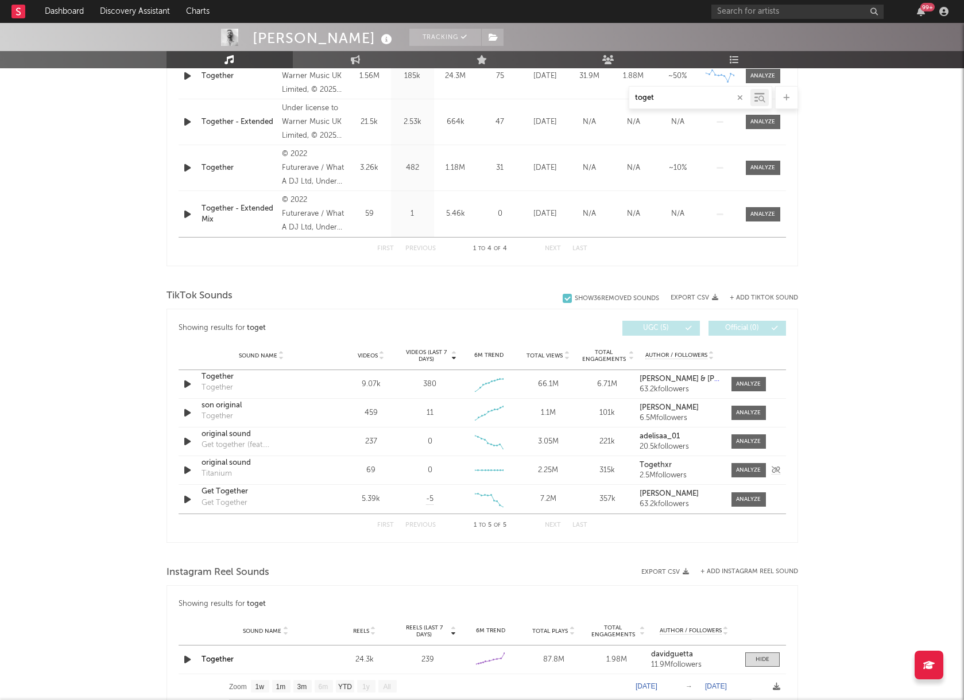
scroll to position [522, 0]
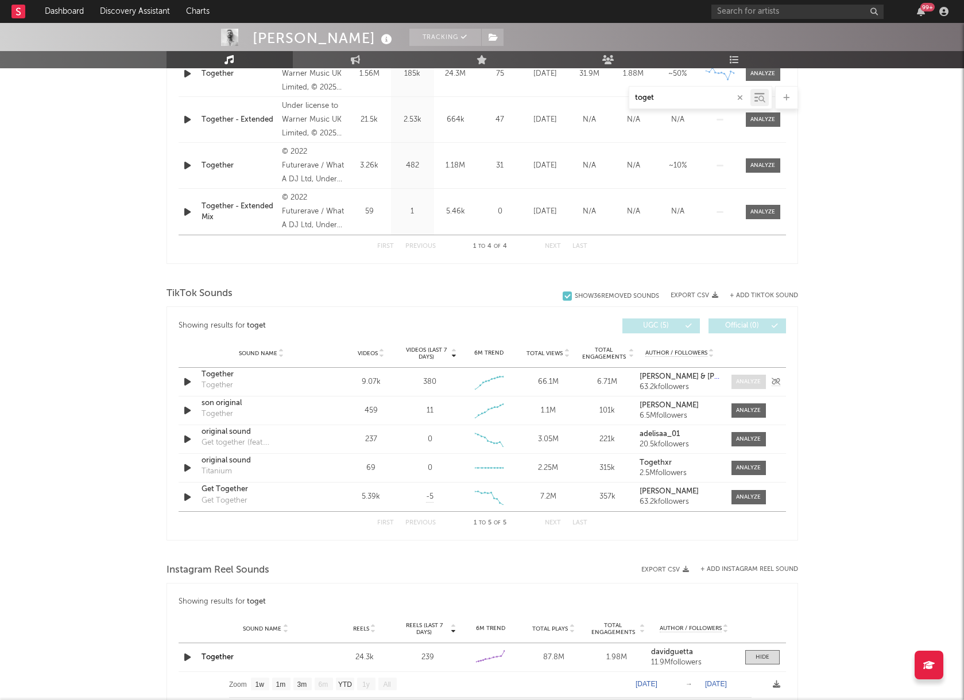
click at [733, 380] on span at bounding box center [748, 382] width 34 height 14
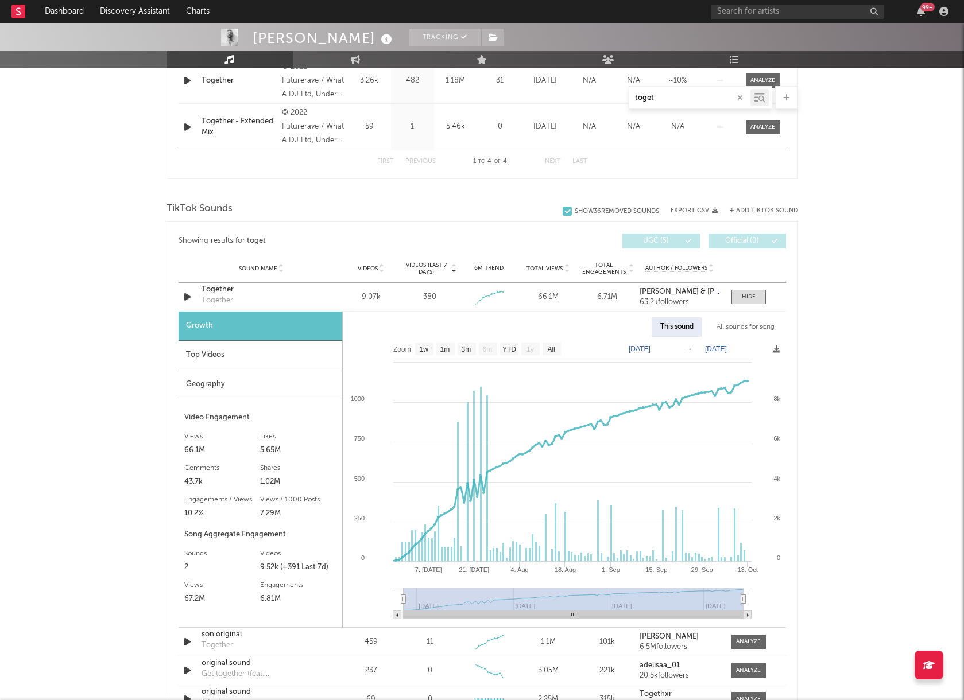
scroll to position [620, 0]
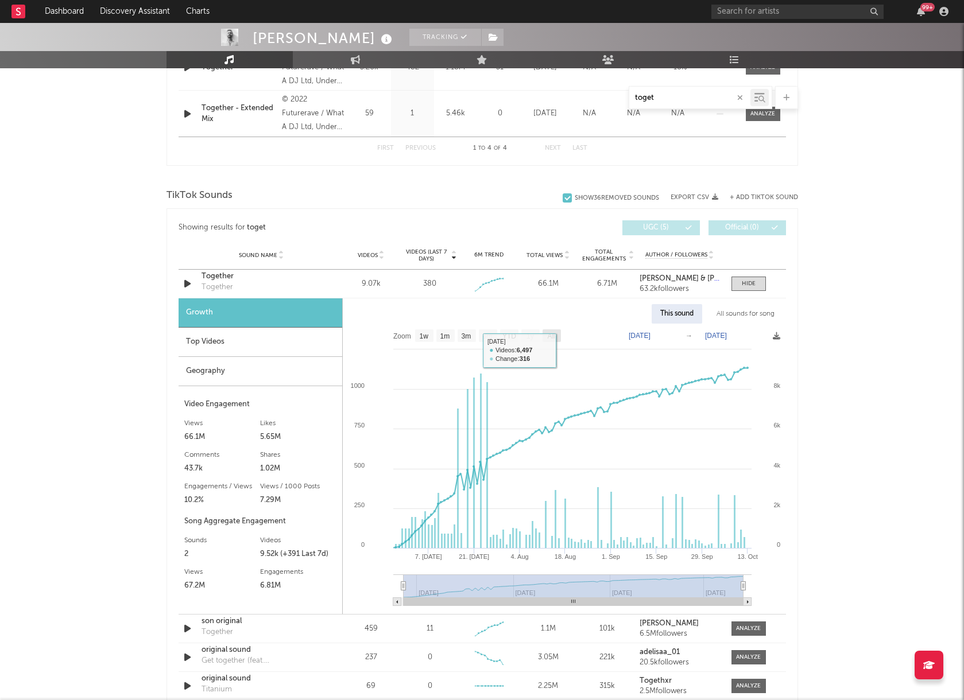
click at [557, 333] on rect at bounding box center [551, 335] width 18 height 13
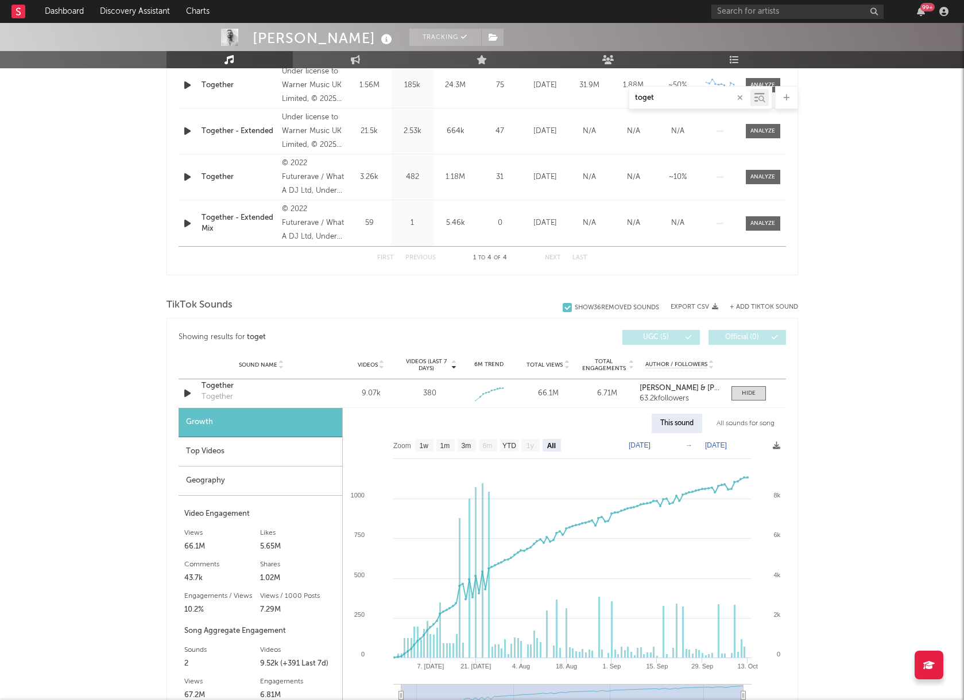
scroll to position [523, 0]
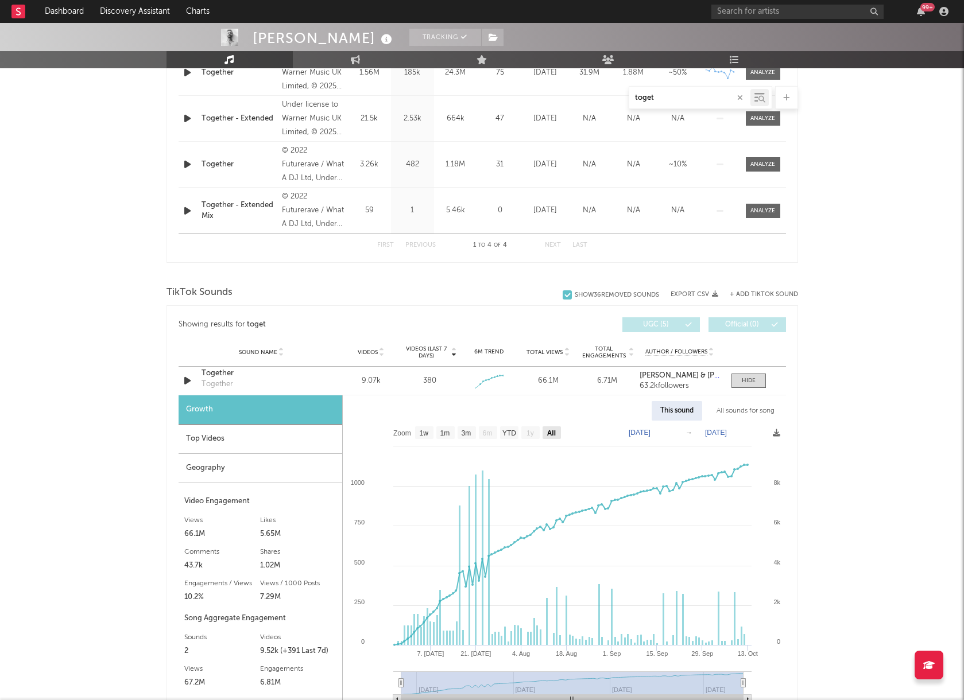
click at [554, 437] on g "All" at bounding box center [551, 432] width 18 height 13
click at [552, 434] on text "All" at bounding box center [550, 433] width 9 height 8
select select "All"
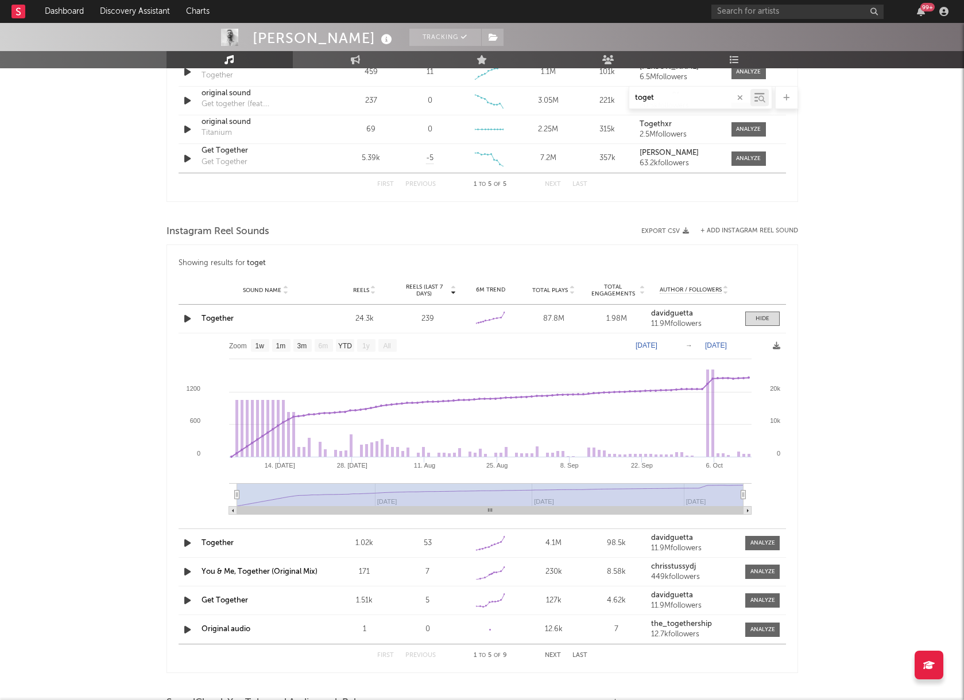
scroll to position [1193, 0]
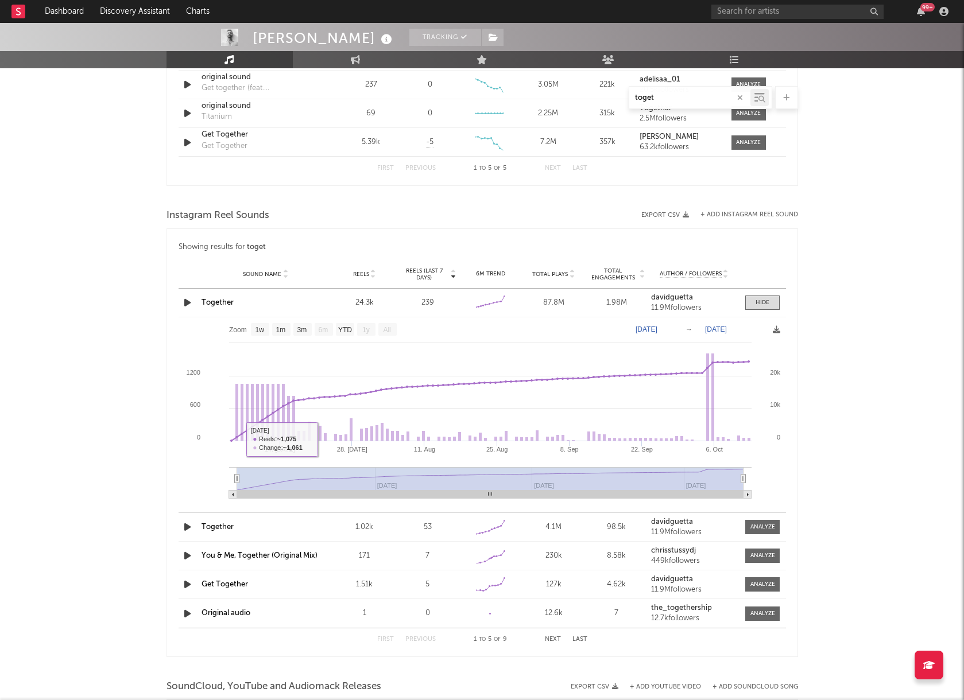
click at [259, 531] on div "Together" at bounding box center [265, 527] width 129 height 11
click at [764, 523] on div at bounding box center [762, 527] width 25 height 9
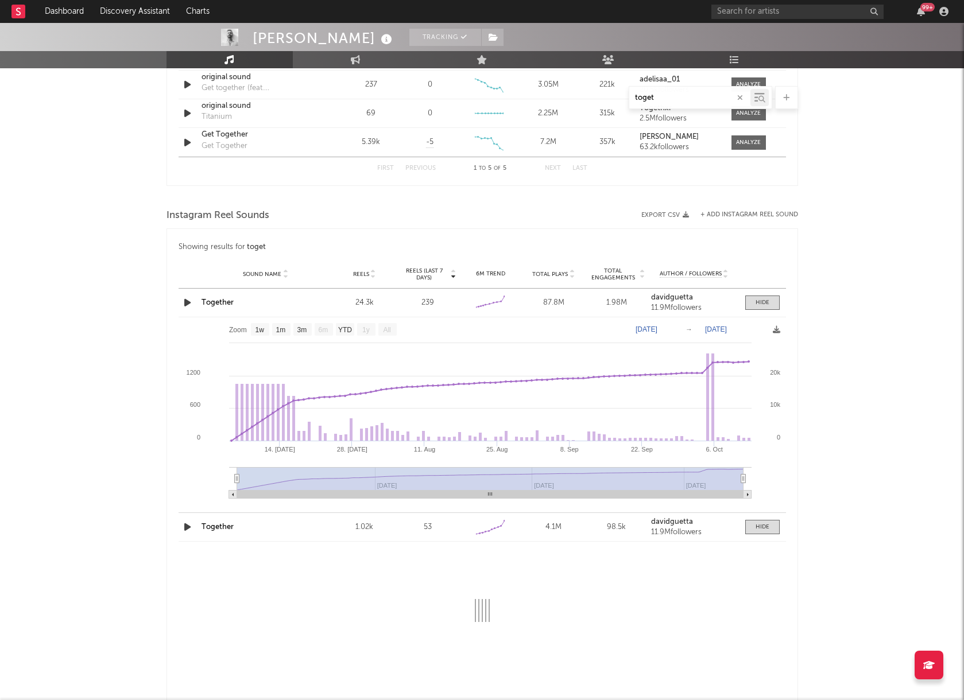
select select "1w"
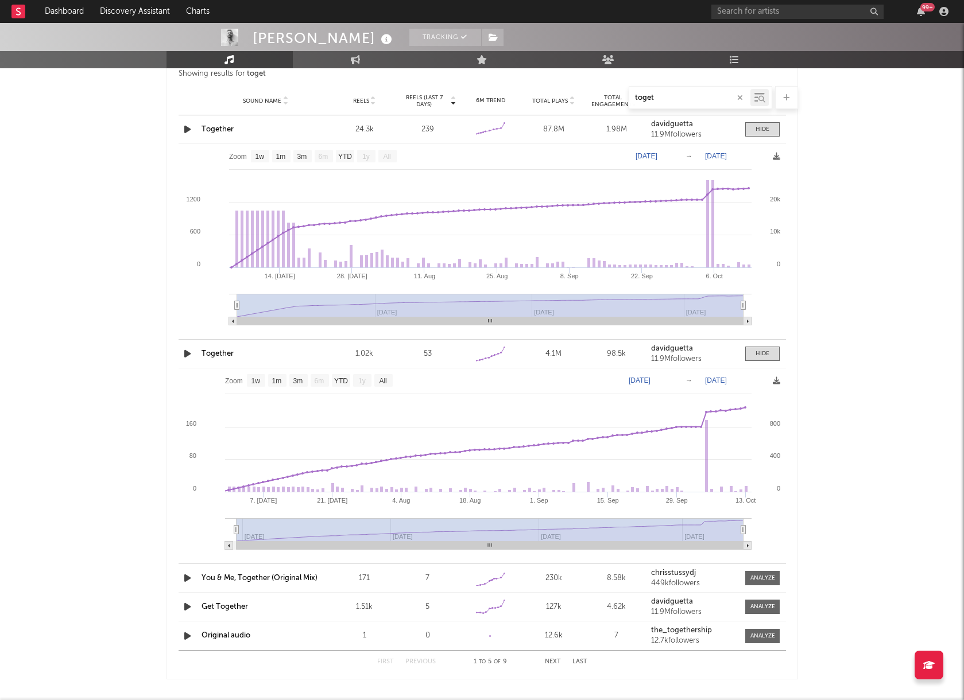
scroll to position [1385, 0]
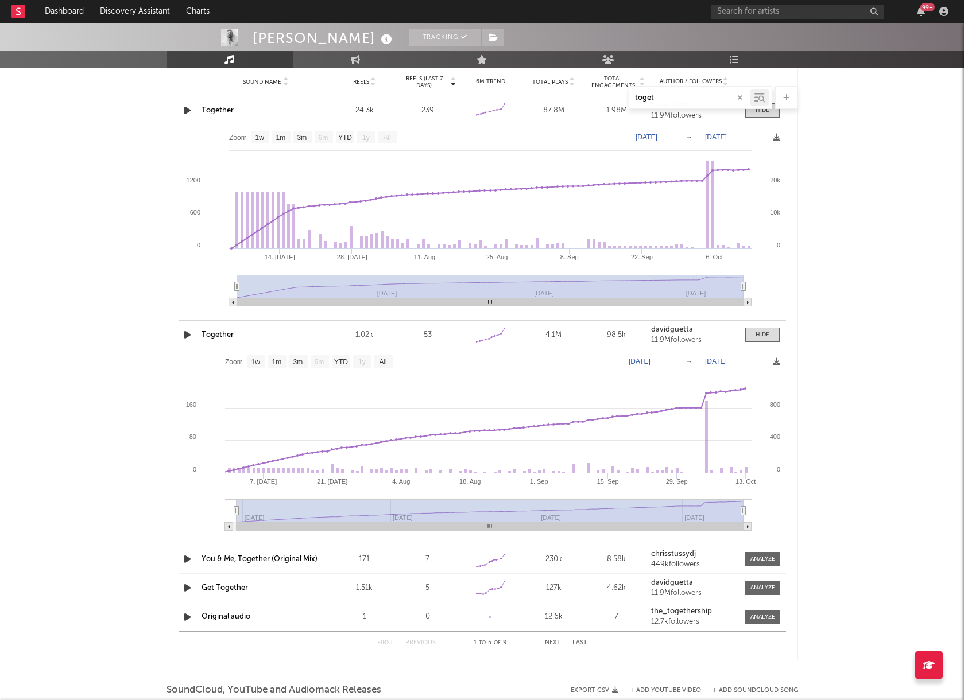
drag, startPoint x: 658, startPoint y: 100, endPoint x: 606, endPoint y: 95, distance: 52.4
click at [607, 96] on div "toget" at bounding box center [481, 97] width 631 height 23
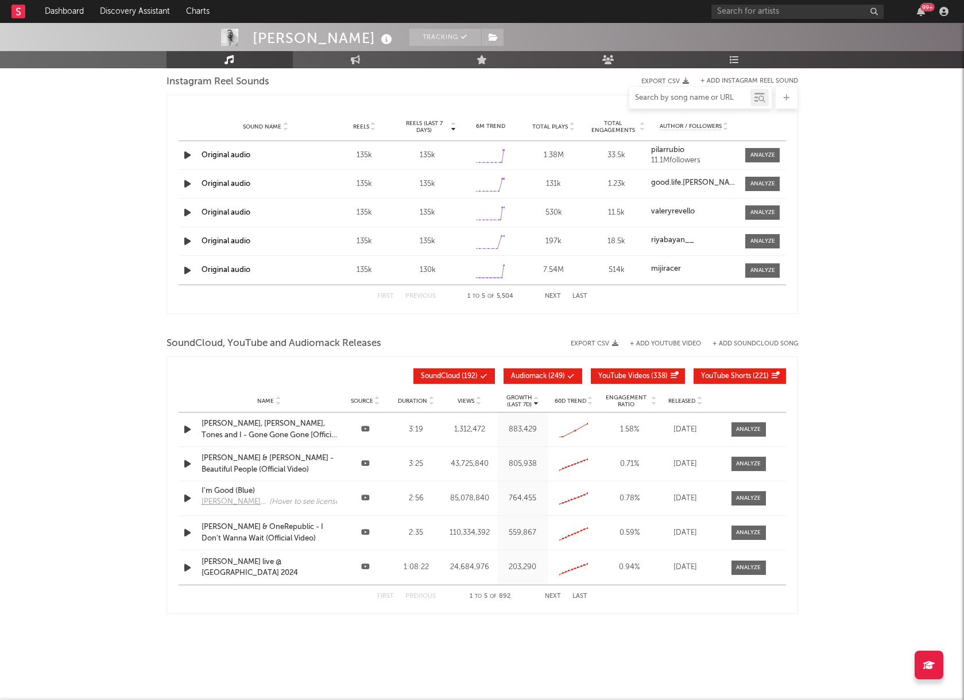
scroll to position [1057, 0]
click at [665, 95] on input "text" at bounding box center [689, 98] width 121 height 9
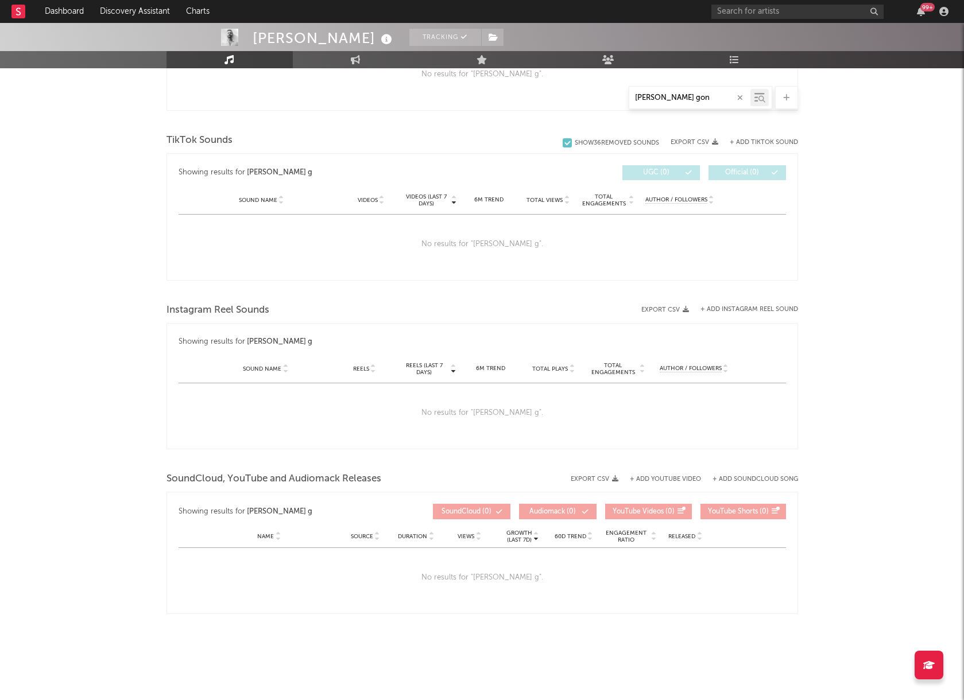
scroll to position [529, 0]
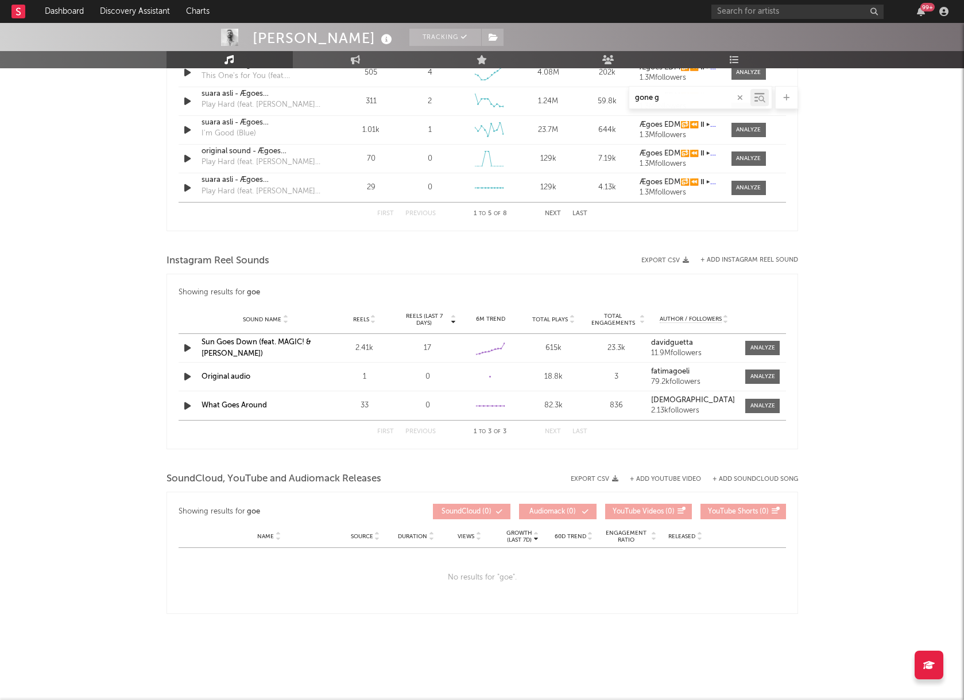
type input "gone go"
select select "6m"
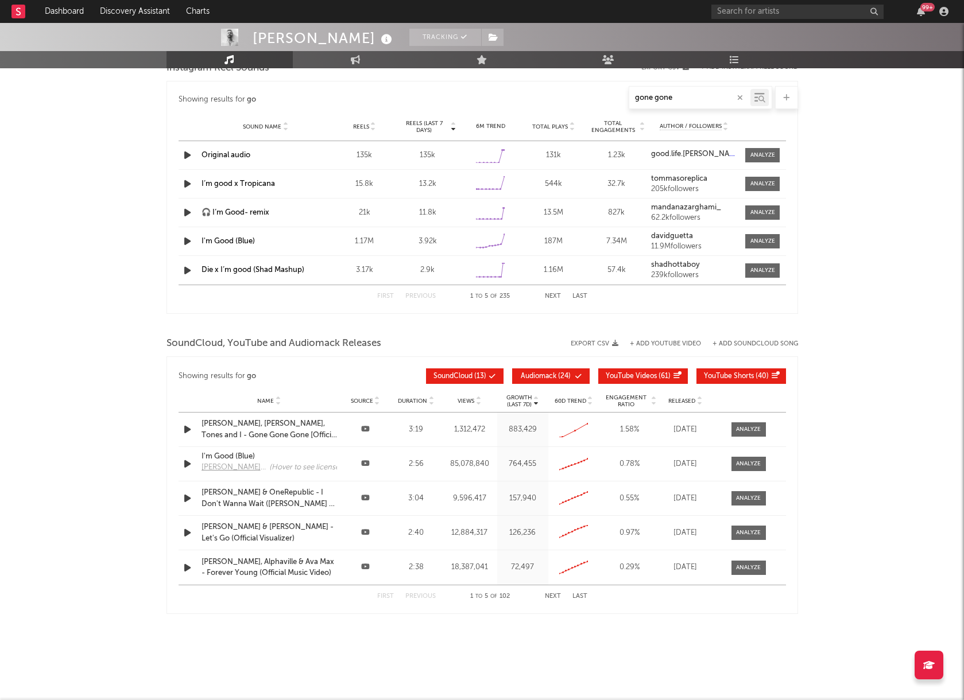
type input "gone gone"
select select "1w"
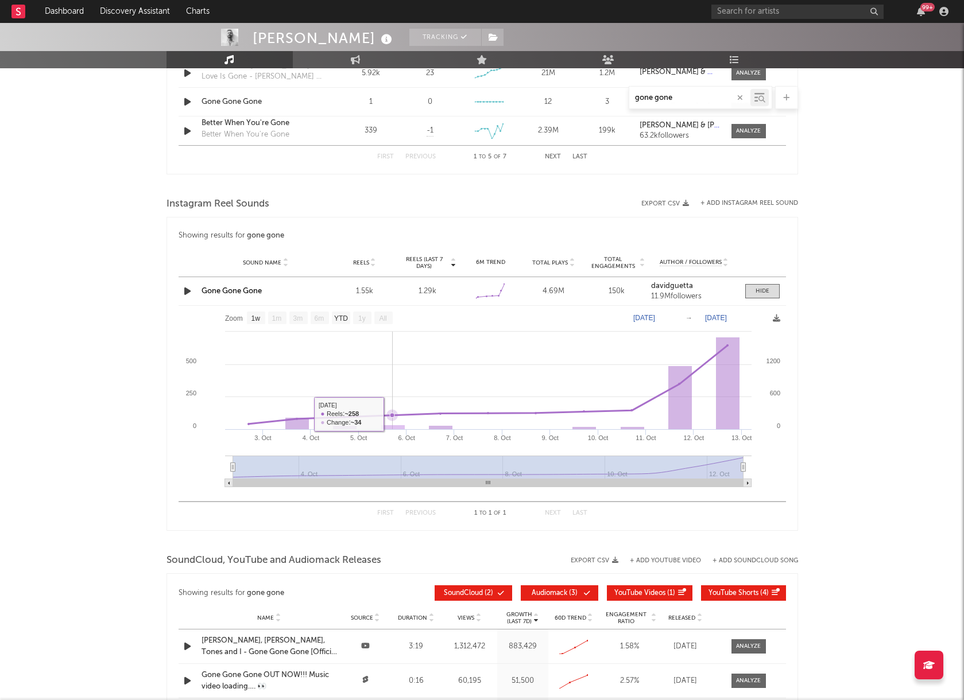
scroll to position [1104, 0]
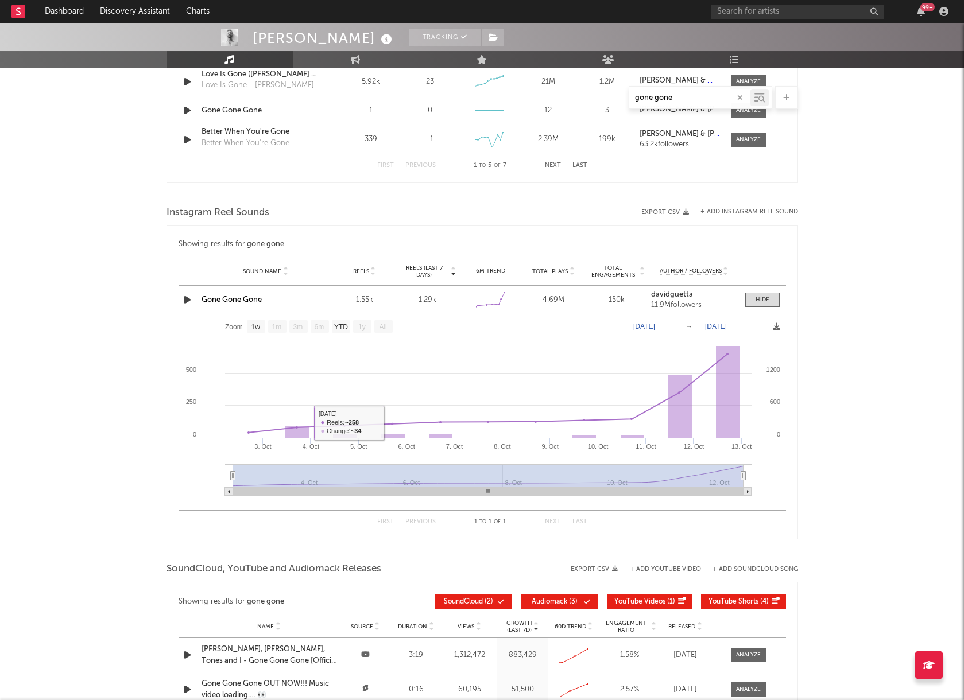
type input "gone gone"
click at [238, 298] on link "Gone Gone Gone" at bounding box center [231, 299] width 60 height 7
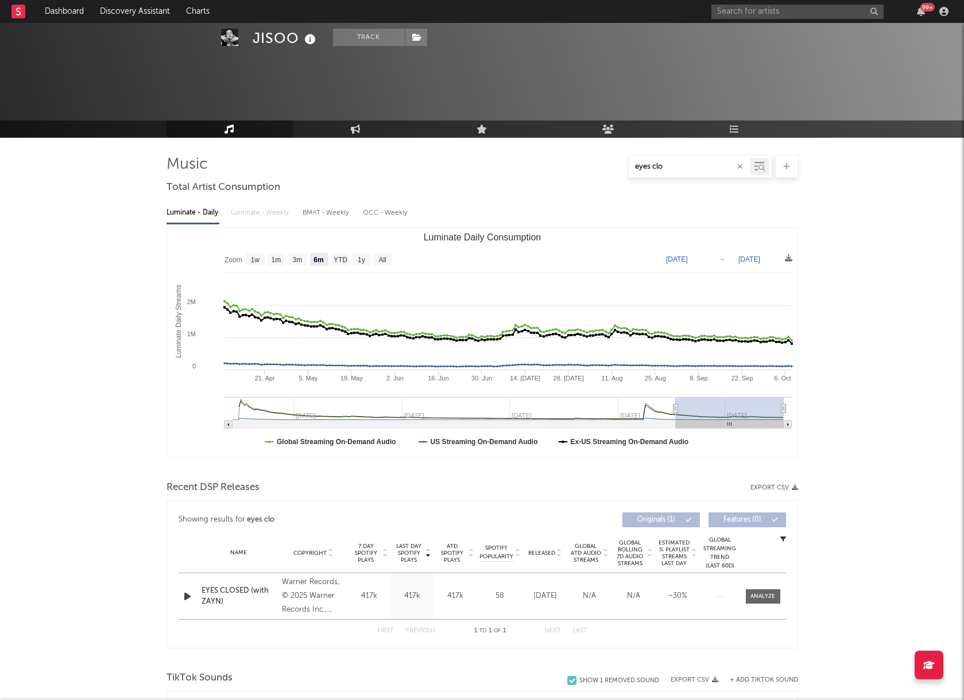
select select "6m"
select select "1w"
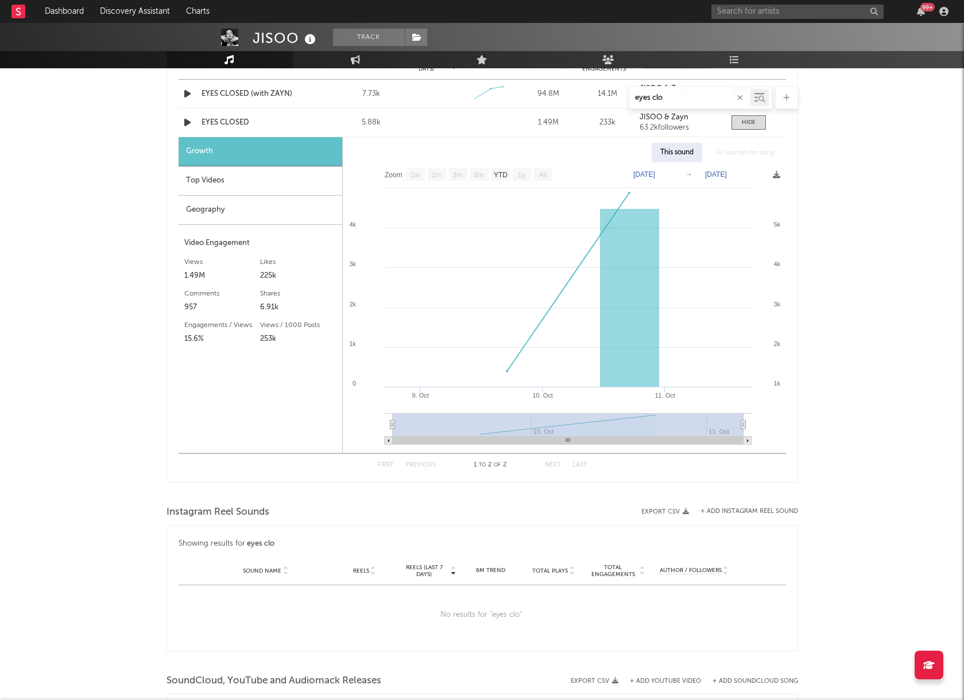
drag, startPoint x: 677, startPoint y: 101, endPoint x: 601, endPoint y: 99, distance: 75.2
click at [601, 99] on div "eyes clo" at bounding box center [481, 97] width 631 height 23
drag, startPoint x: 678, startPoint y: 103, endPoint x: 641, endPoint y: 101, distance: 36.8
click at [641, 102] on input "eyes clo" at bounding box center [689, 98] width 121 height 9
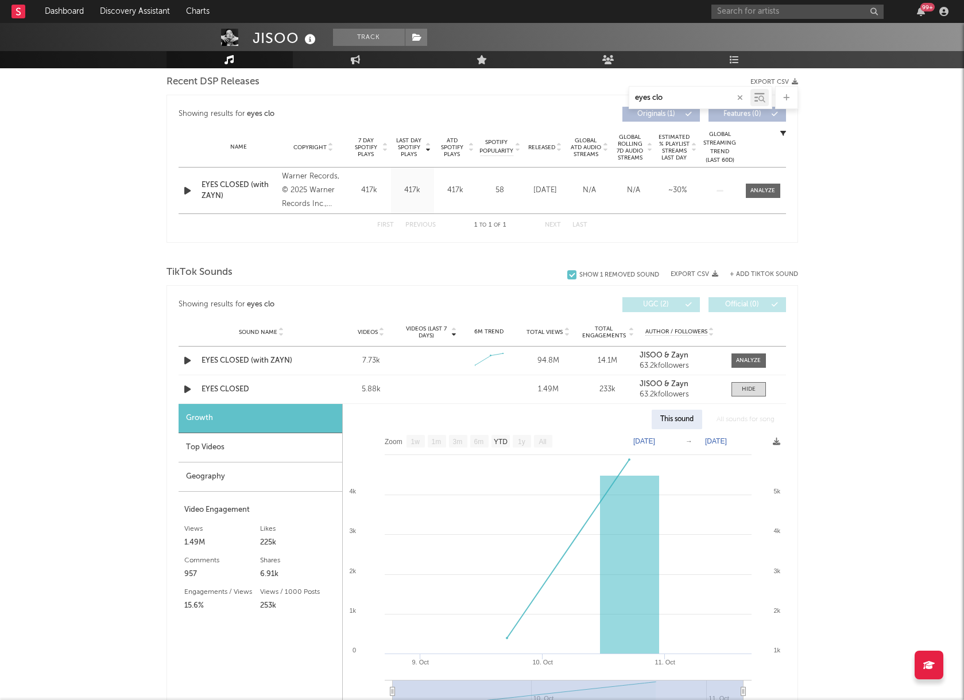
scroll to position [393, 0]
